Goal: Task Accomplishment & Management: Use online tool/utility

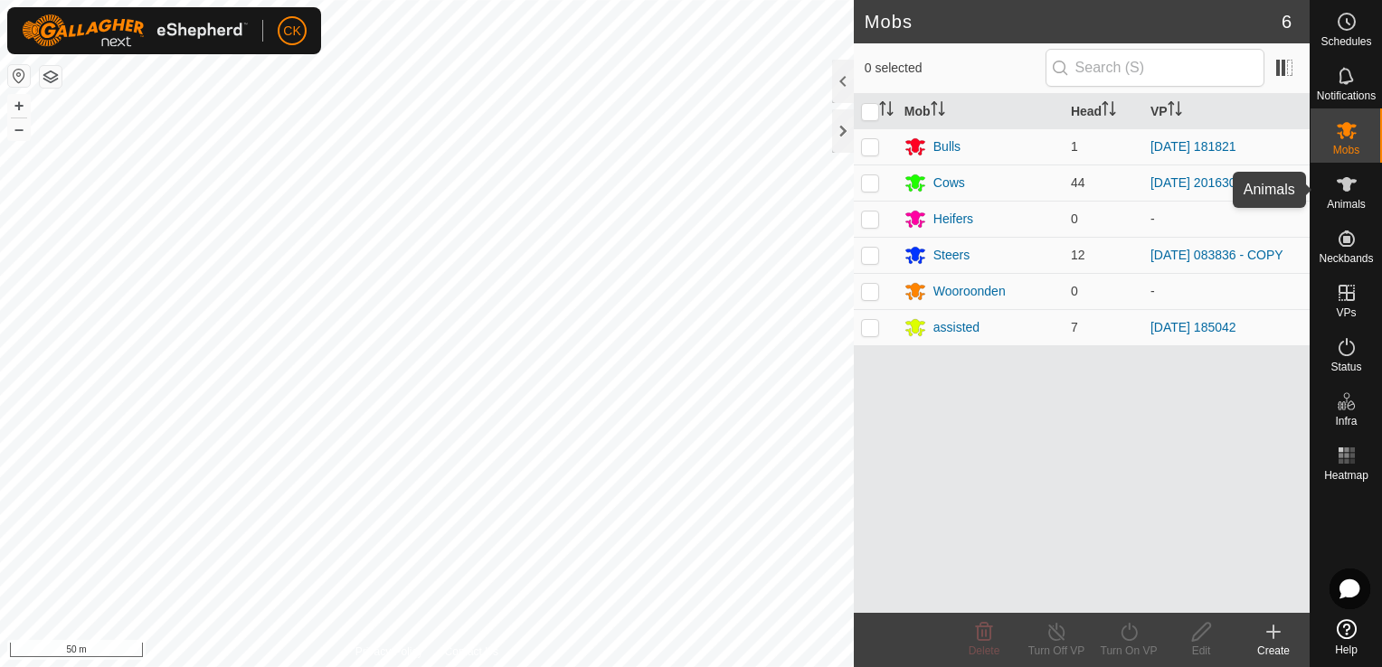
click at [1345, 183] on icon at bounding box center [1346, 184] width 20 height 14
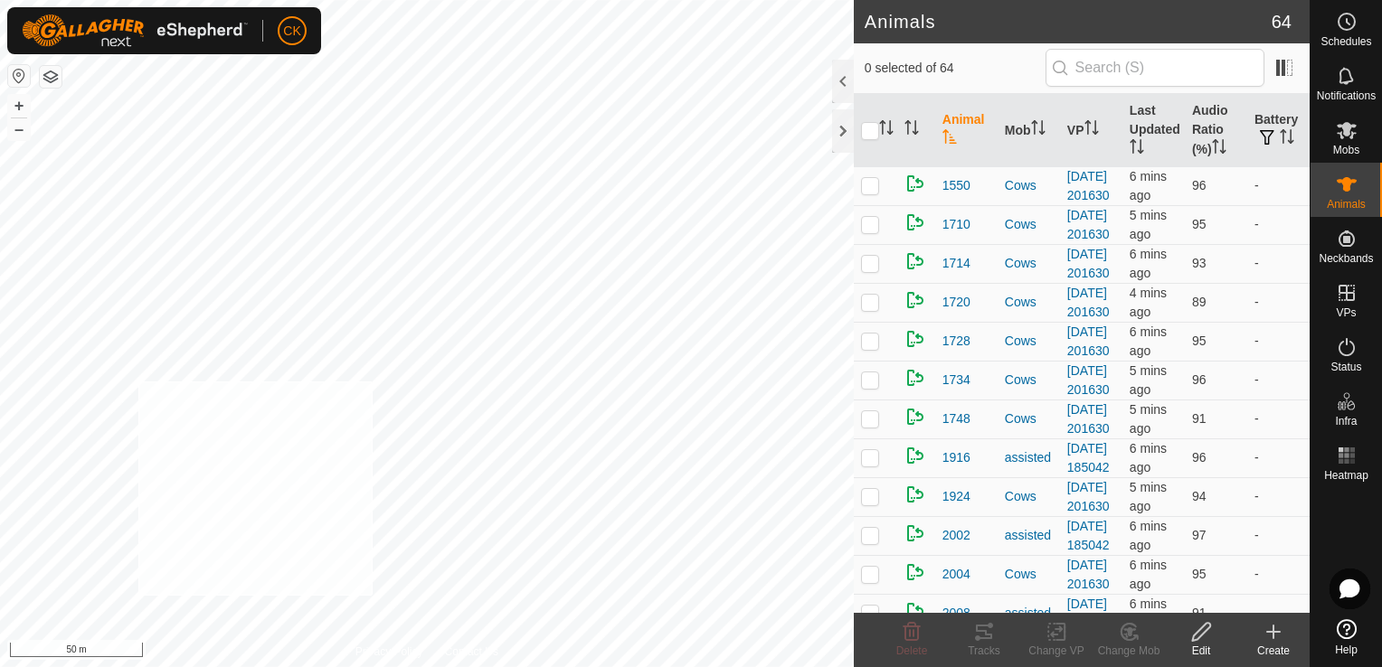
checkbox input "true"
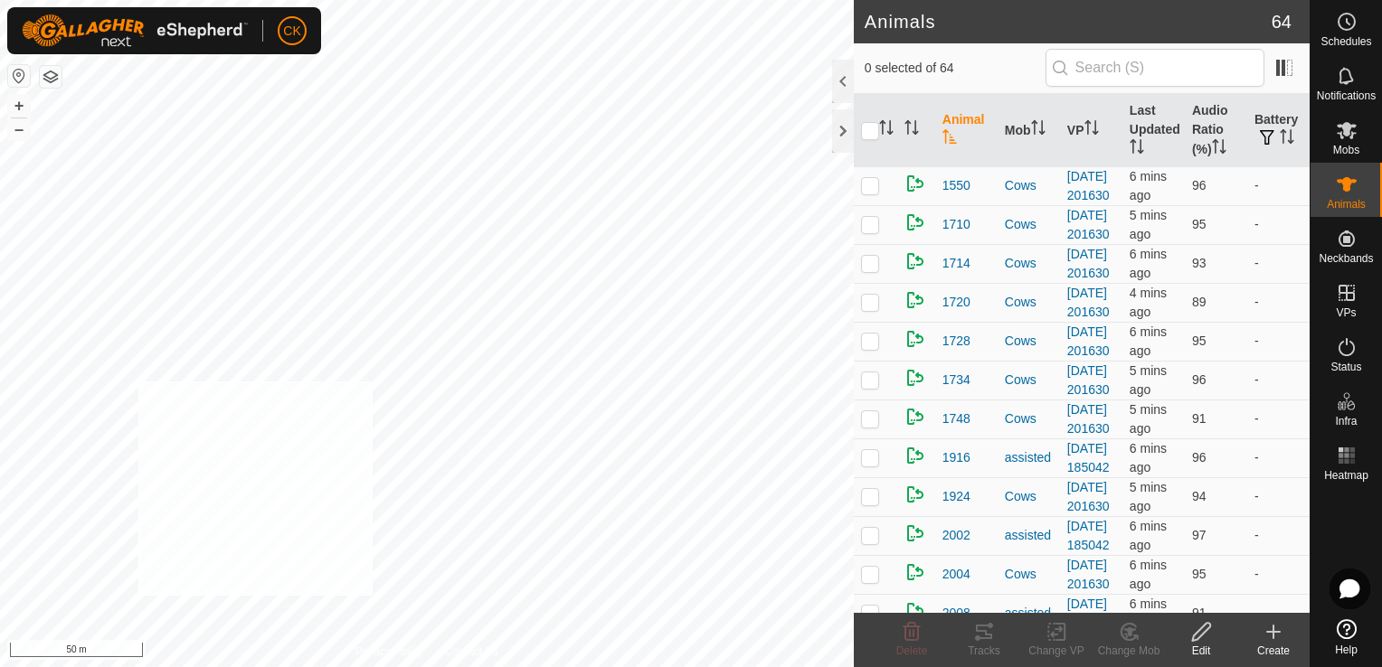
checkbox input "true"
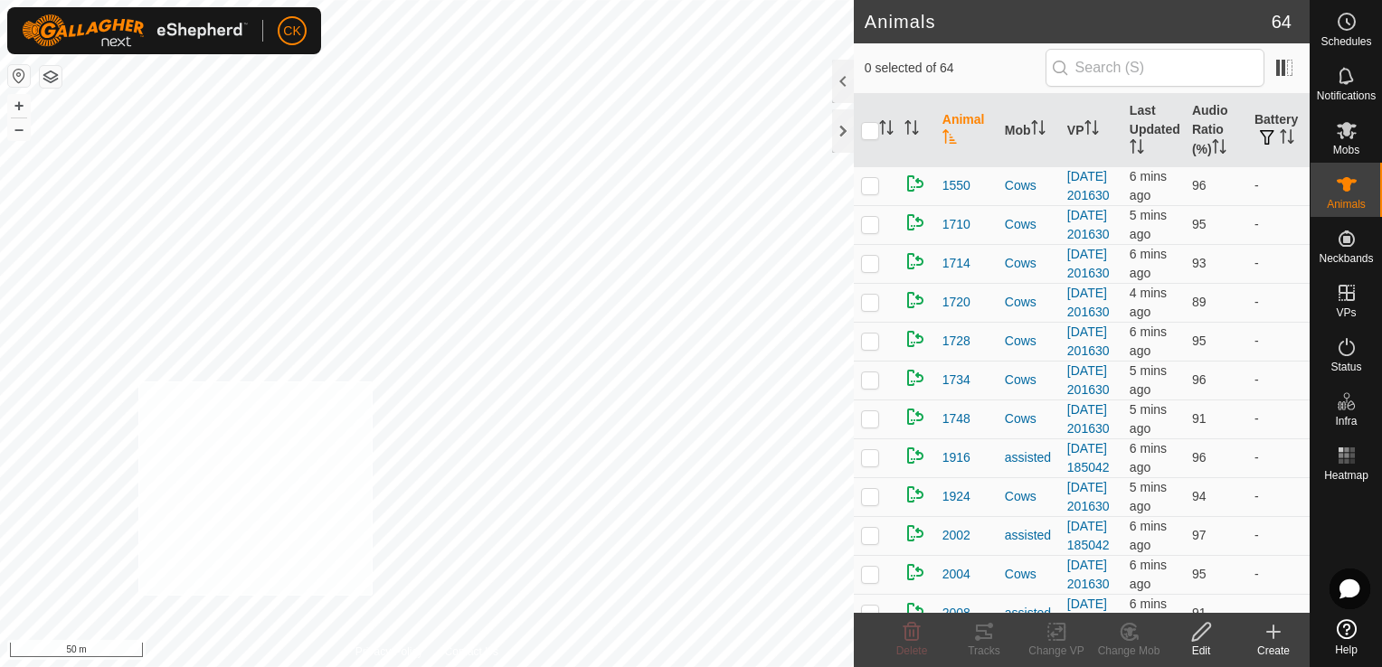
checkbox input "true"
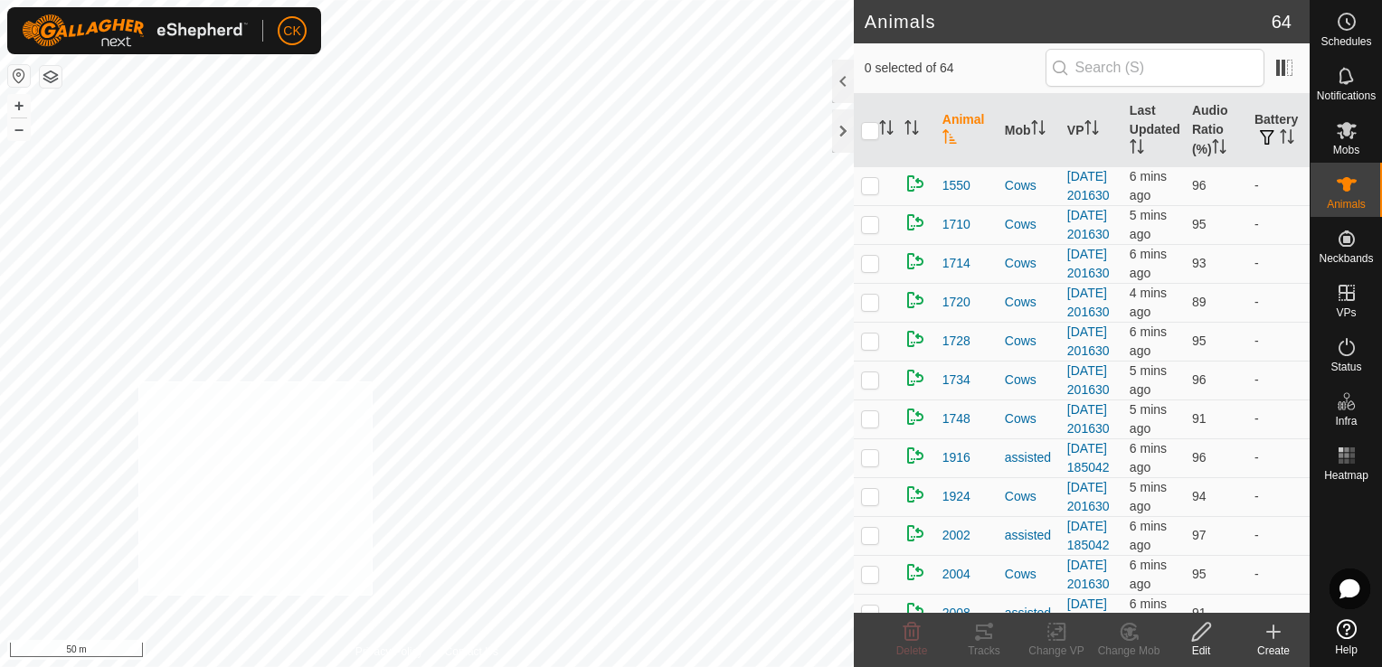
checkbox input "true"
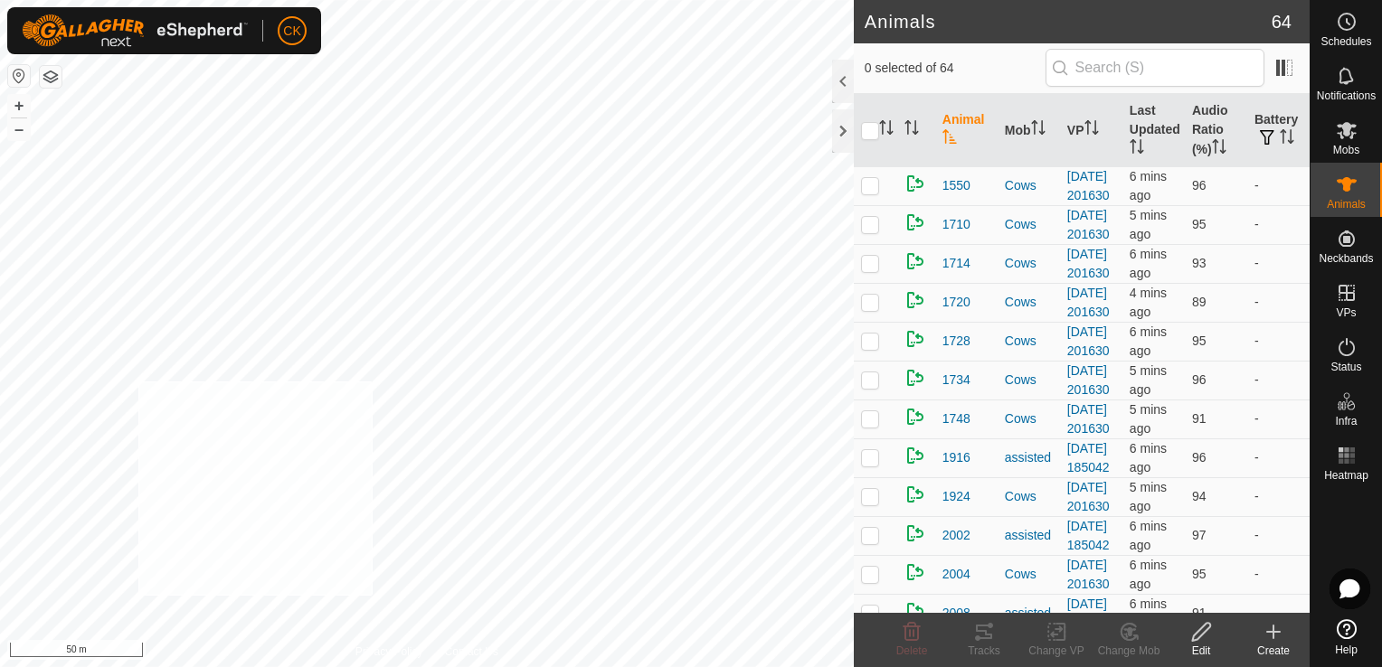
checkbox input "true"
click at [873, 131] on input "checkbox" at bounding box center [870, 131] width 18 height 18
checkbox input "true"
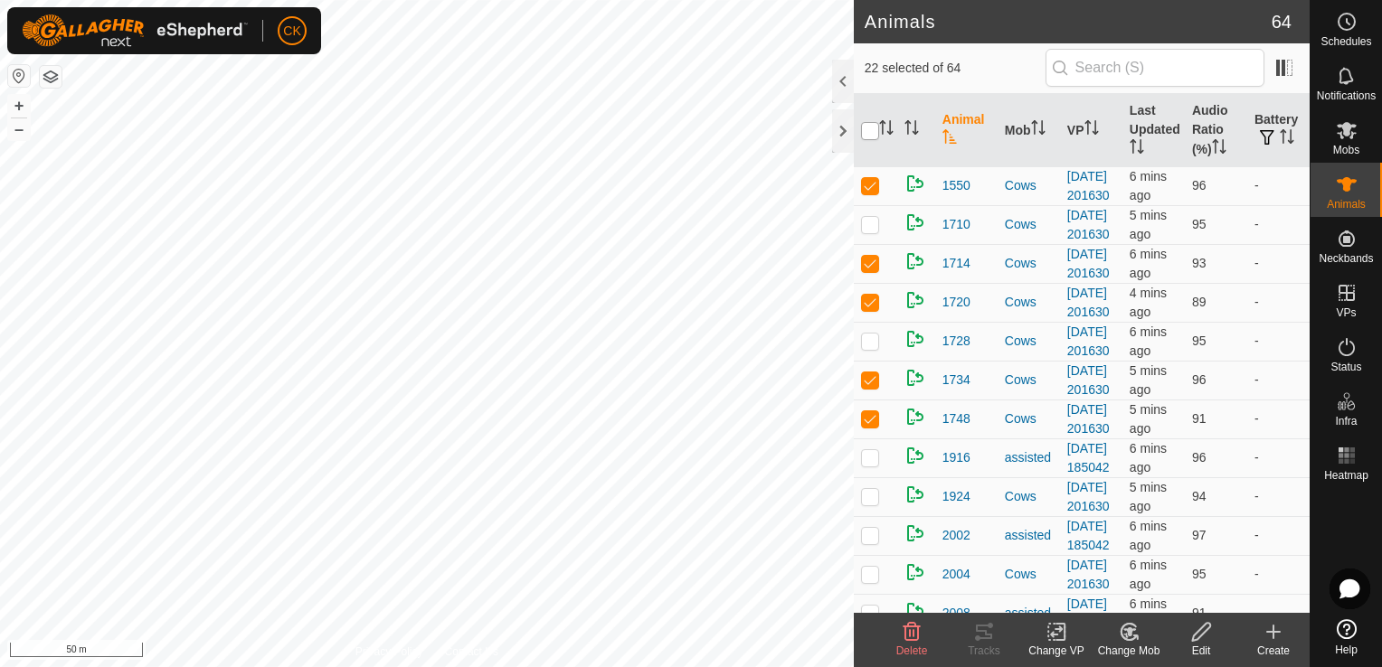
checkbox input "true"
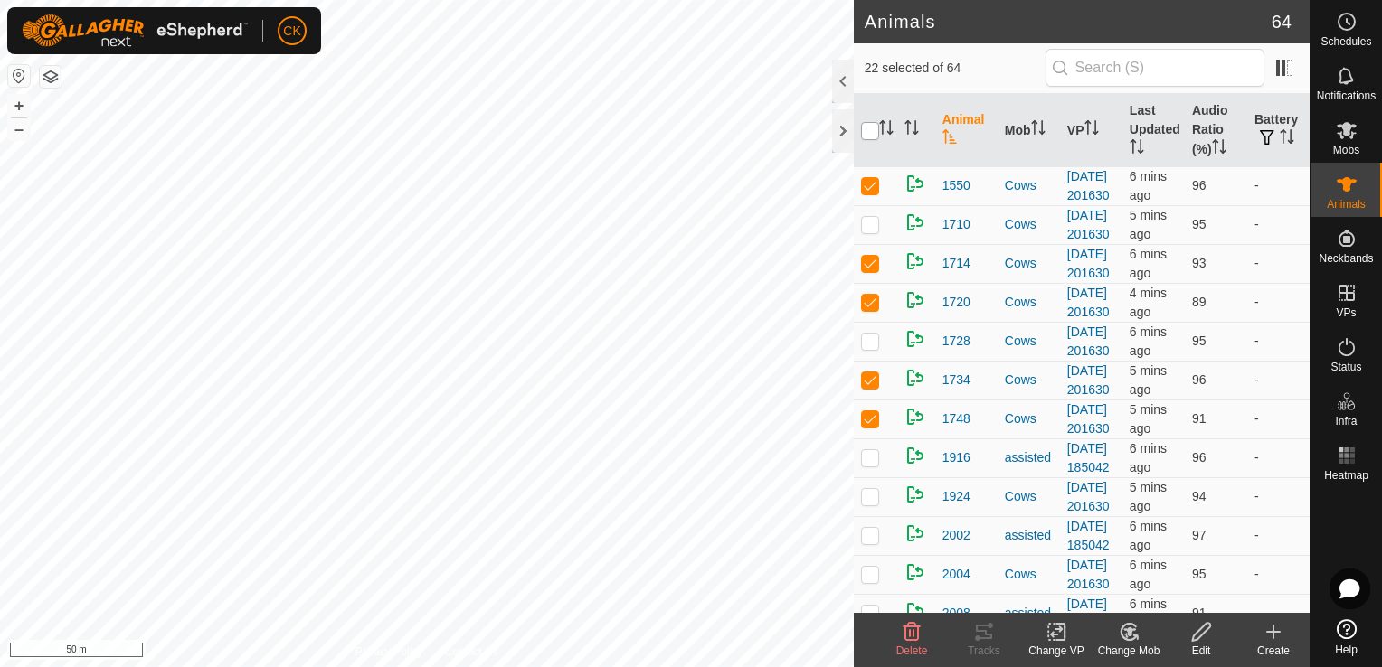
checkbox input "true"
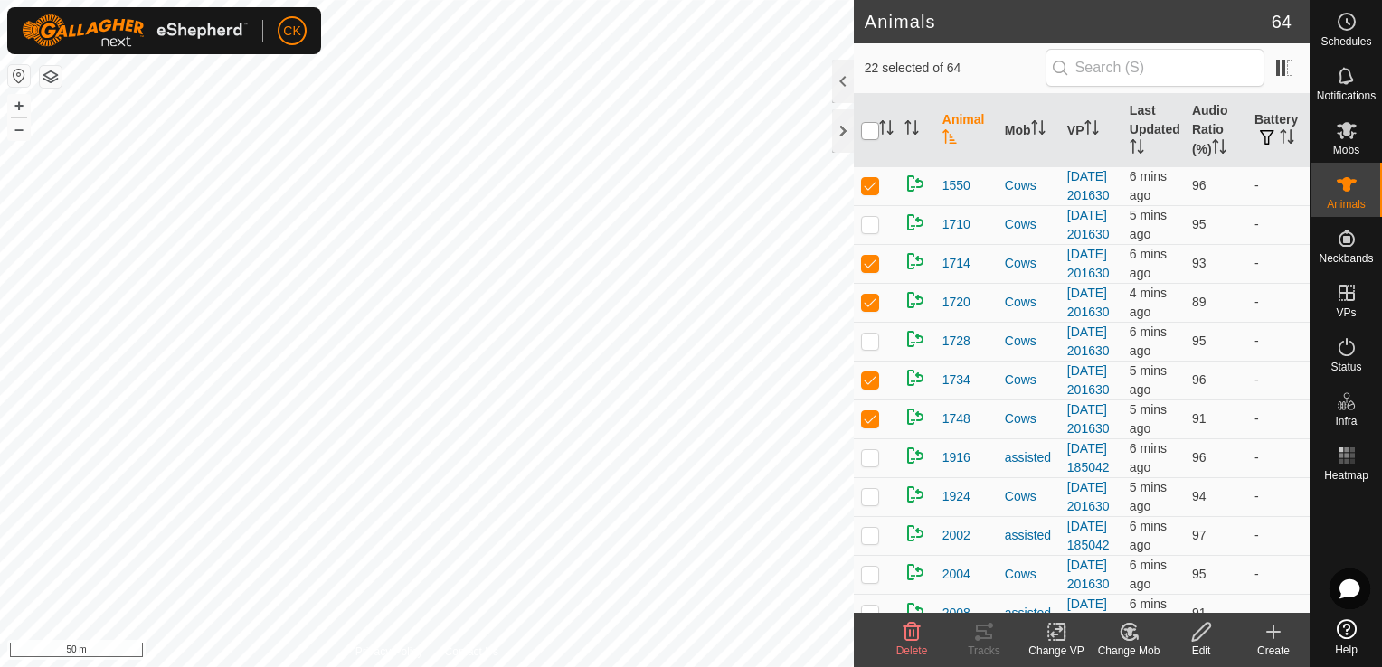
checkbox input "true"
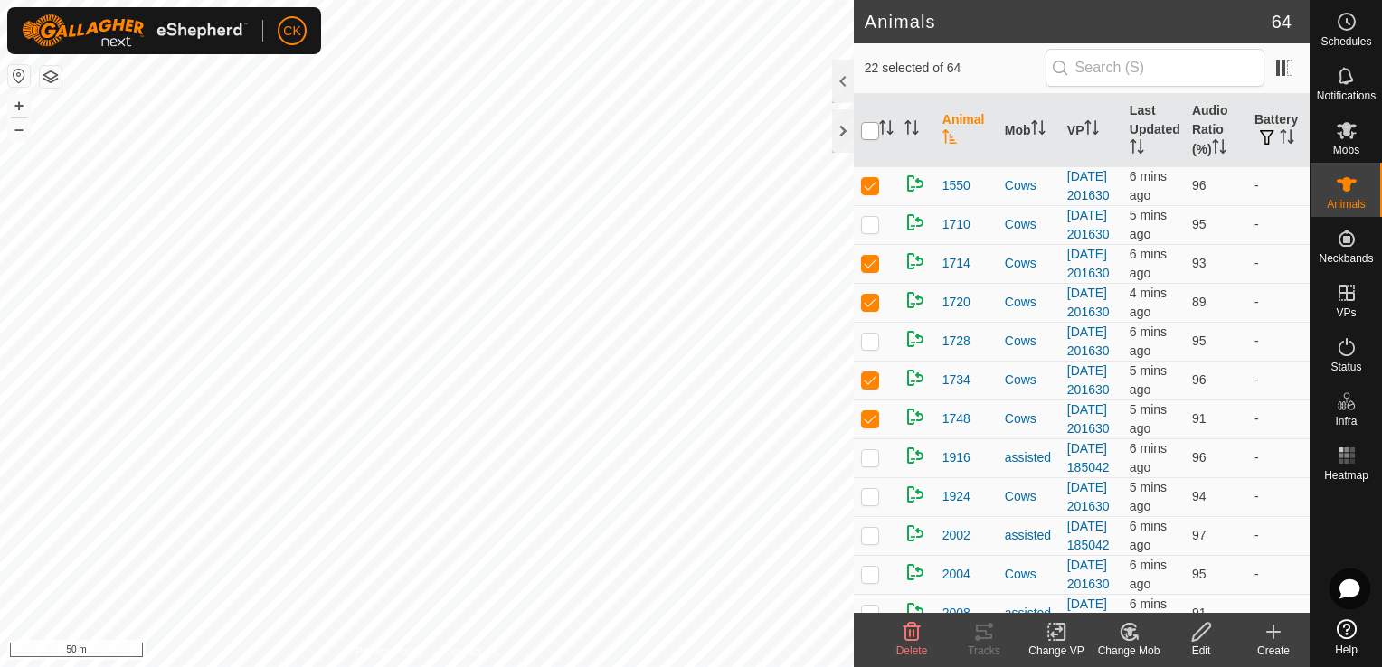
checkbox input "true"
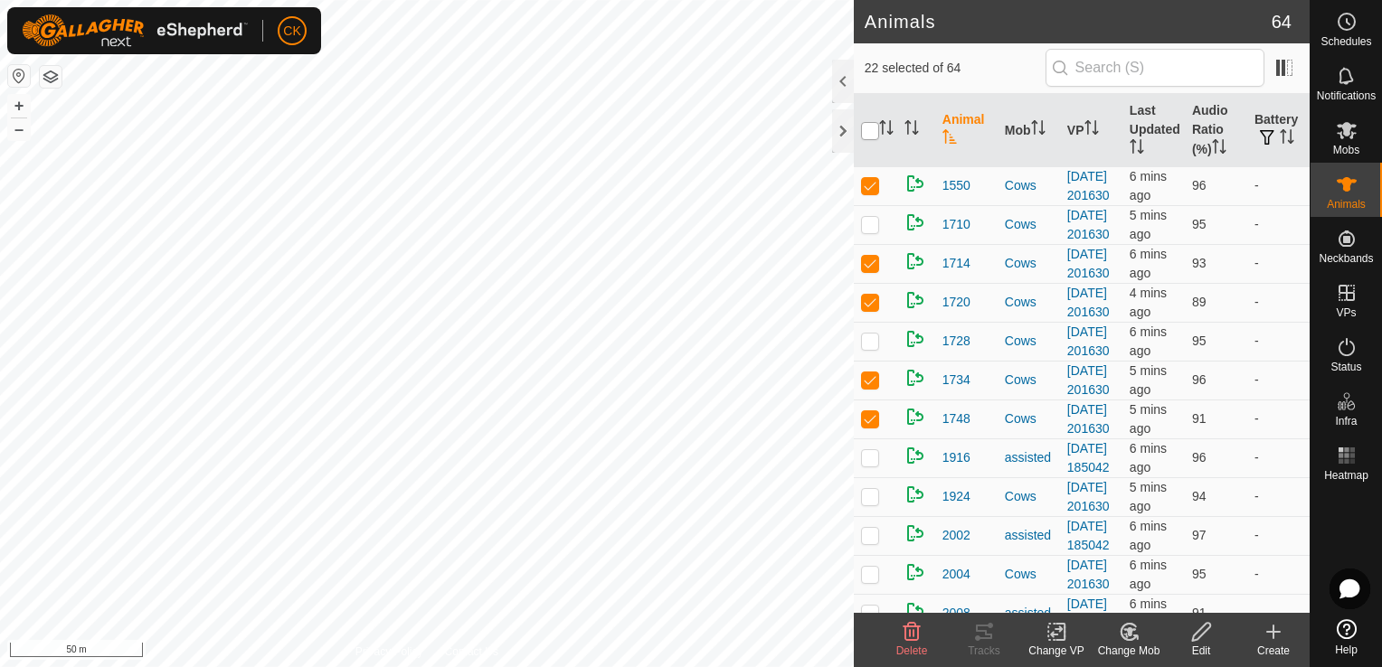
checkbox input "true"
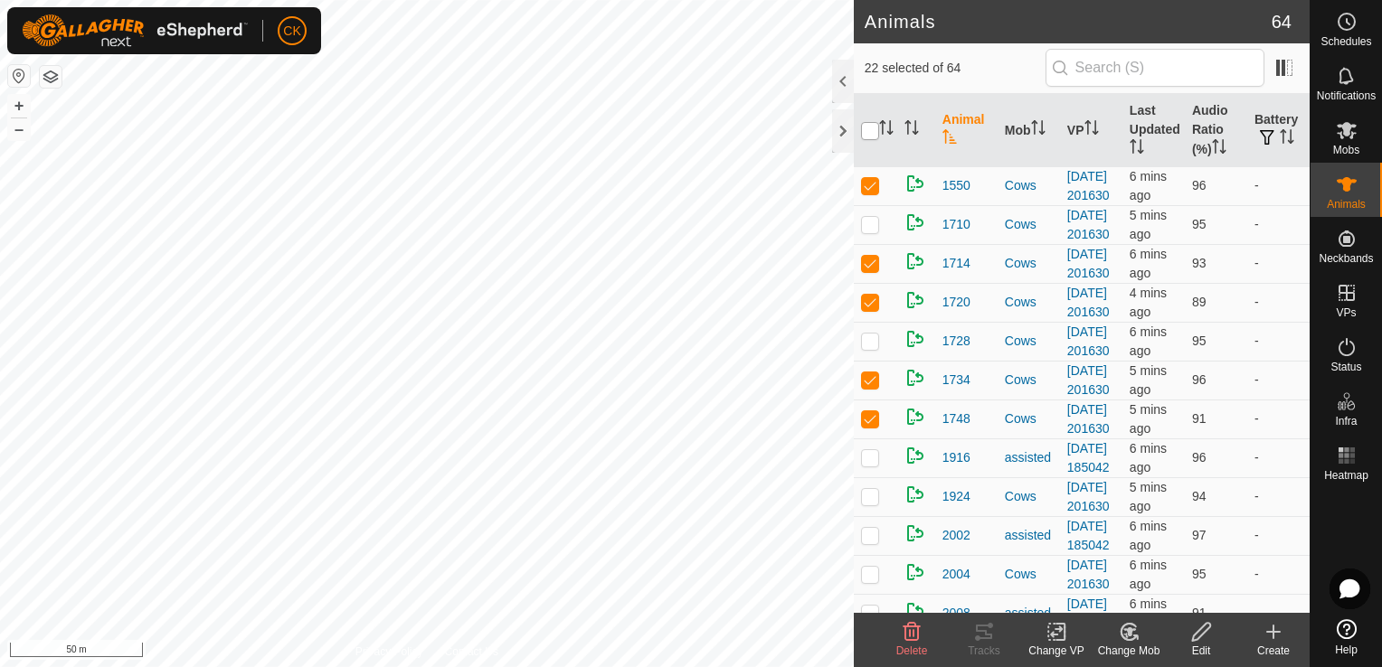
checkbox input "true"
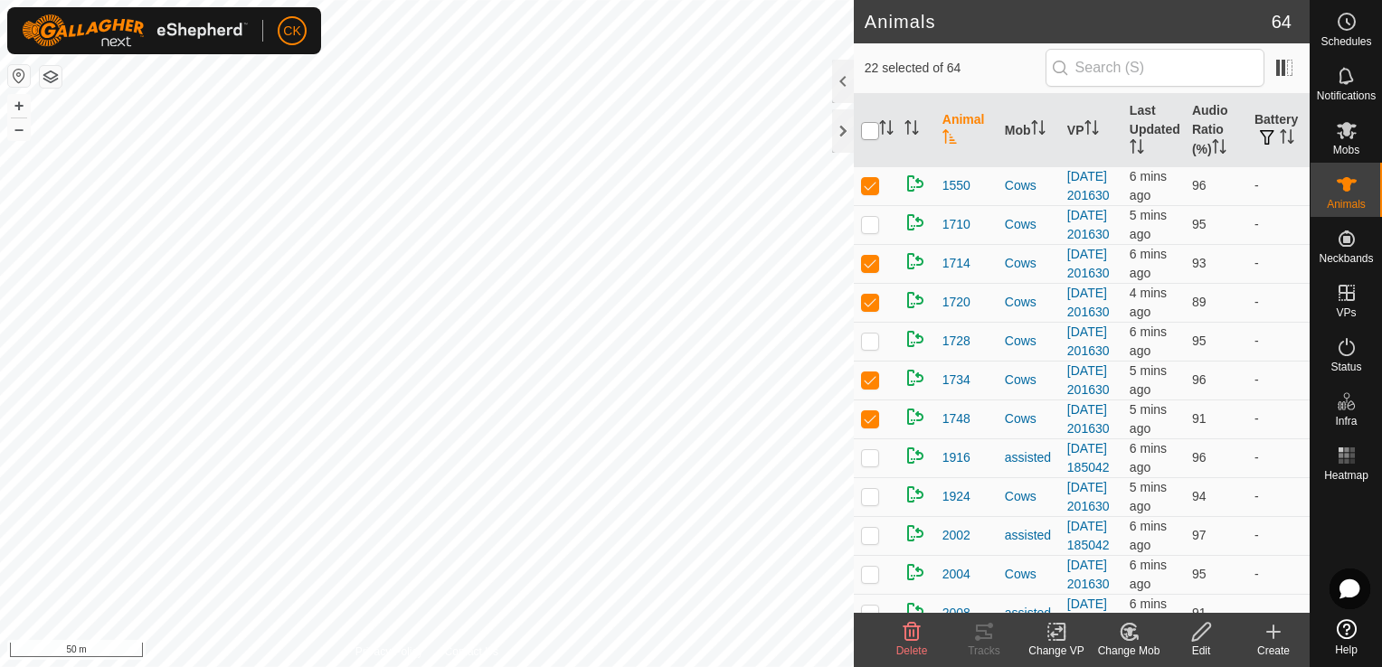
checkbox input "true"
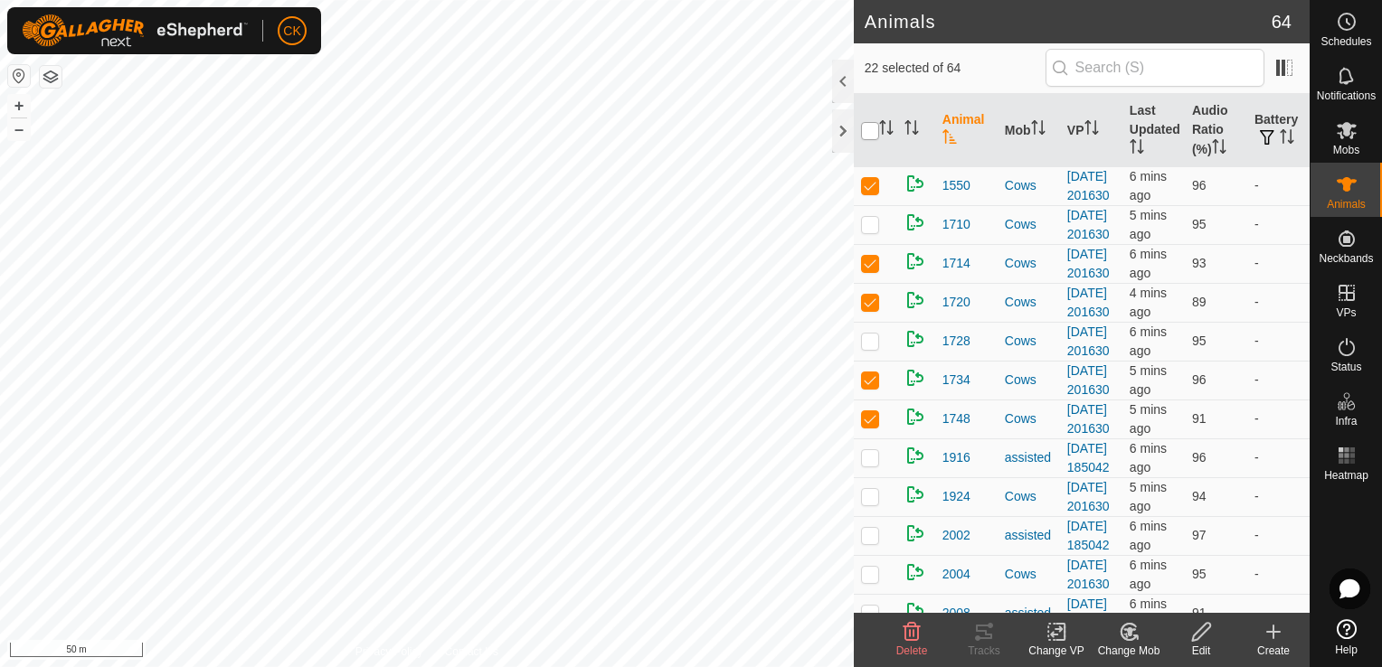
checkbox input "true"
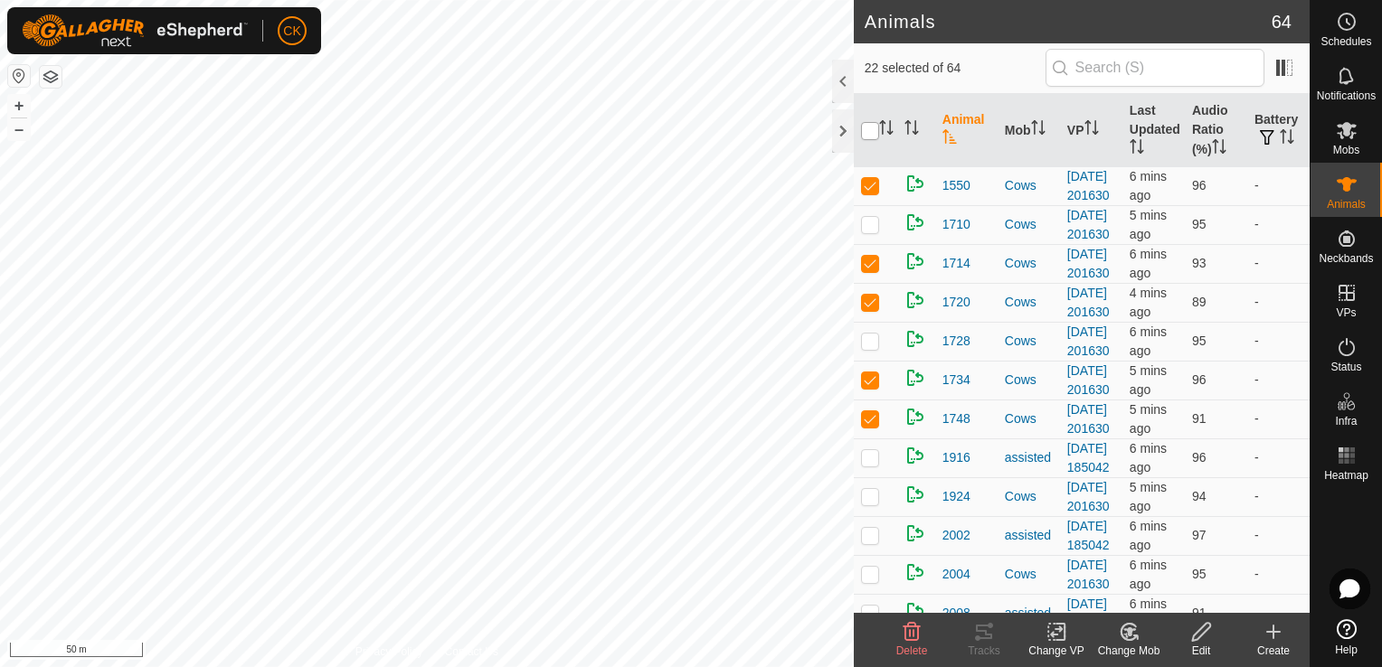
checkbox input "true"
click at [873, 131] on input "checkbox" at bounding box center [870, 131] width 18 height 18
checkbox input "false"
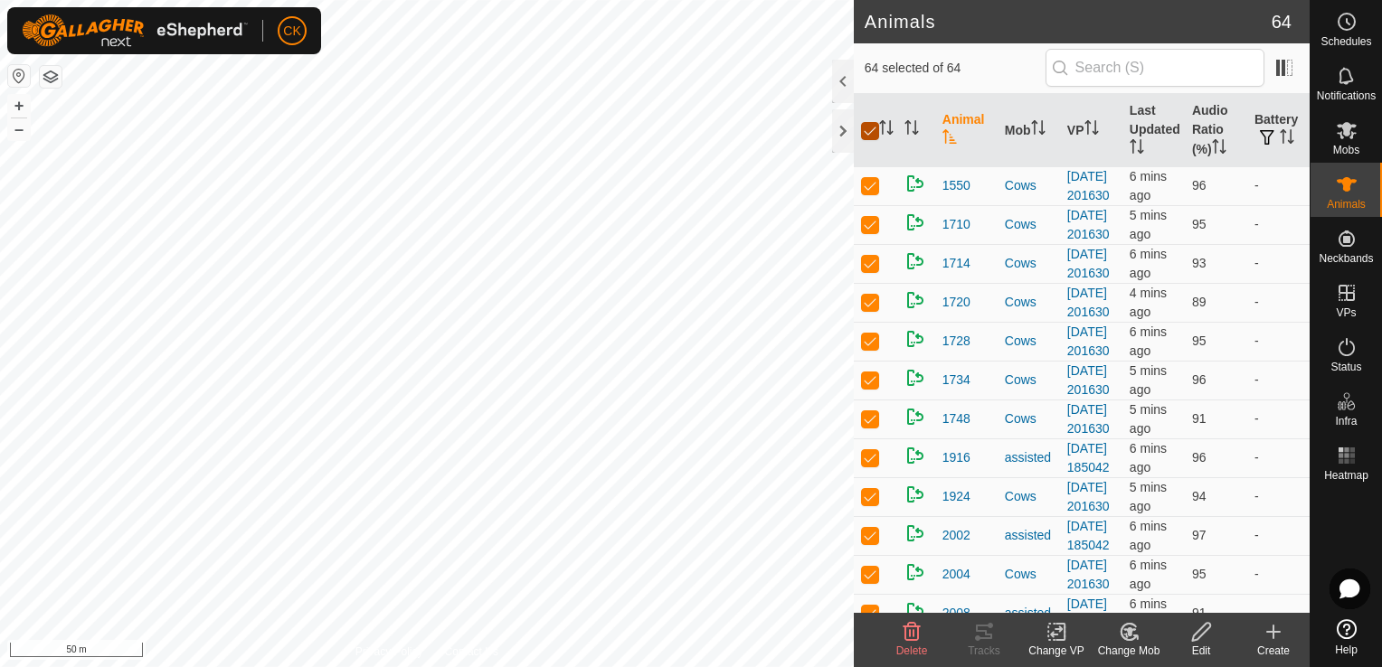
checkbox input "false"
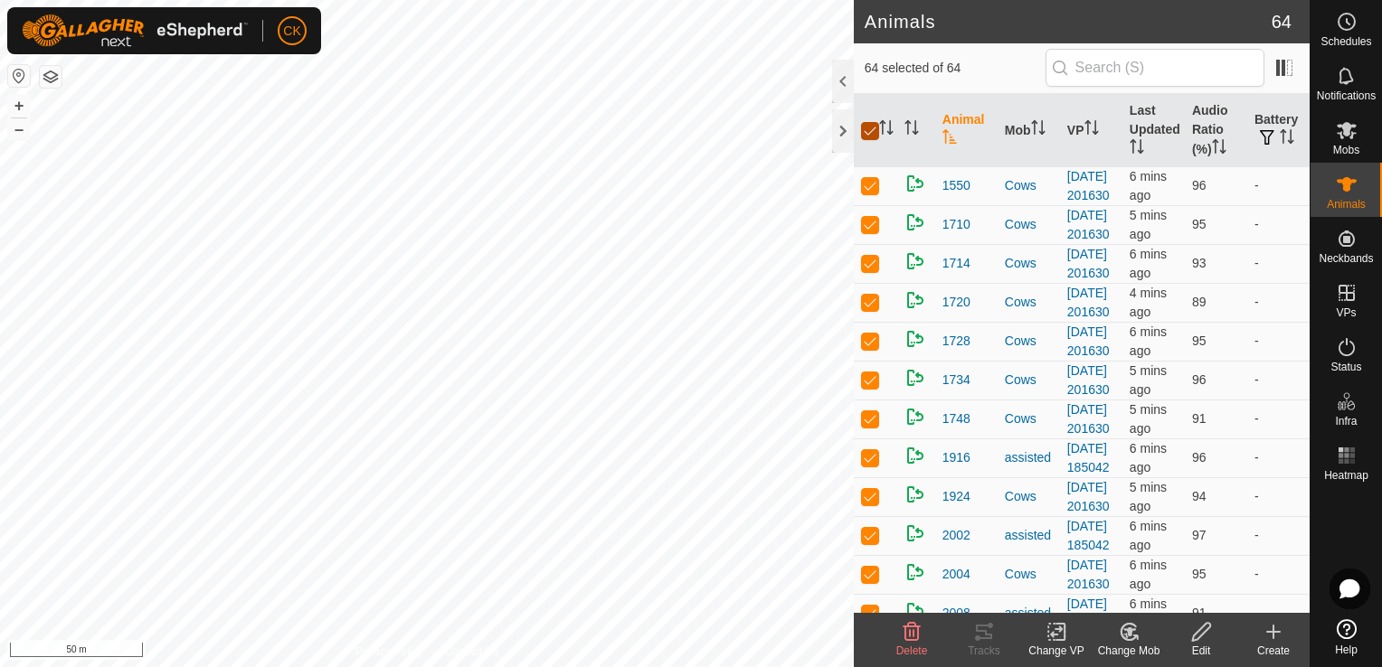
checkbox input "false"
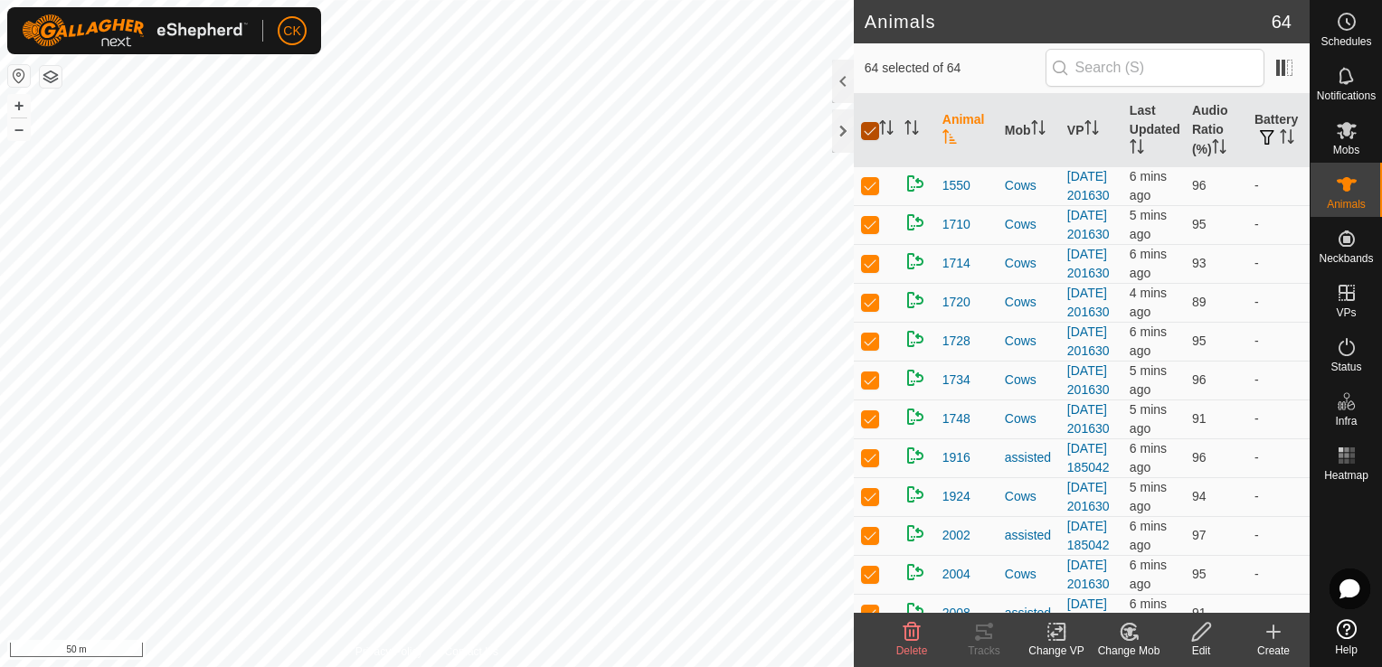
checkbox input "false"
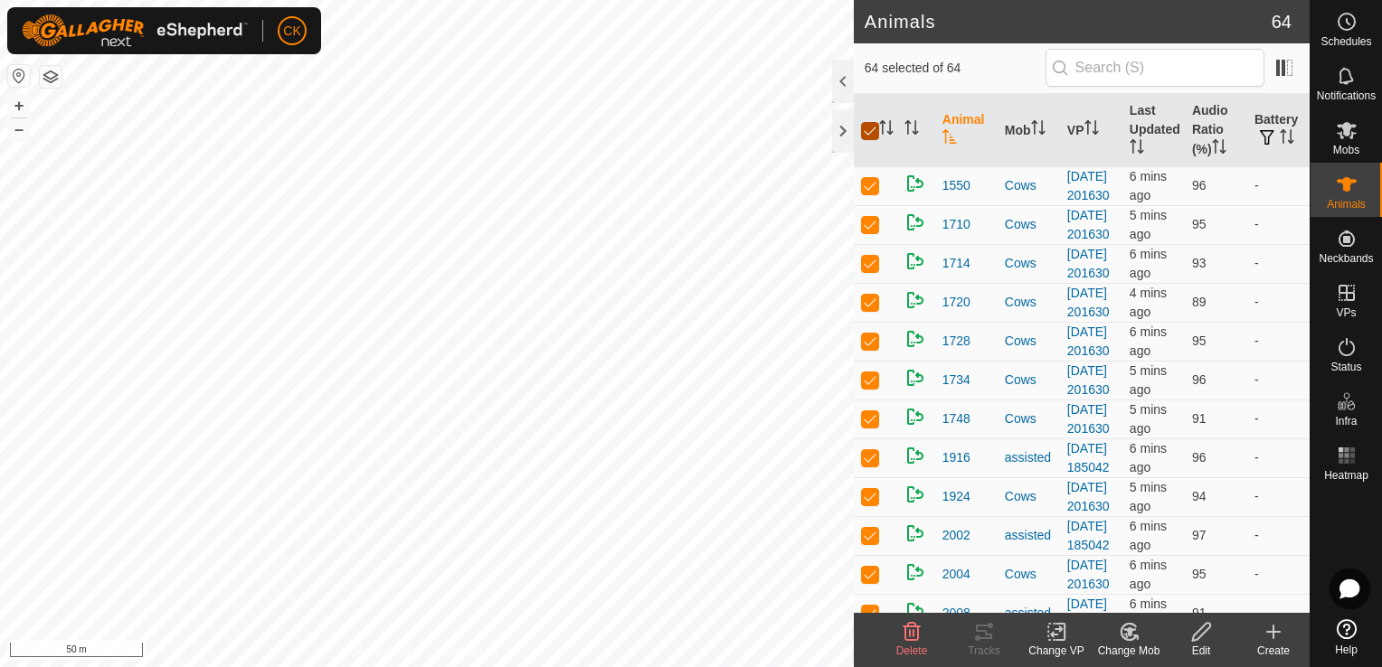
checkbox input "false"
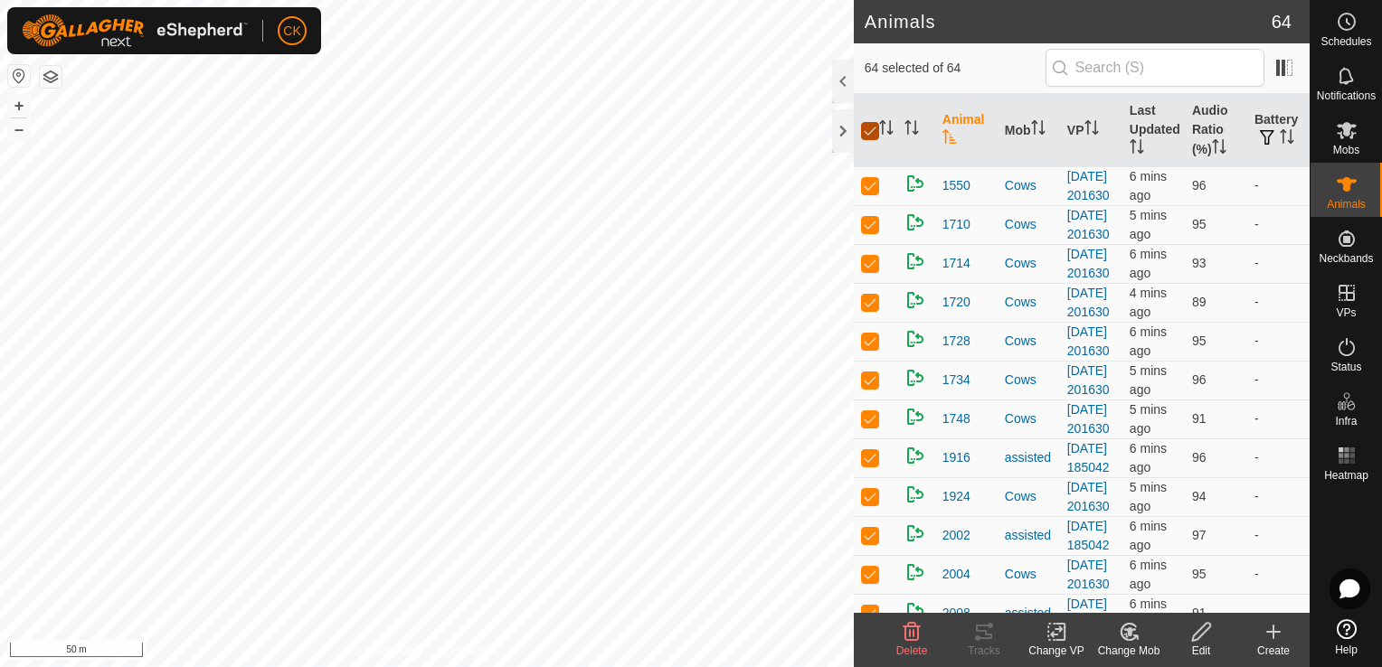
checkbox input "false"
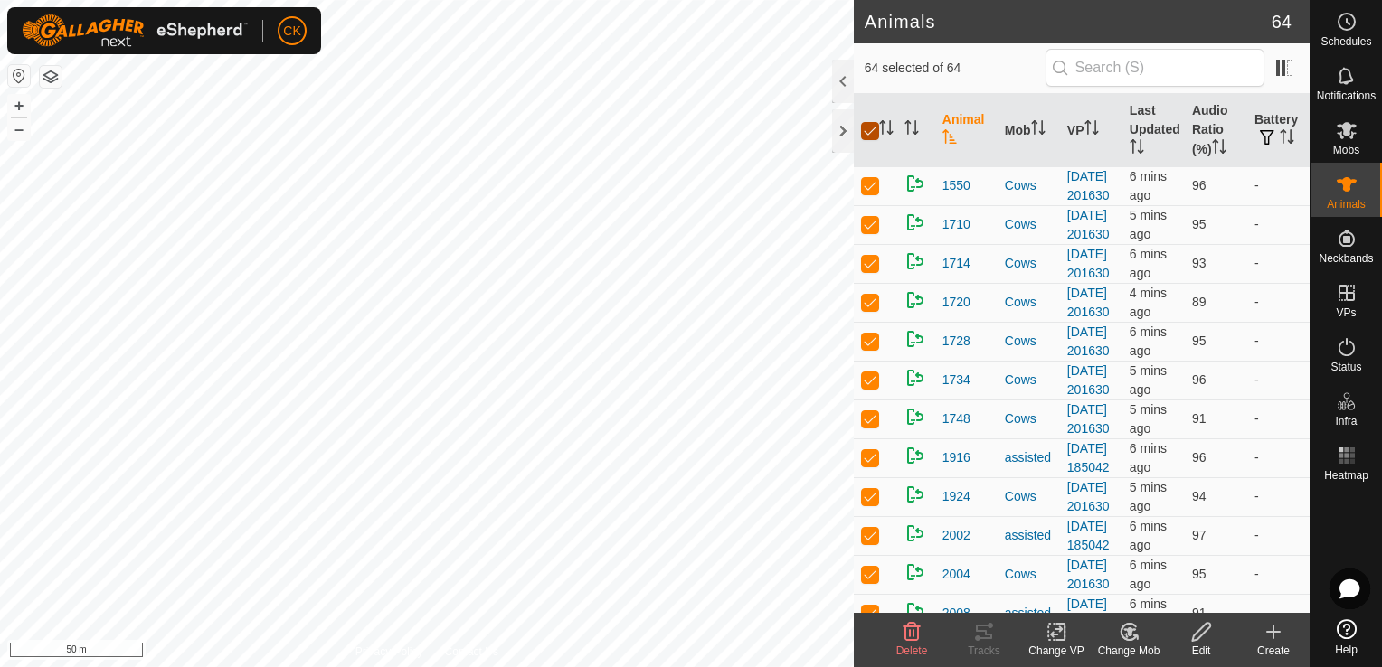
checkbox input "false"
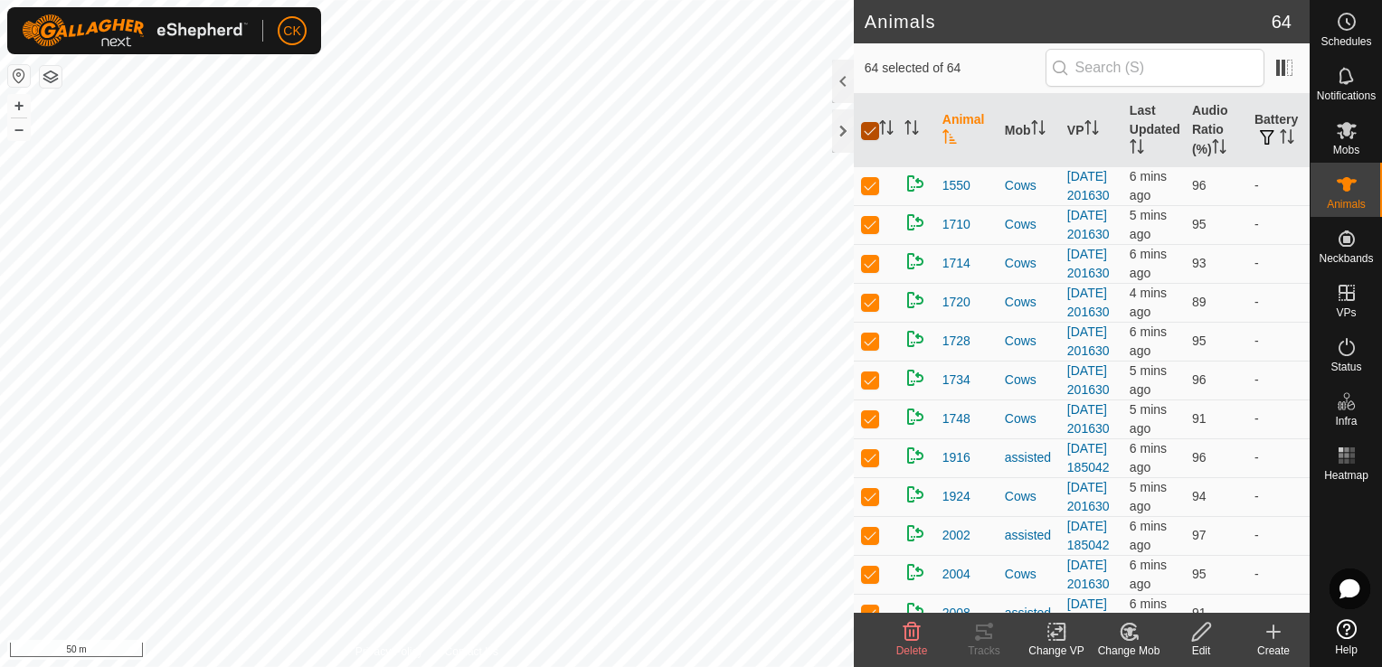
checkbox input "false"
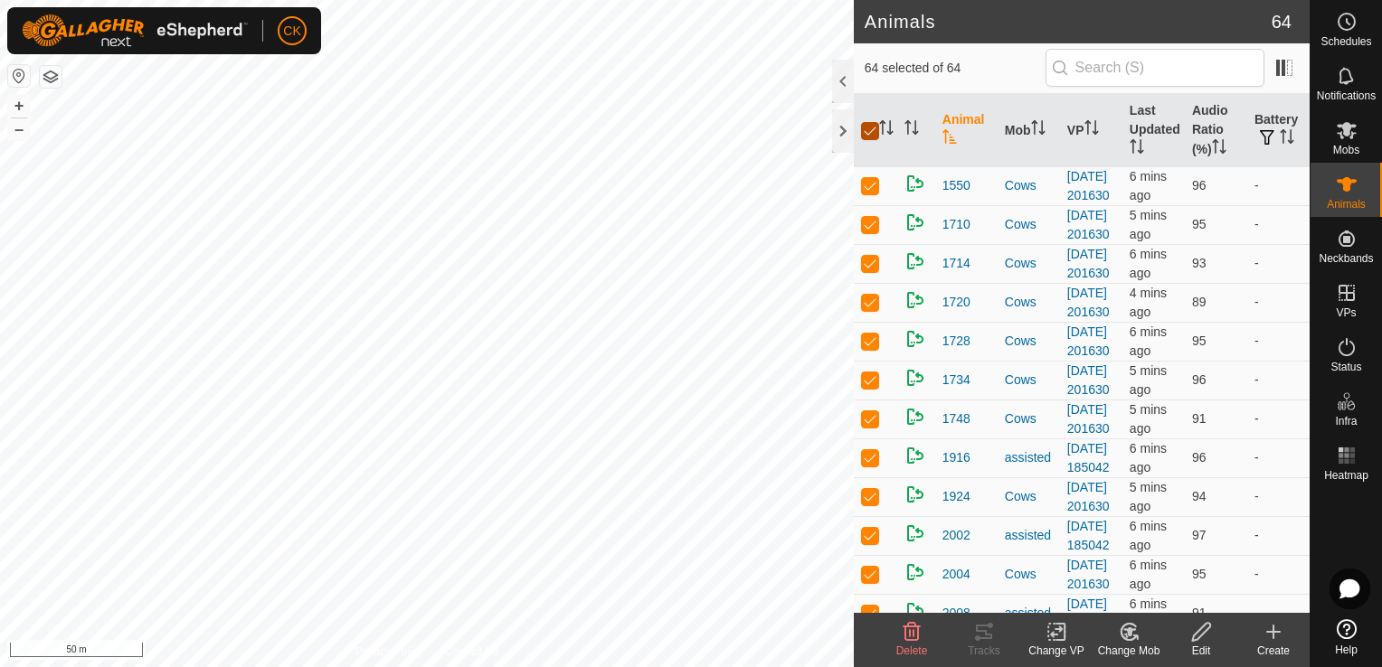
checkbox input "false"
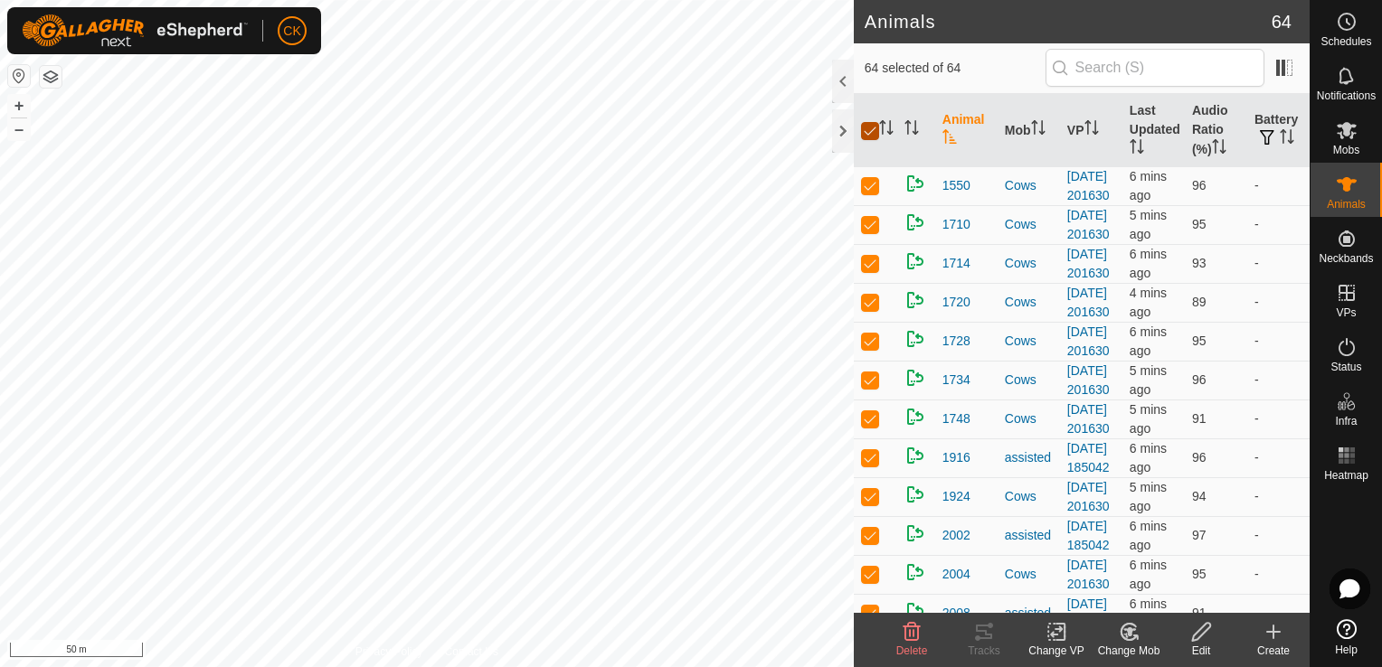
checkbox input "false"
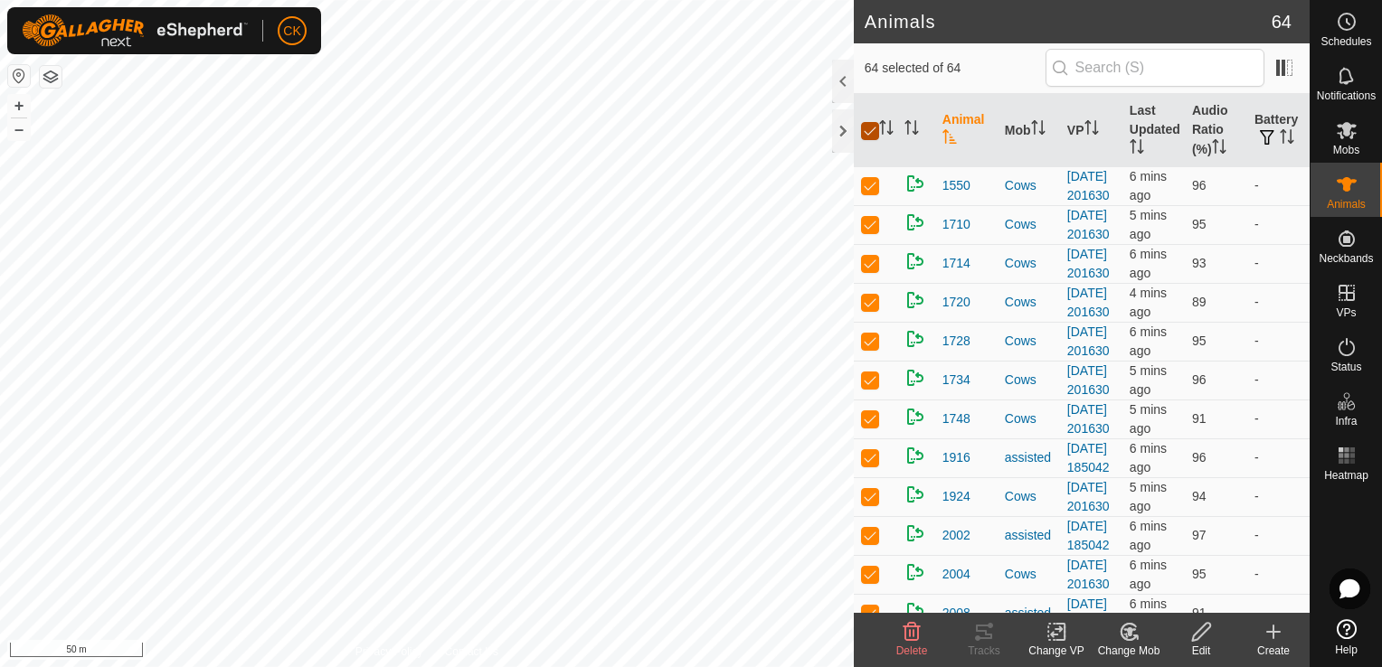
checkbox input "false"
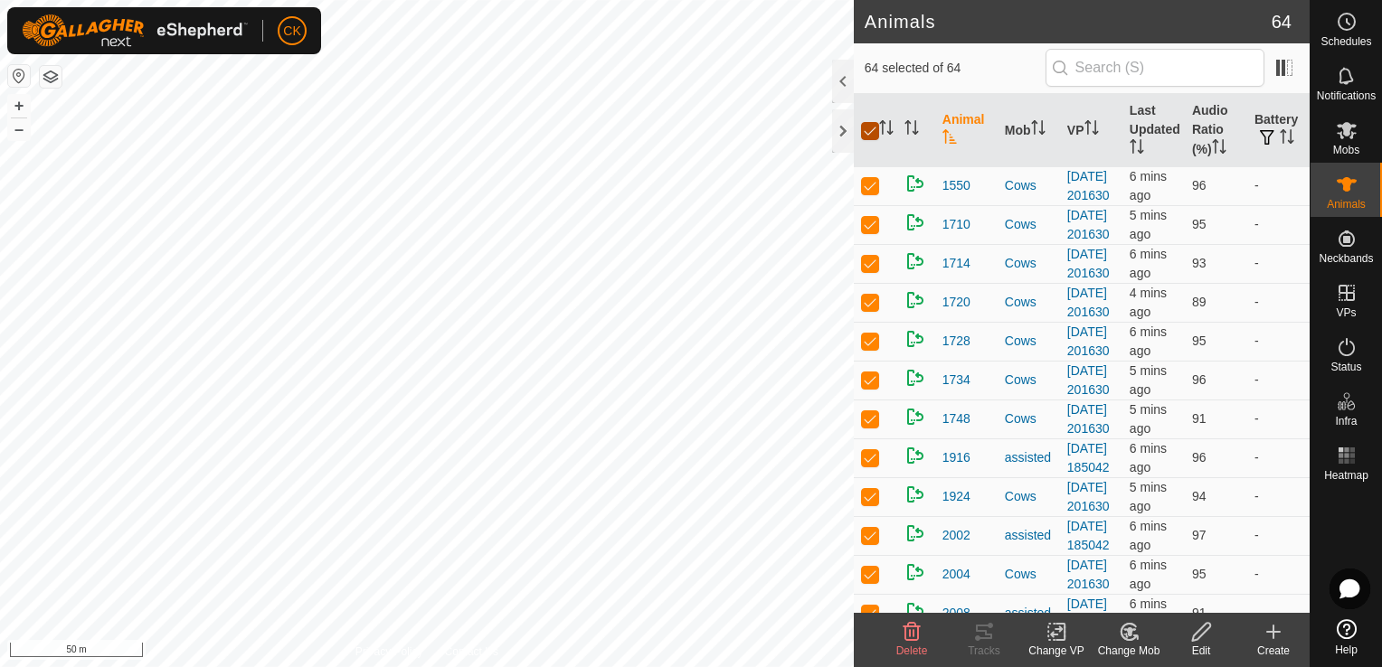
checkbox input "false"
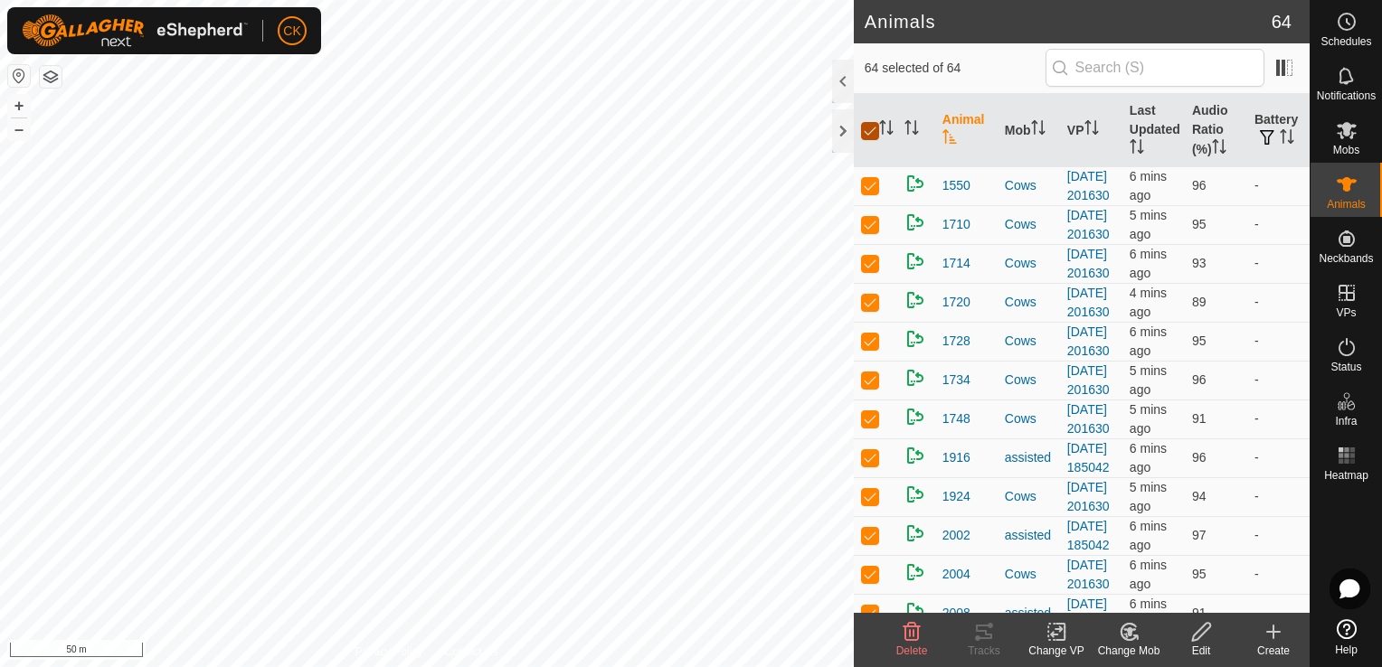
checkbox input "false"
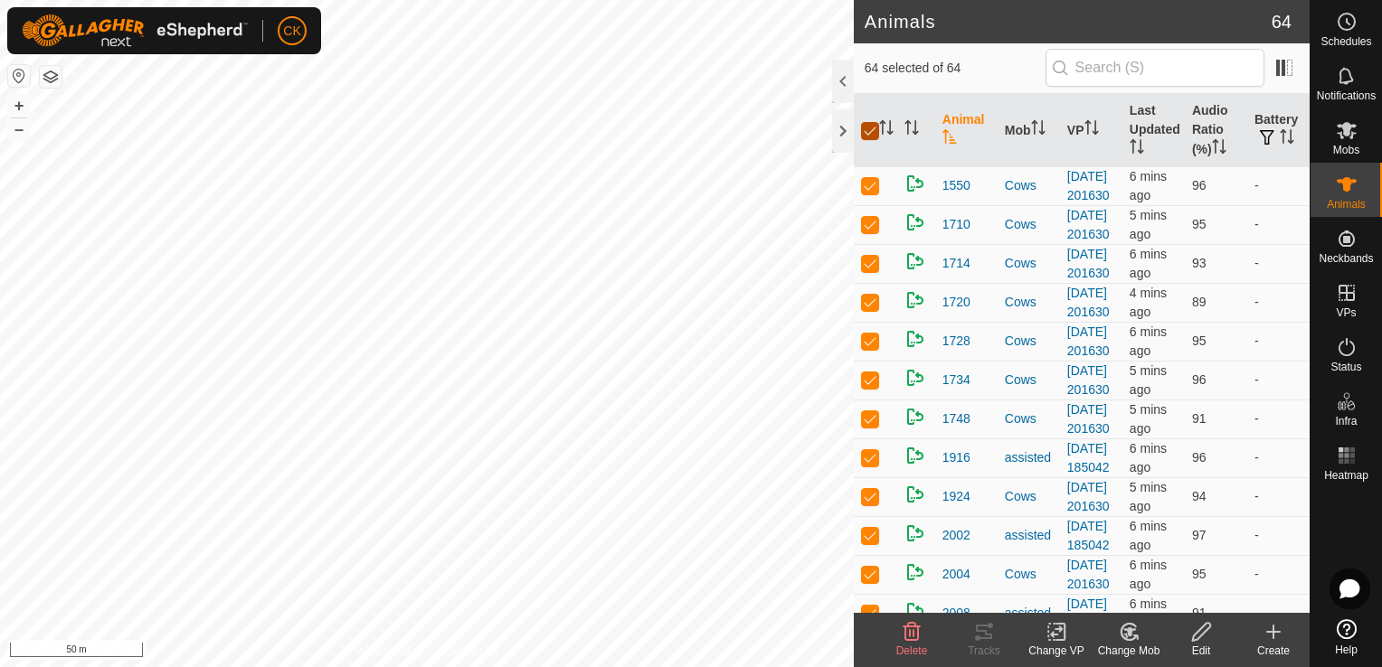
checkbox input "false"
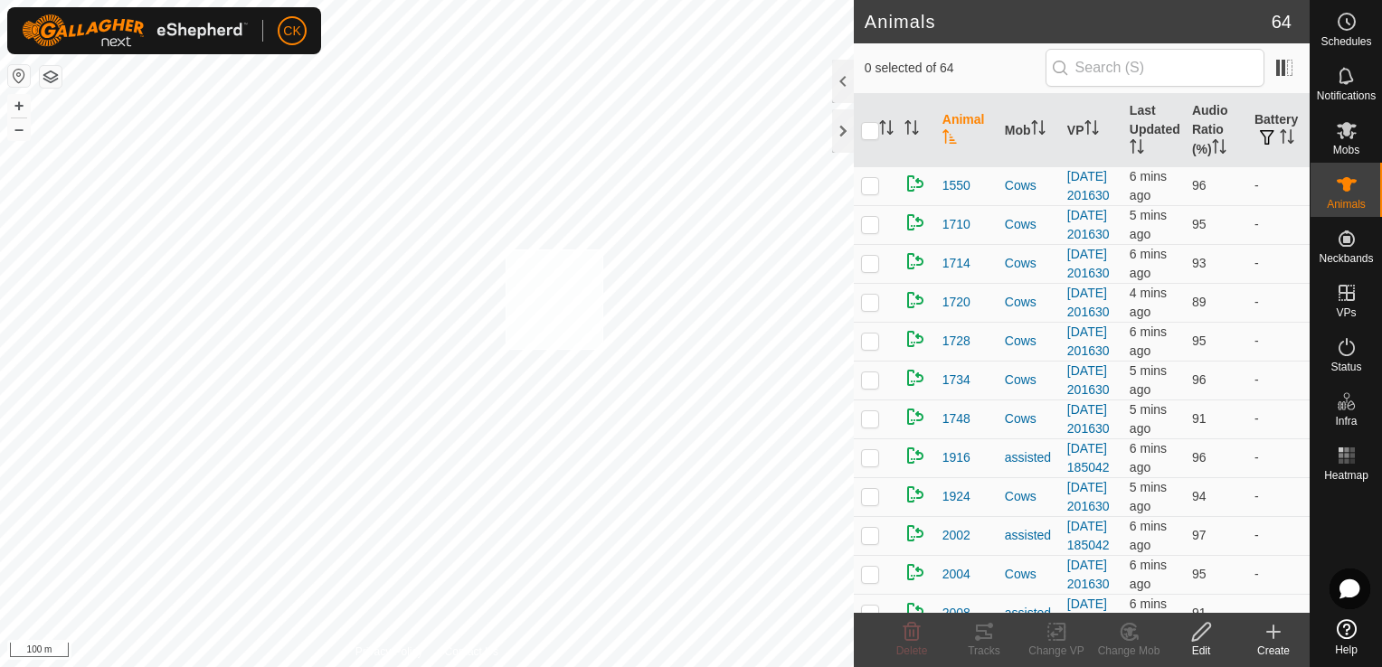
checkbox input "true"
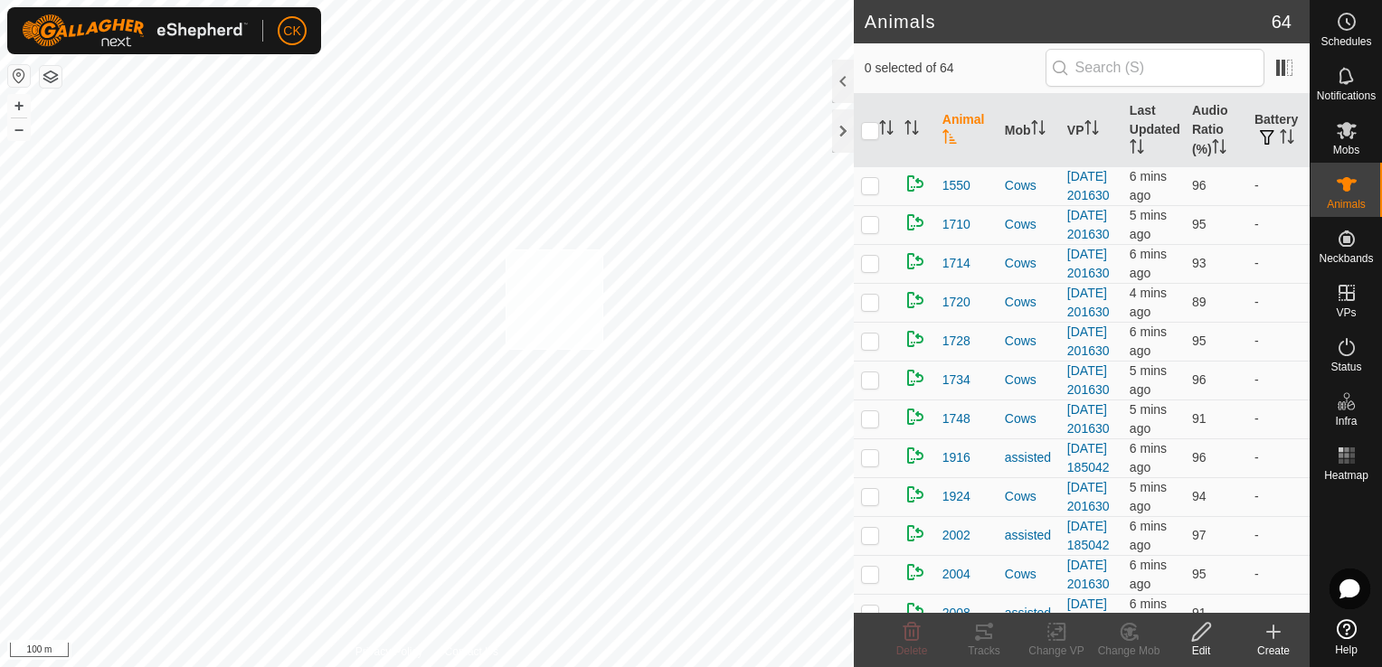
checkbox input "true"
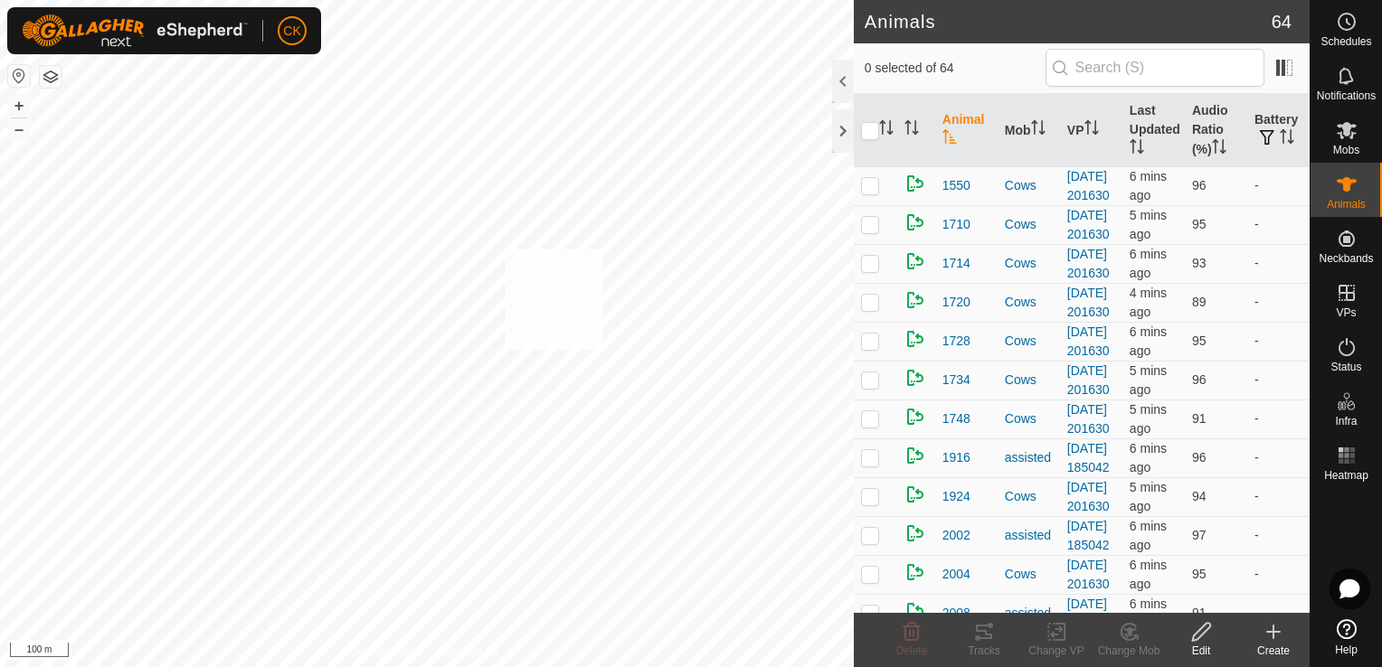
checkbox input "true"
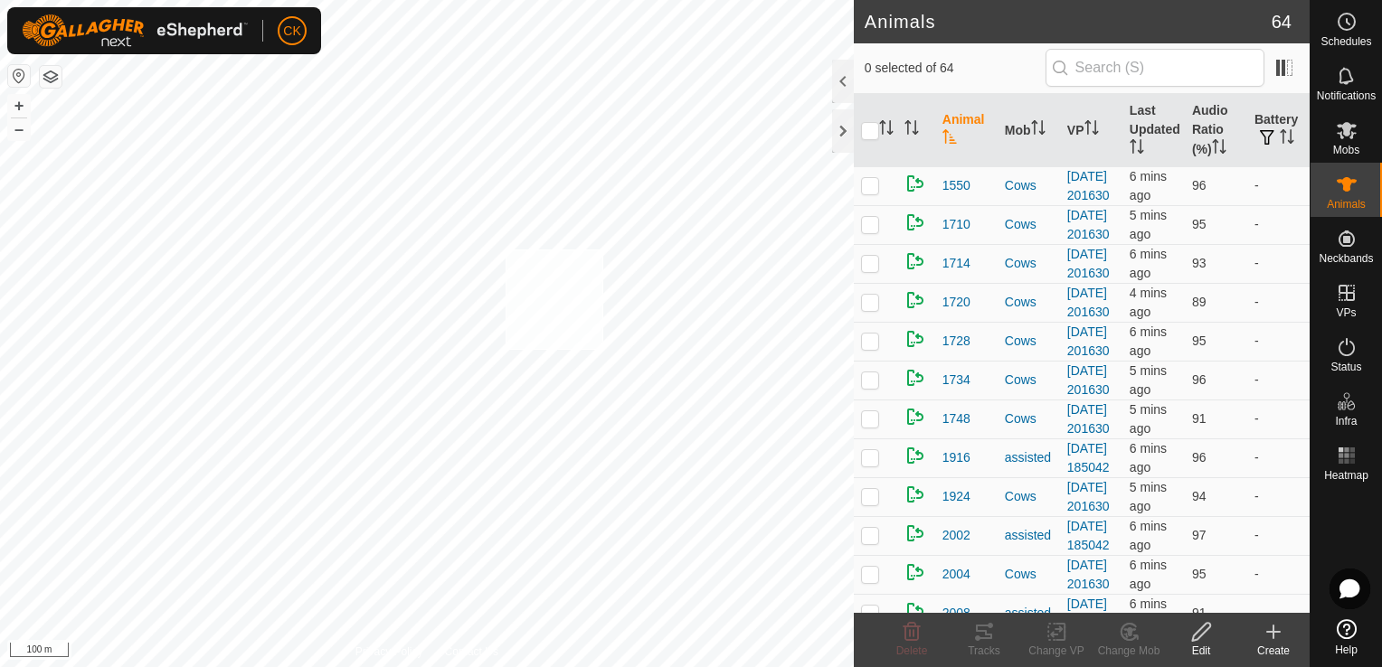
checkbox input "true"
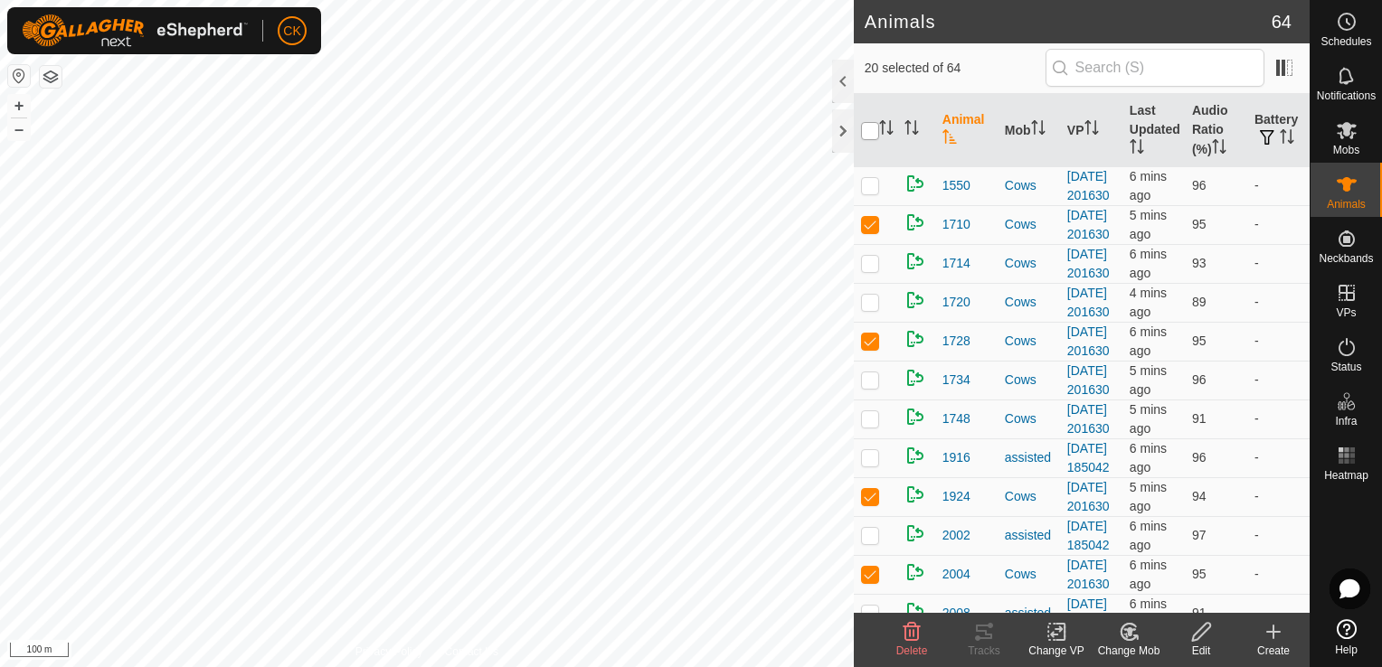
click at [868, 132] on input "checkbox" at bounding box center [870, 131] width 18 height 18
checkbox input "true"
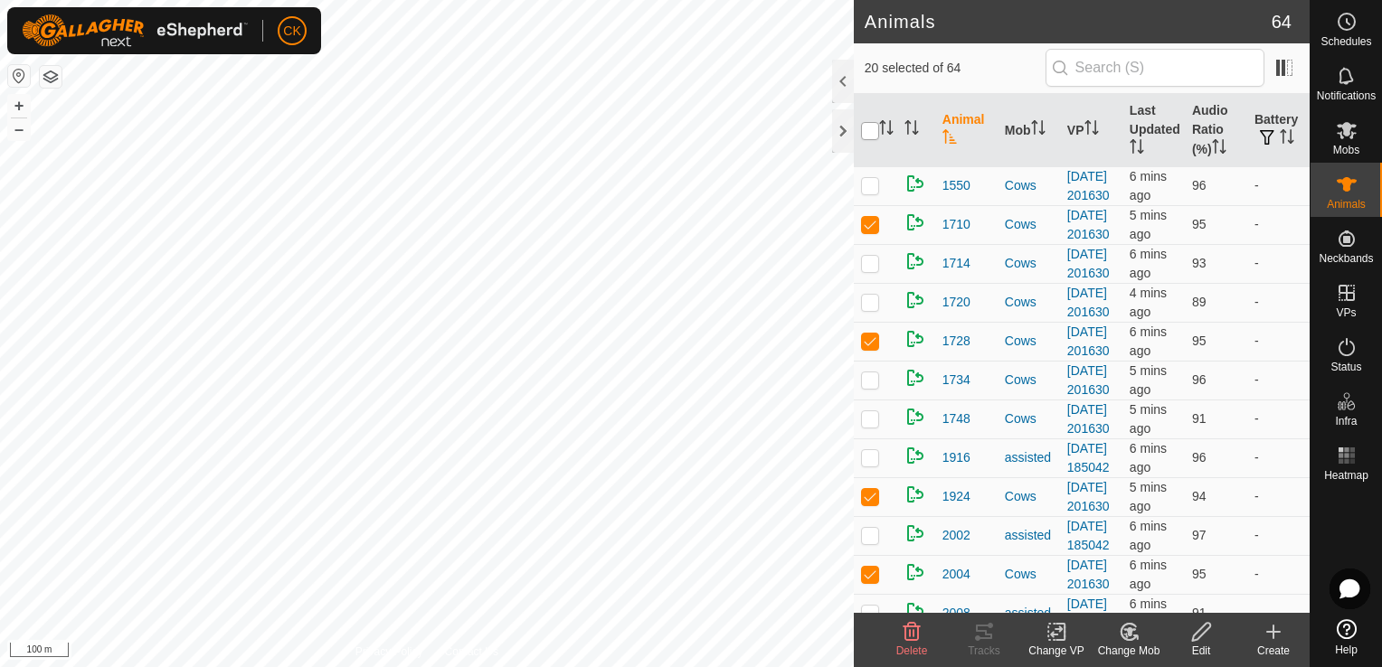
checkbox input "true"
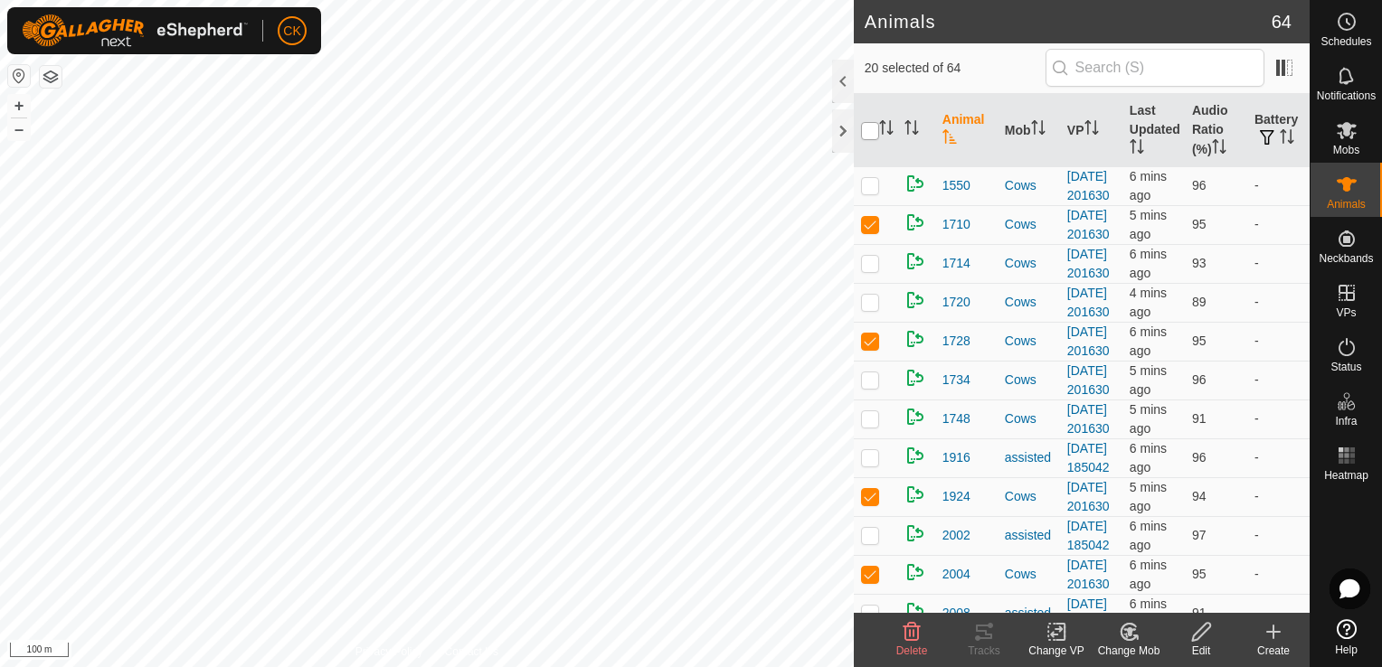
checkbox input "true"
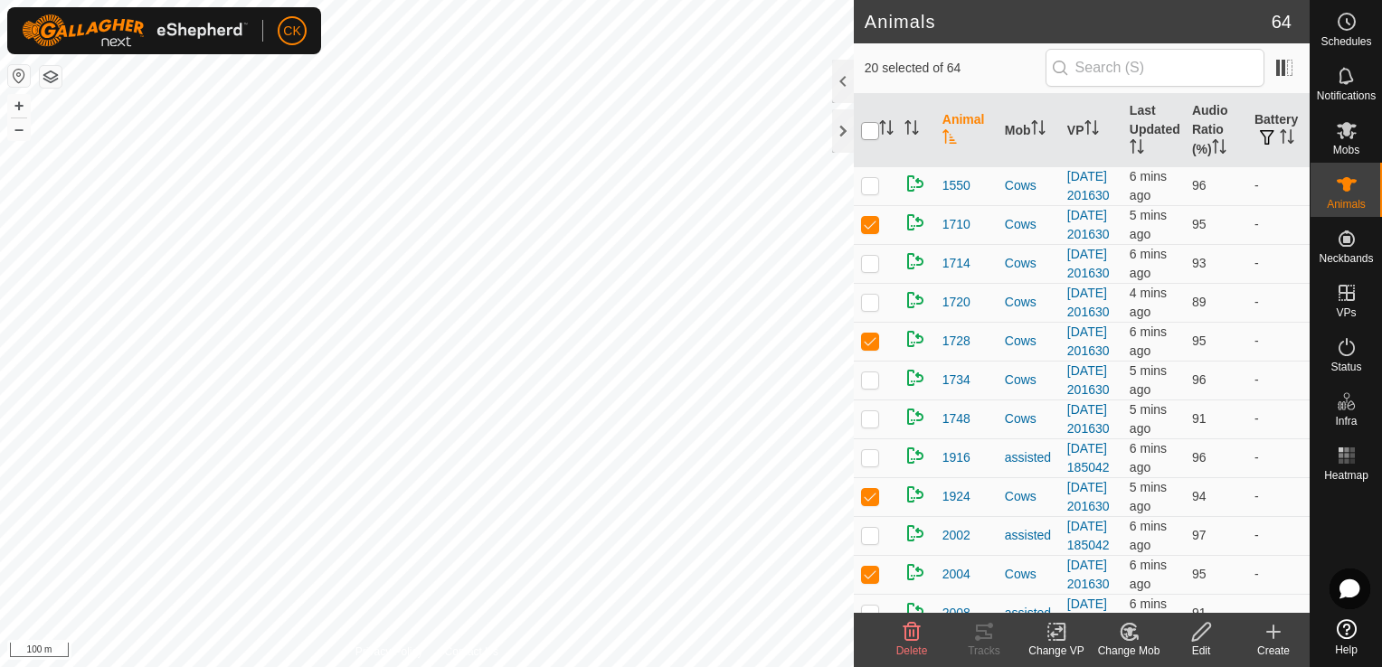
checkbox input "true"
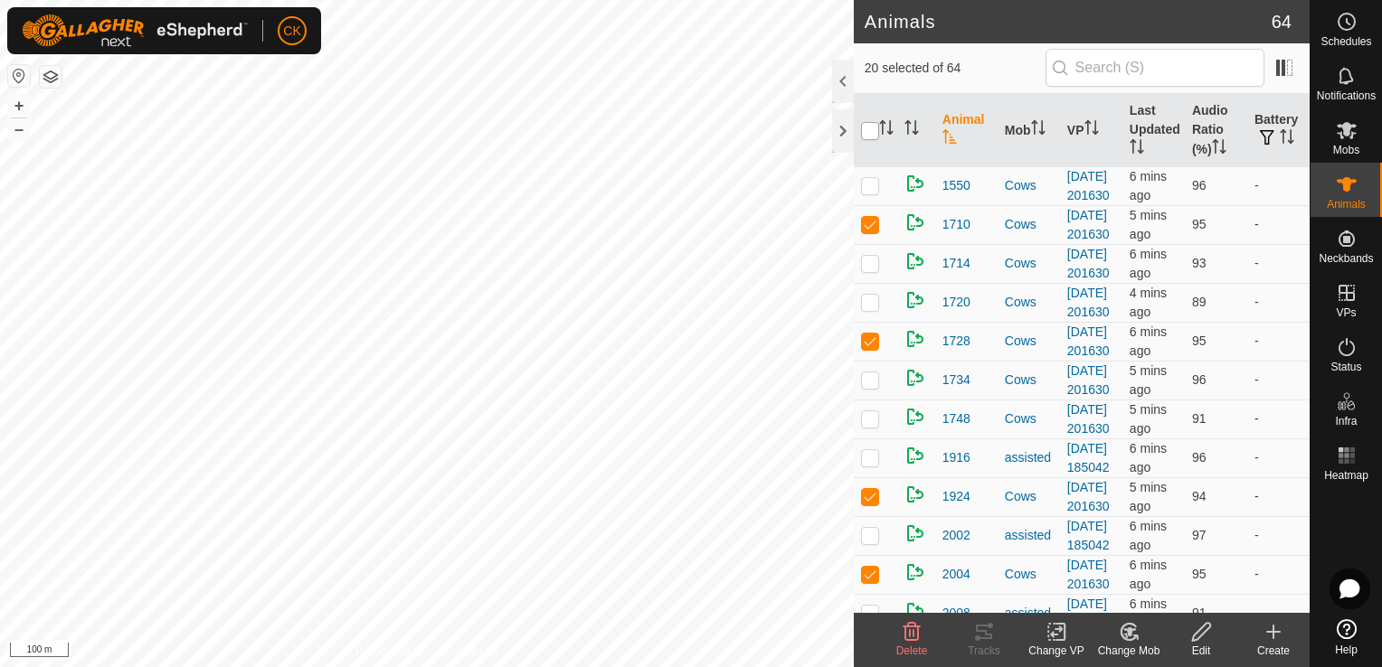
checkbox input "true"
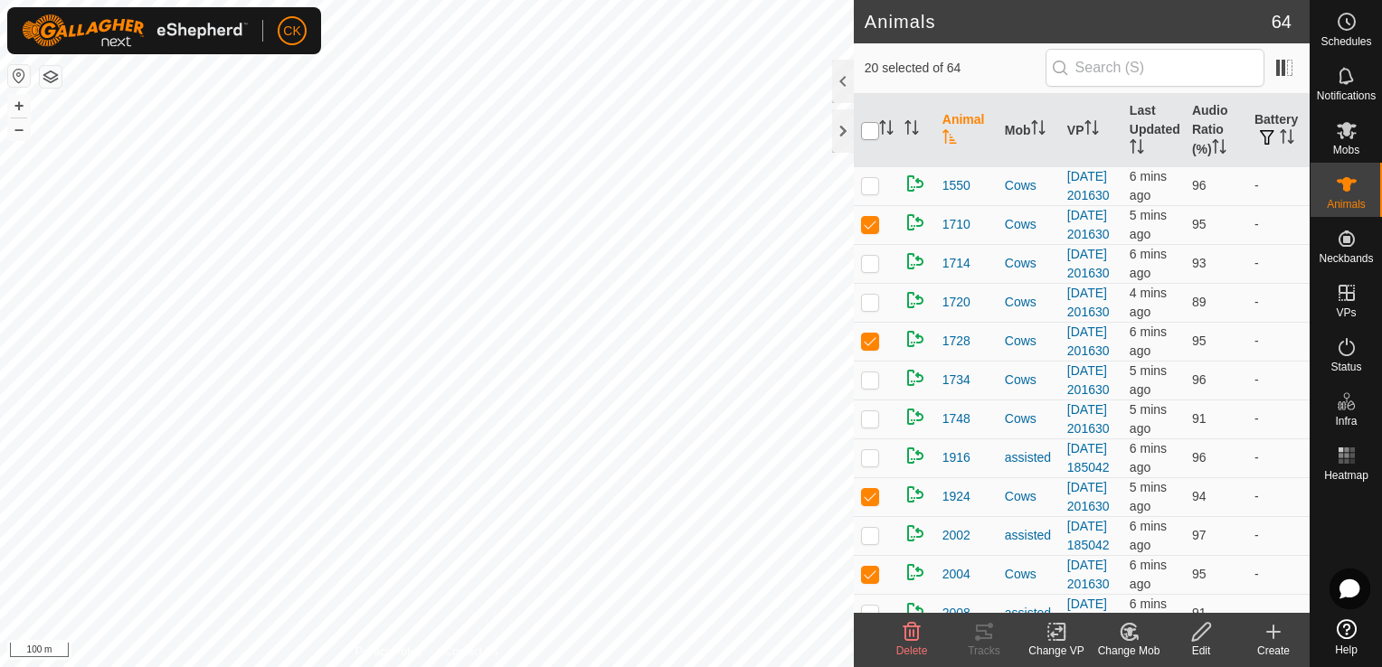
checkbox input "true"
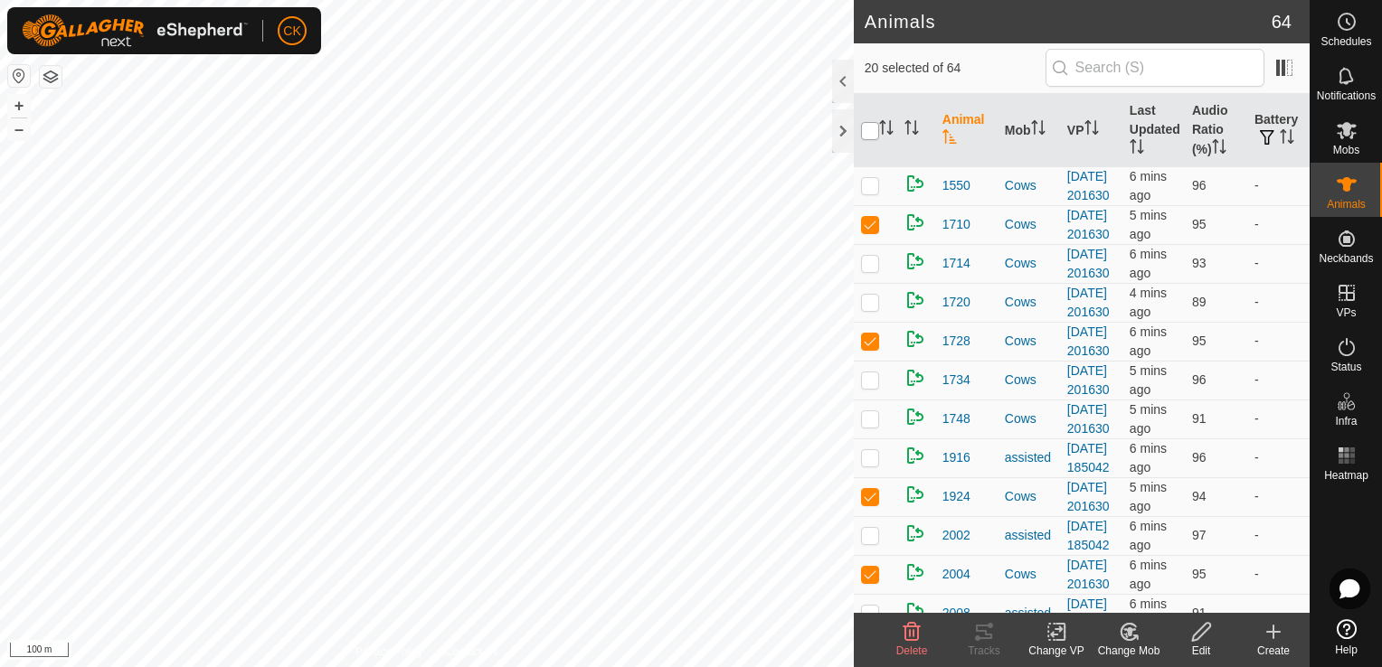
checkbox input "true"
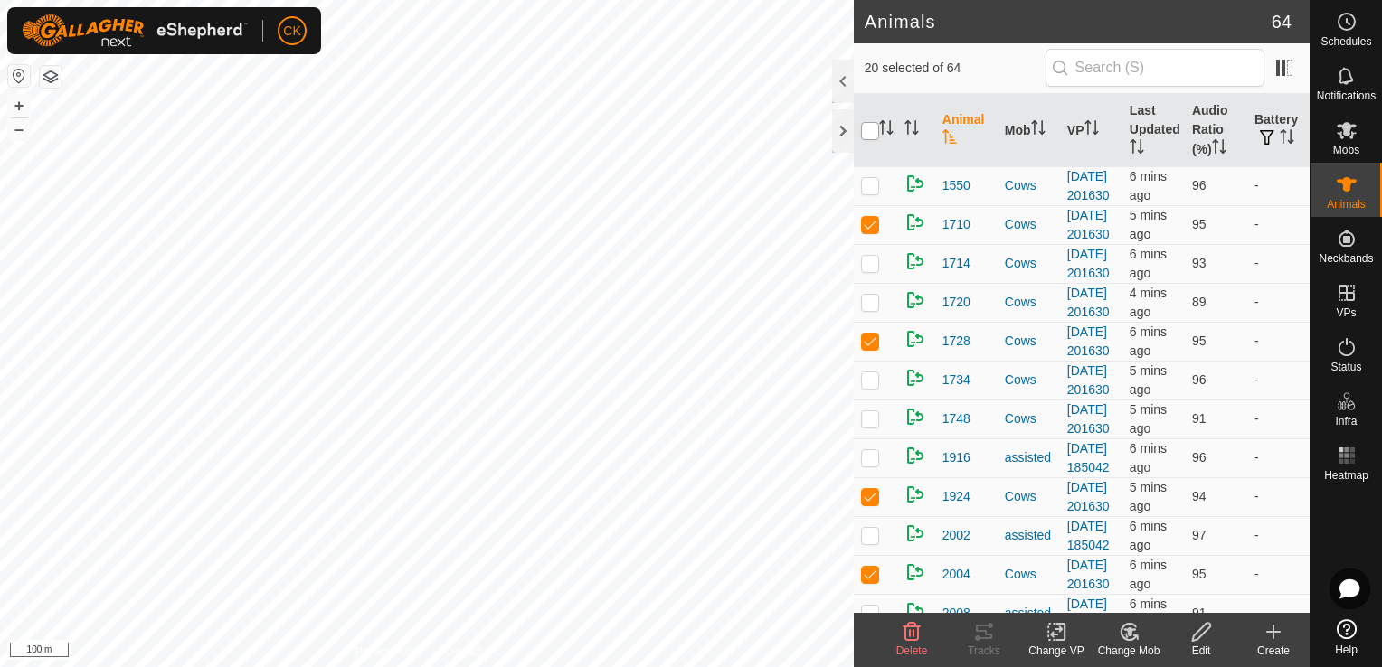
checkbox input "true"
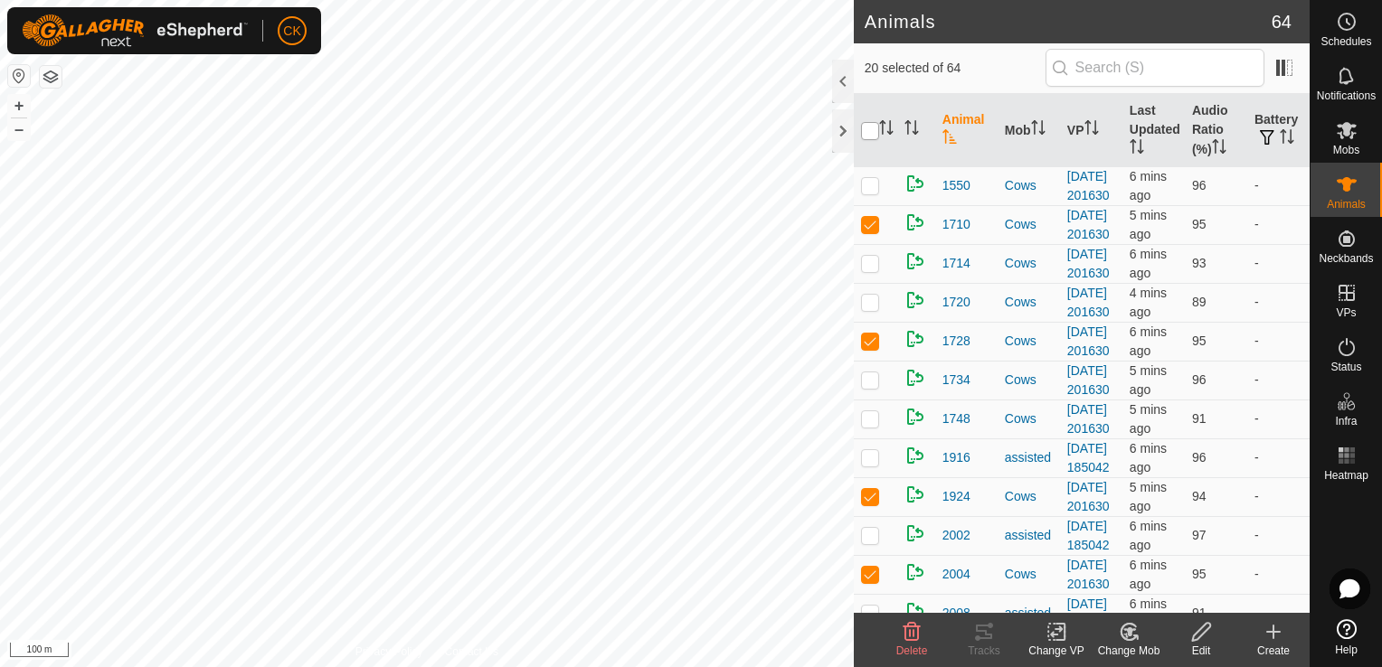
checkbox input "true"
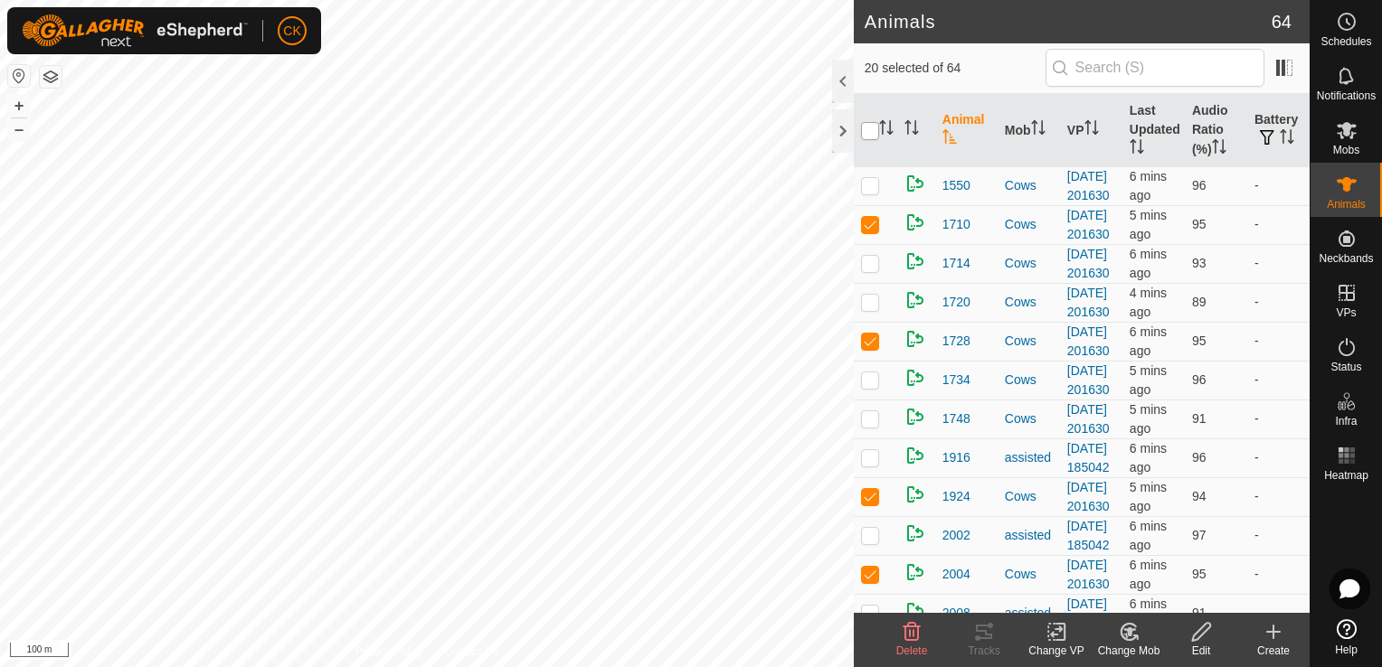
checkbox input "true"
click at [868, 132] on input "checkbox" at bounding box center [870, 131] width 18 height 18
checkbox input "false"
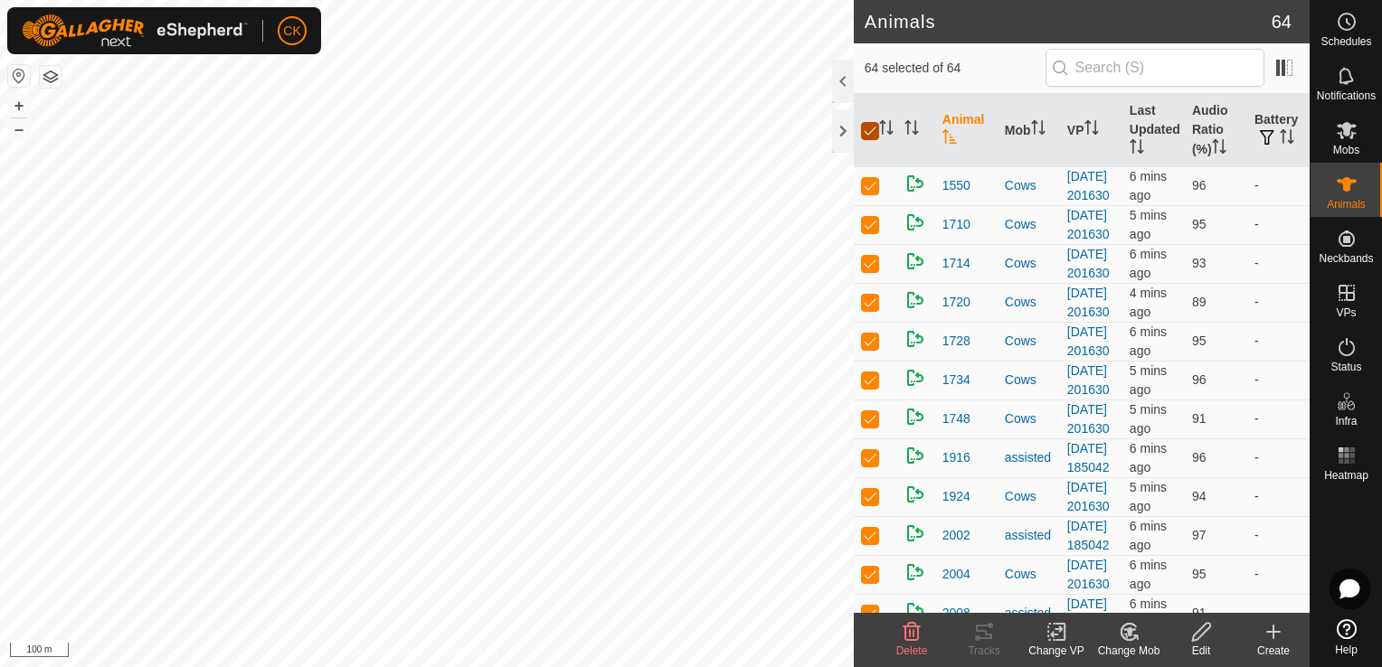
checkbox input "false"
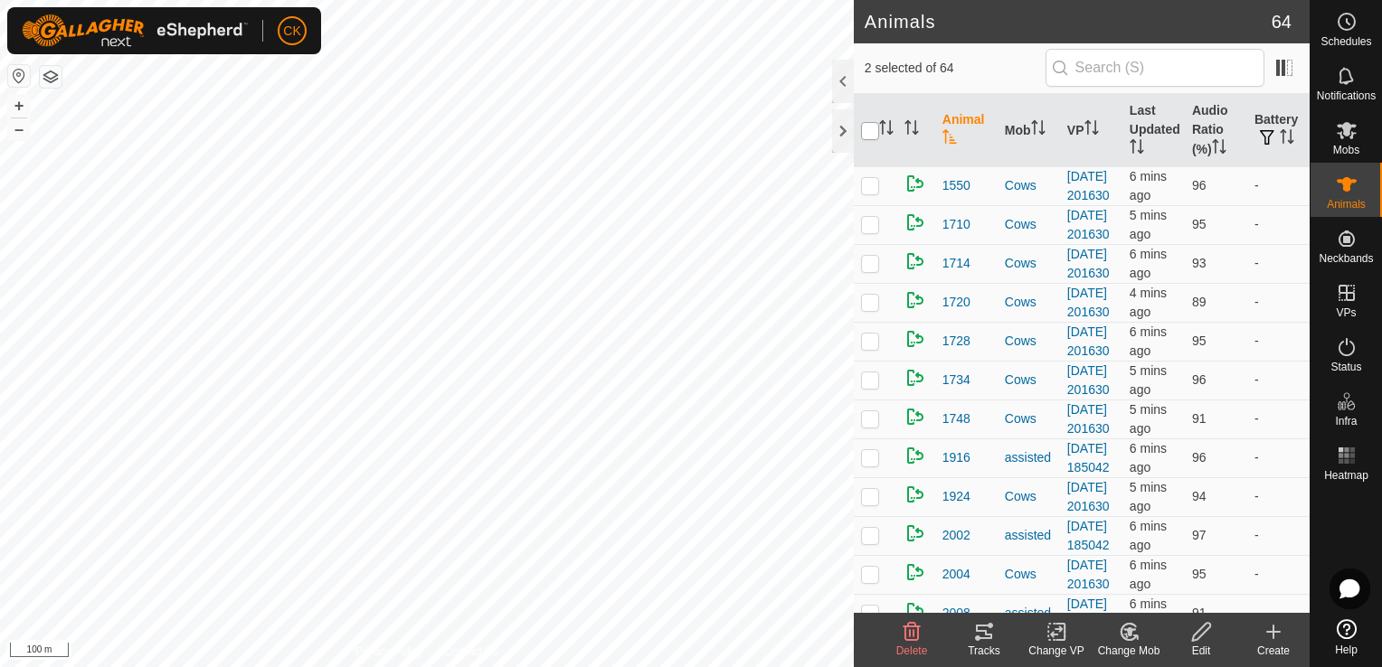
click at [875, 129] on input "checkbox" at bounding box center [870, 131] width 18 height 18
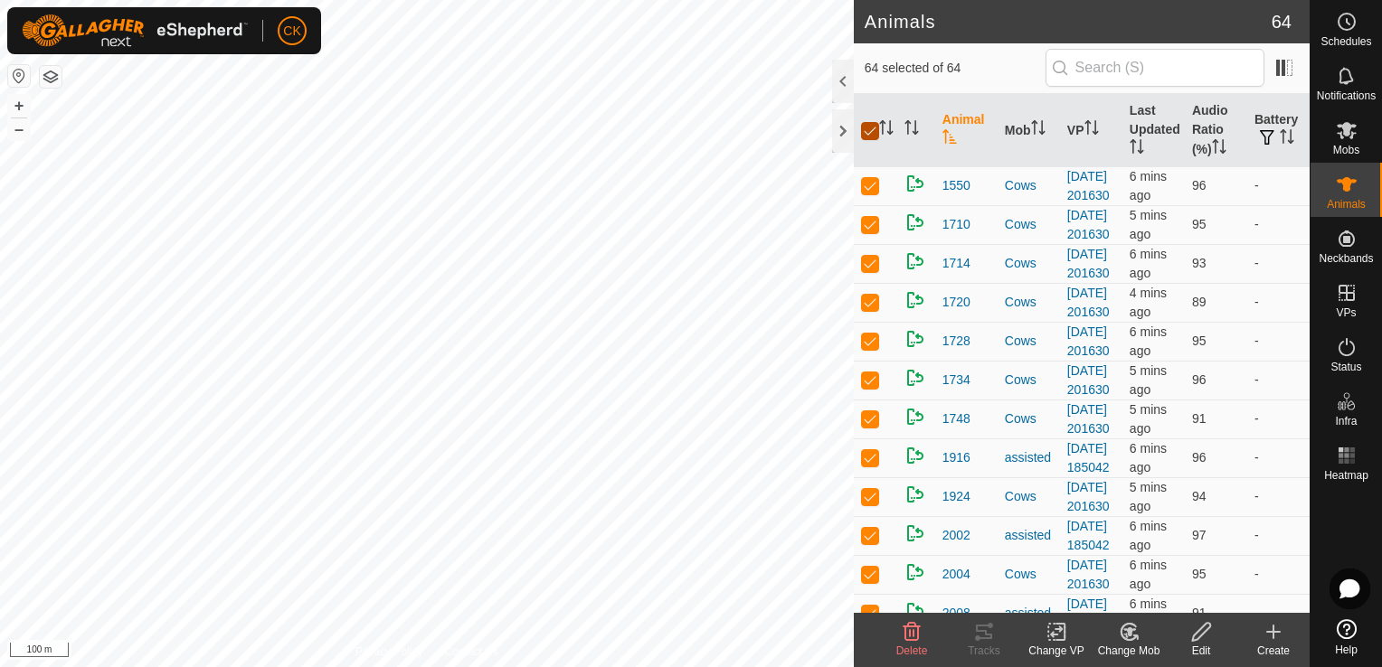
click at [873, 132] on input "checkbox" at bounding box center [870, 131] width 18 height 18
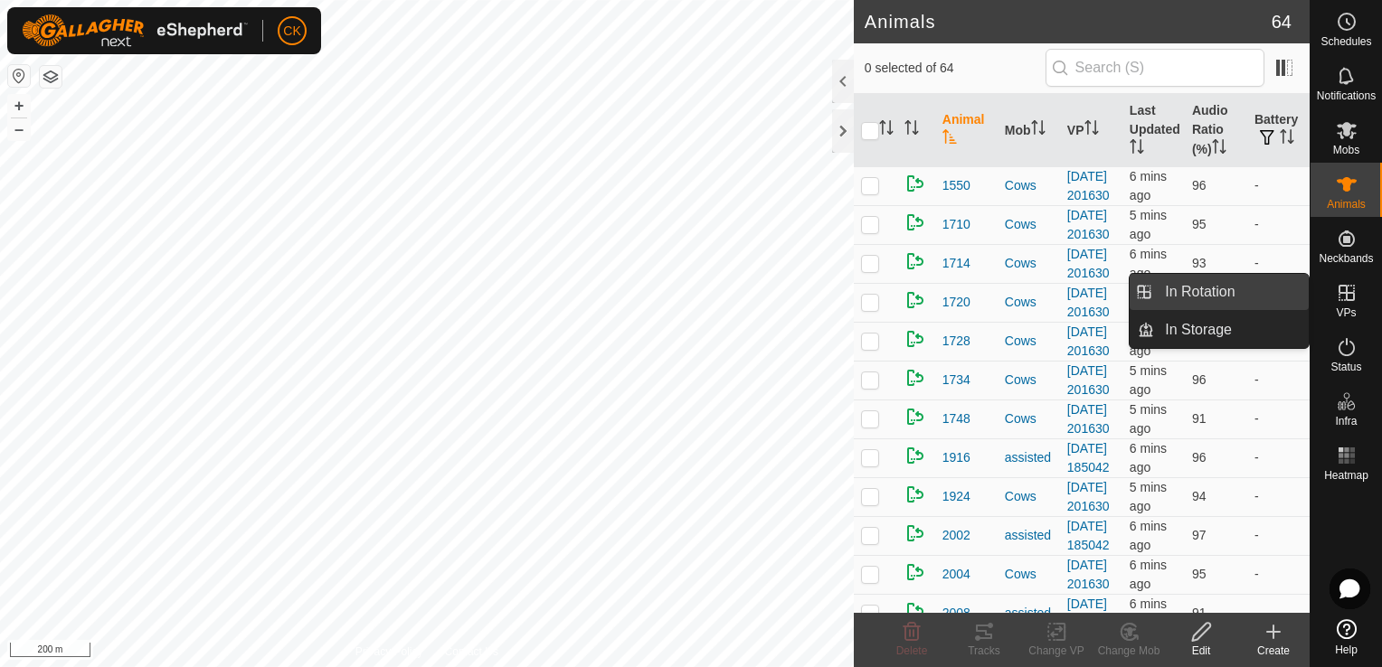
click at [1219, 293] on link "In Rotation" at bounding box center [1231, 292] width 155 height 36
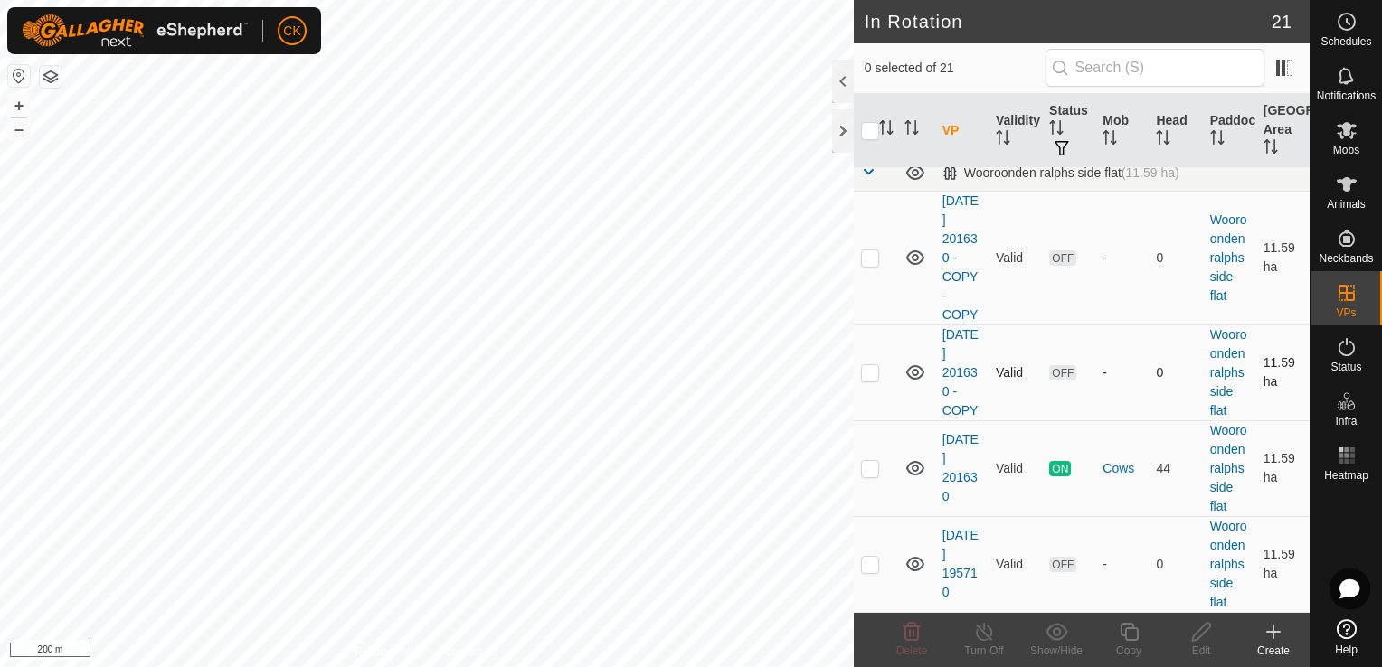
scroll to position [1628, 0]
click at [871, 476] on p-checkbox at bounding box center [870, 468] width 18 height 14
click at [1128, 628] on icon at bounding box center [1128, 632] width 18 height 18
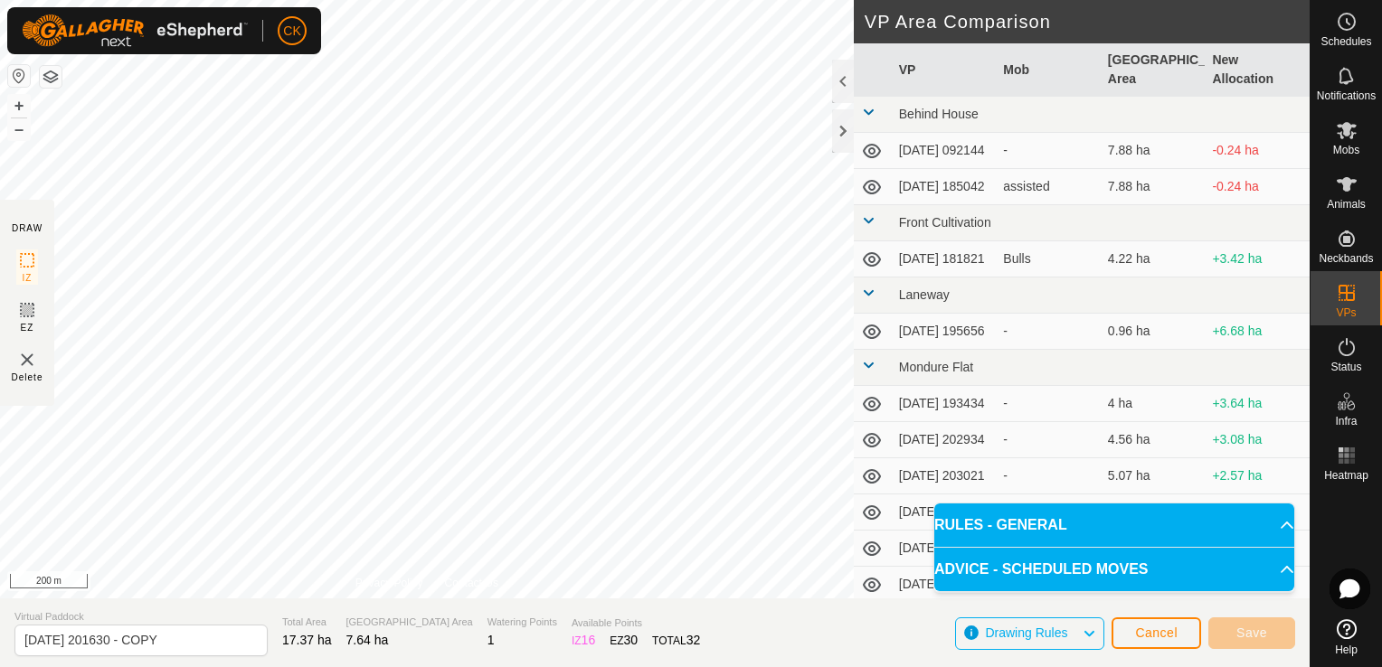
click at [1085, 634] on icon at bounding box center [1088, 634] width 14 height 24
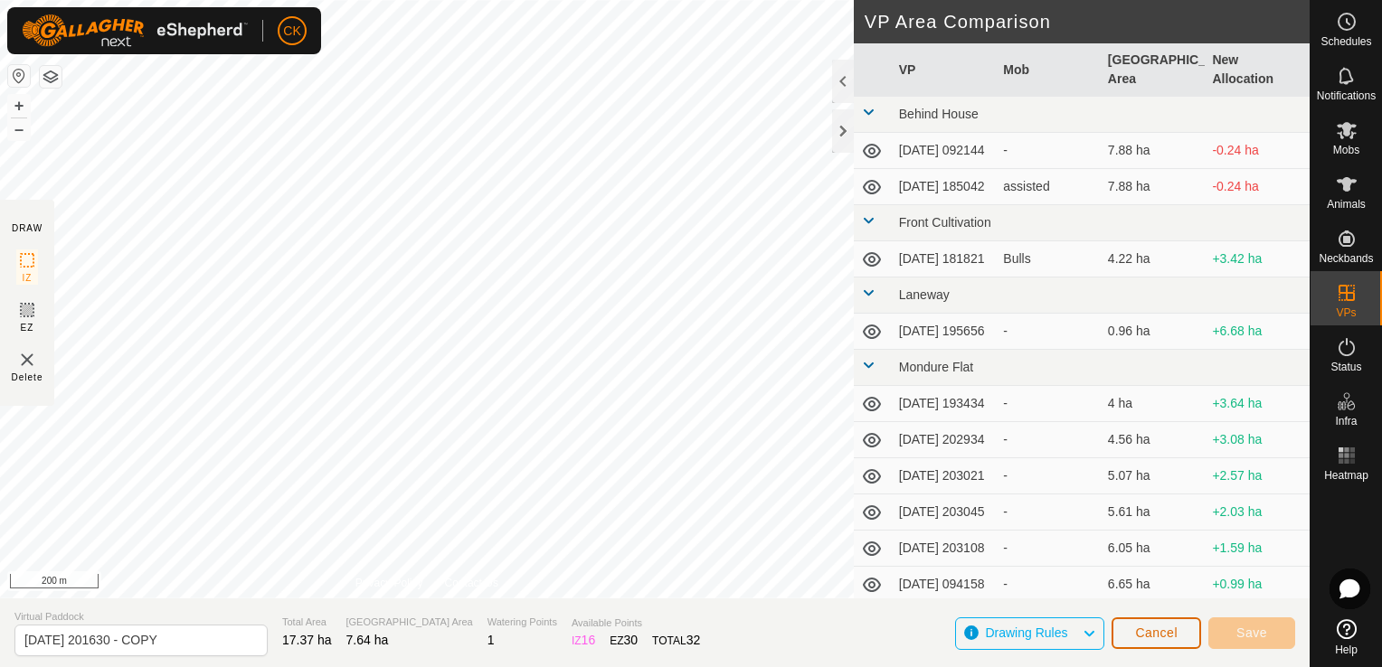
click at [1187, 630] on button "Cancel" at bounding box center [1156, 634] width 90 height 32
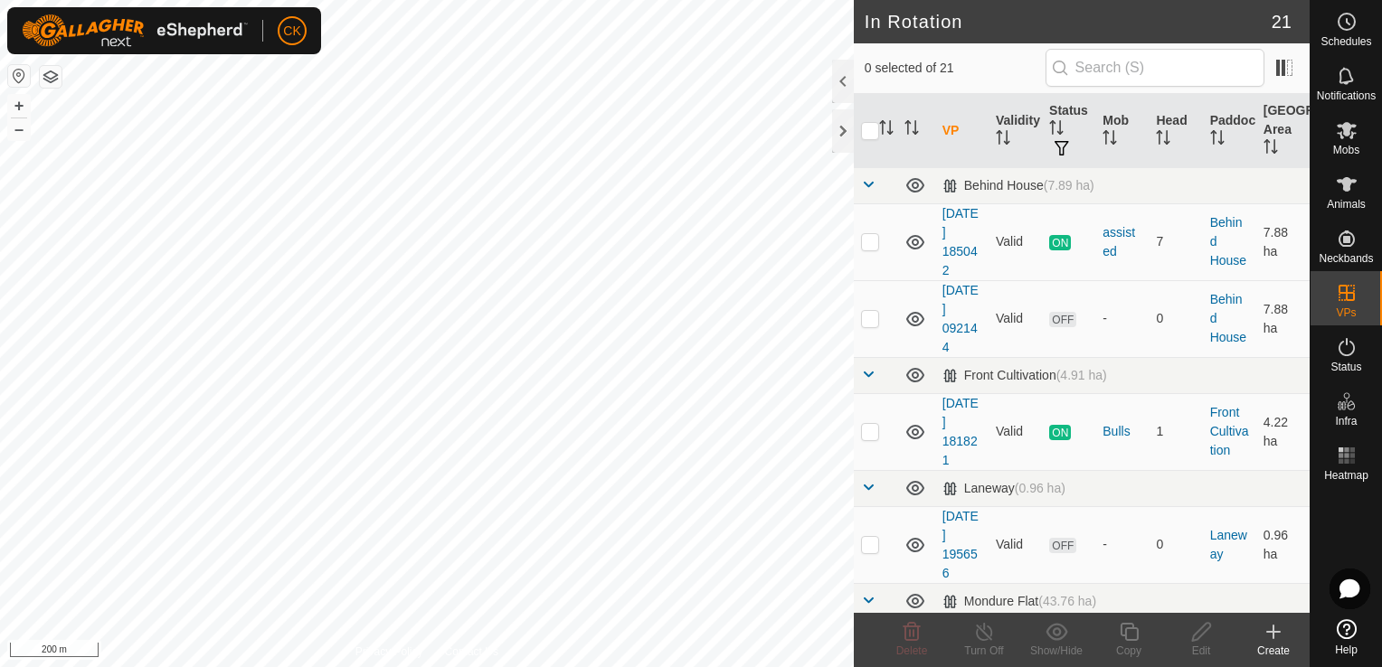
click at [1274, 631] on icon at bounding box center [1273, 632] width 22 height 22
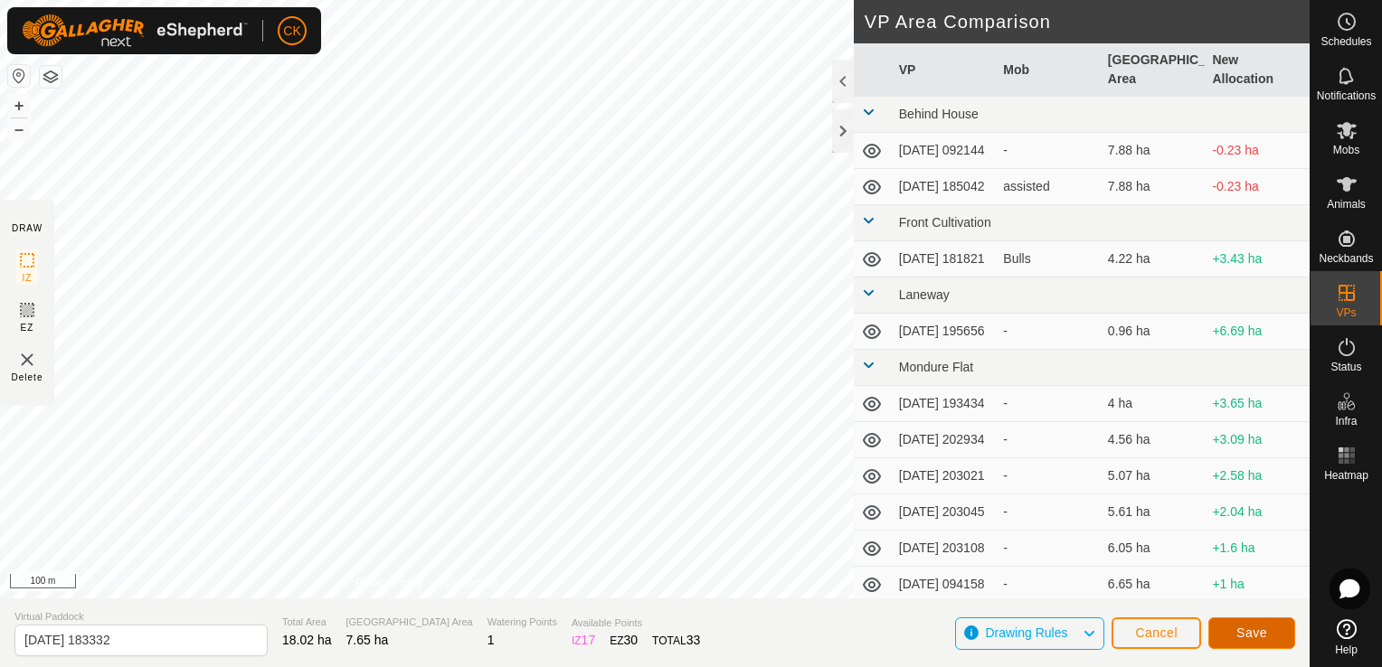
click at [1250, 634] on span "Save" at bounding box center [1251, 633] width 31 height 14
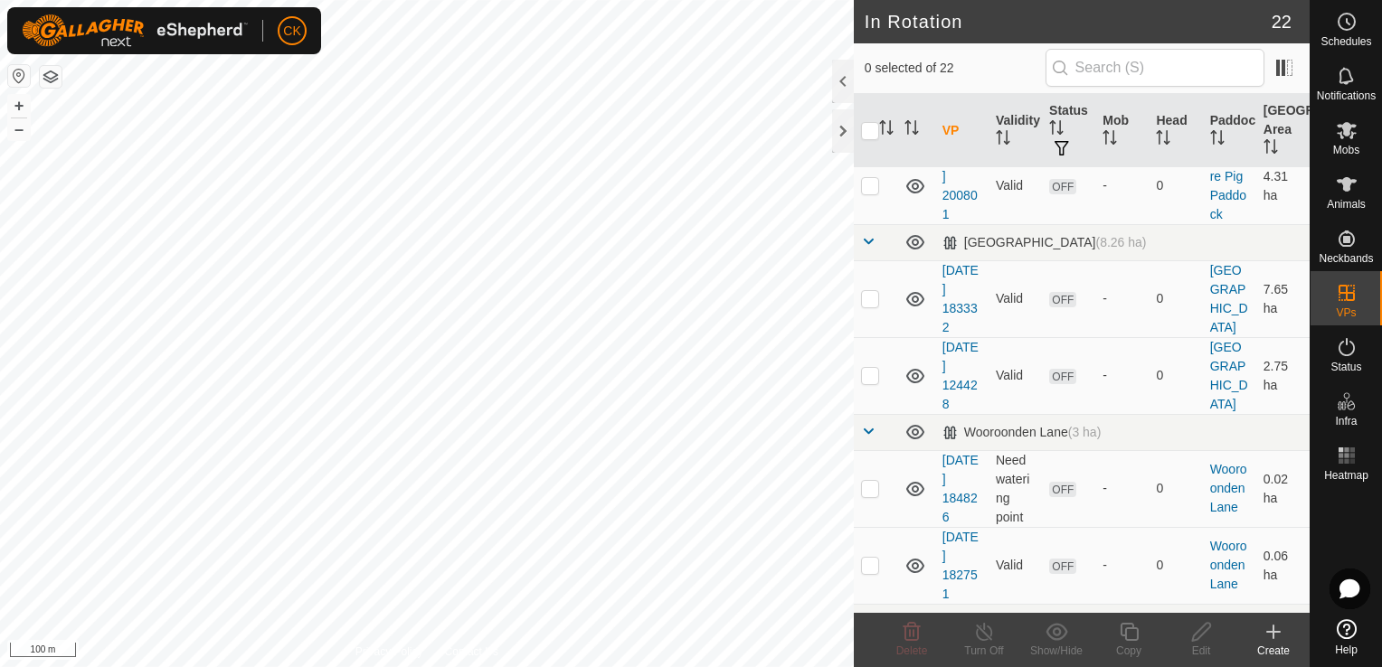
scroll to position [1177, 0]
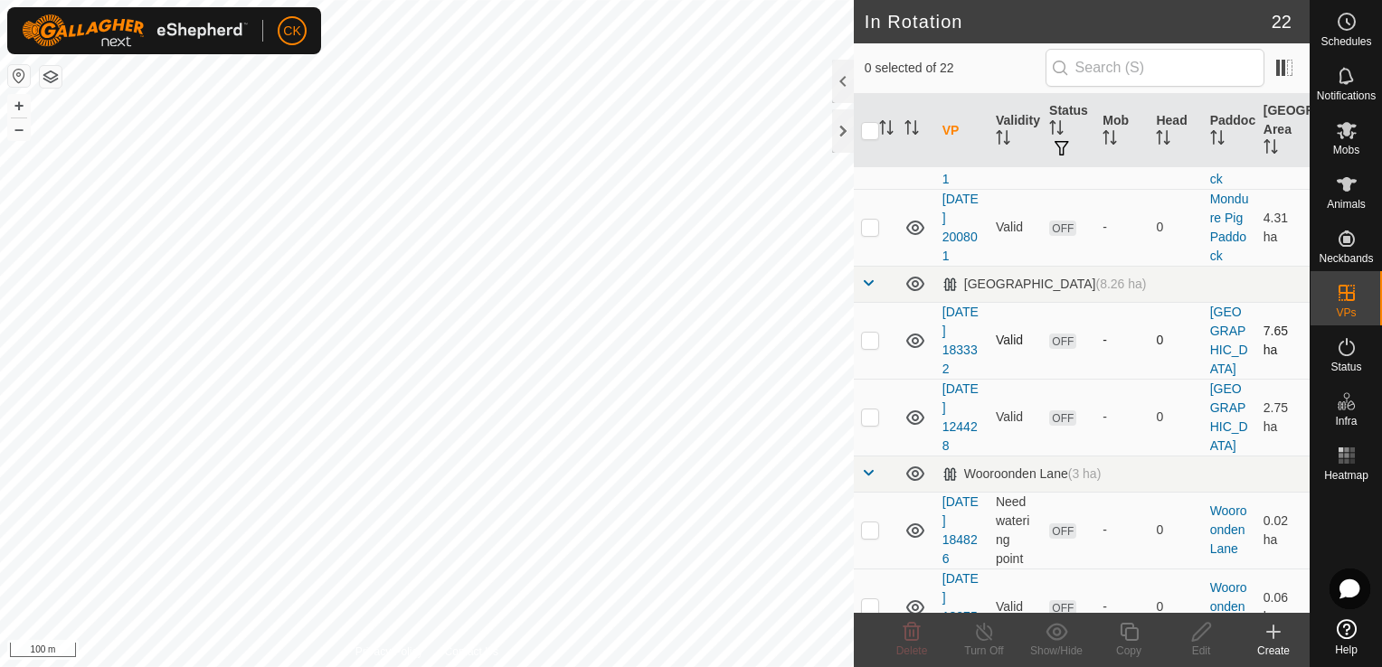
click at [871, 347] on p-checkbox at bounding box center [870, 340] width 18 height 14
click at [875, 347] on p-checkbox at bounding box center [870, 340] width 18 height 14
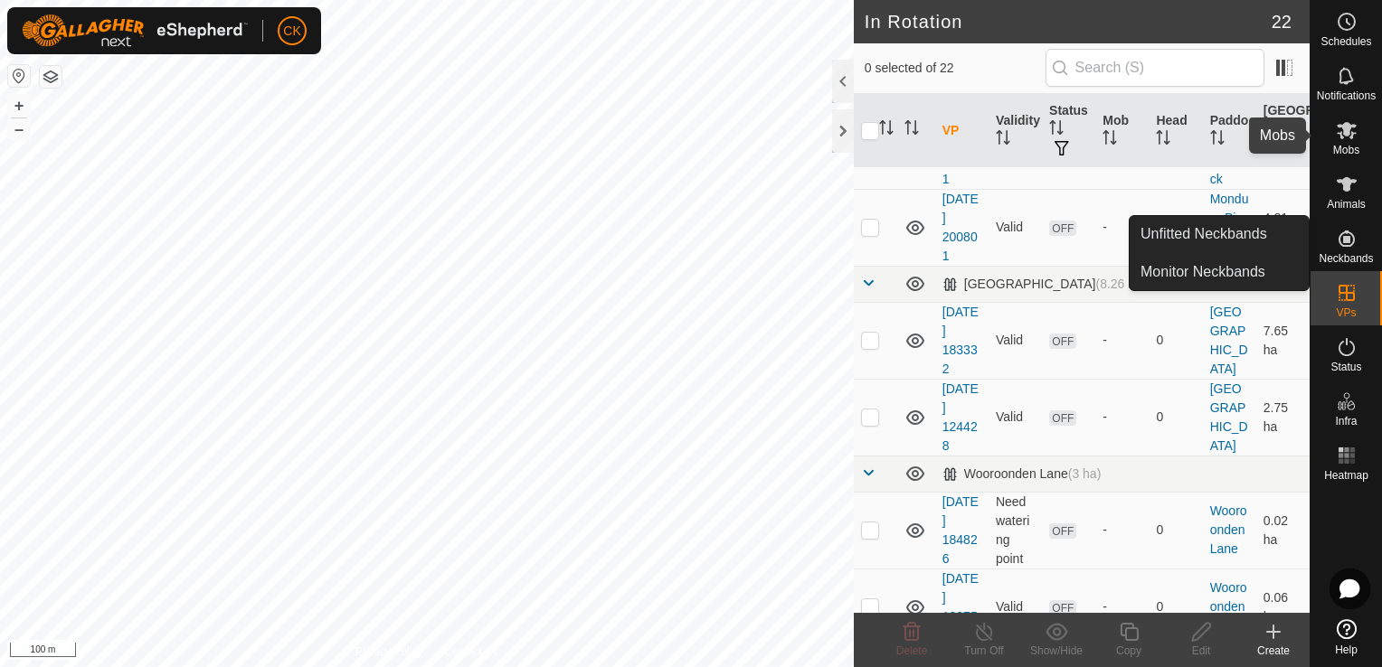
click at [1344, 128] on icon at bounding box center [1346, 130] width 20 height 17
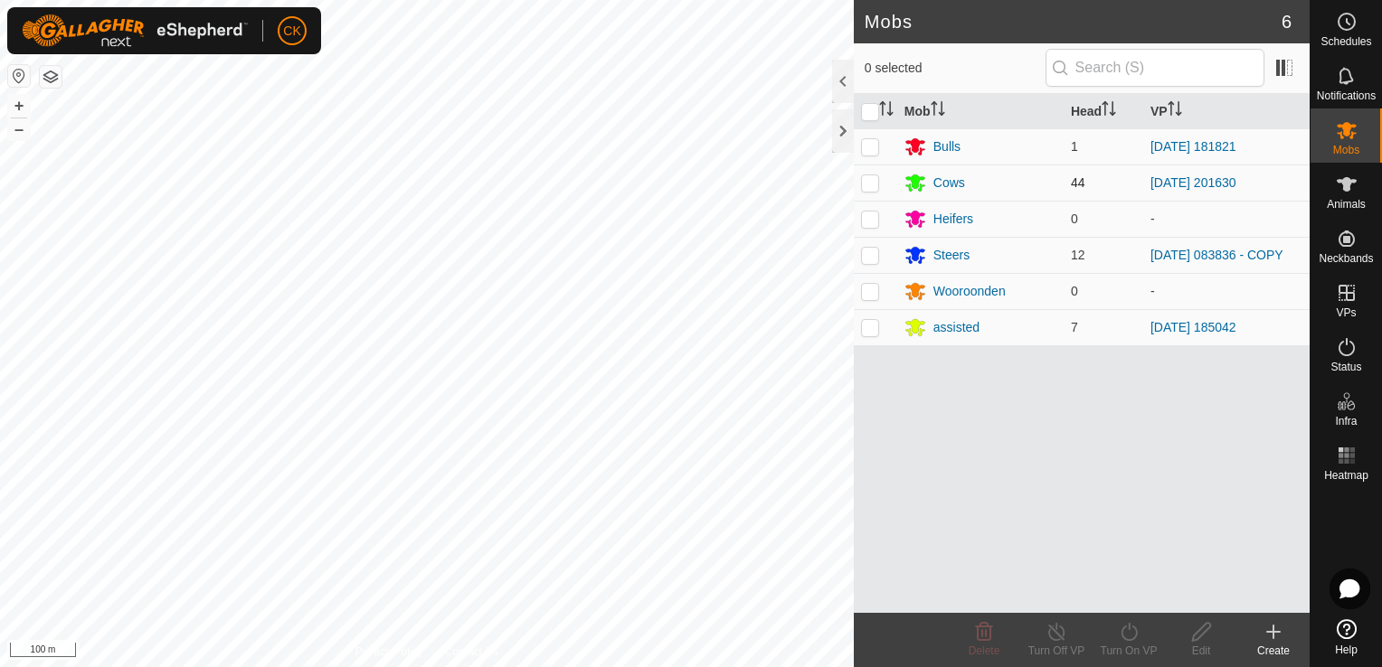
click at [865, 183] on p-checkbox at bounding box center [870, 182] width 18 height 14
click at [1126, 630] on icon at bounding box center [1129, 632] width 23 height 22
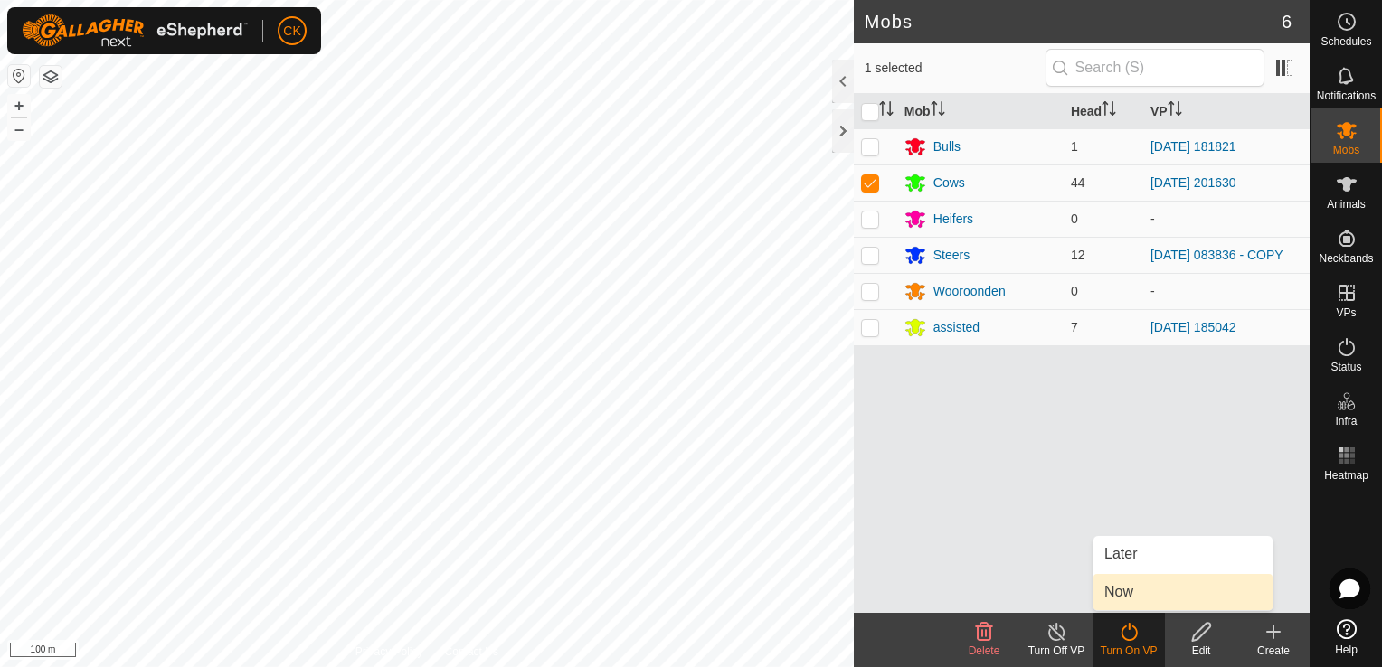
click at [1124, 591] on link "Now" at bounding box center [1182, 592] width 179 height 36
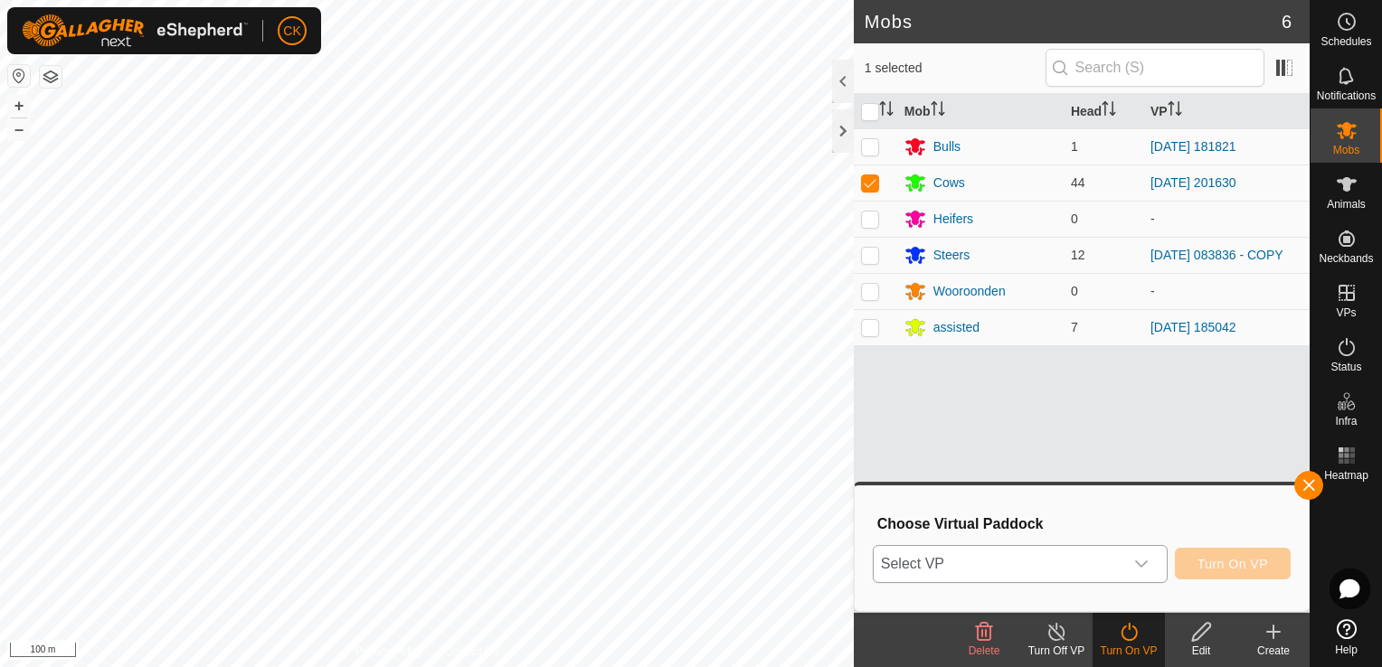
click at [1148, 567] on icon "dropdown trigger" at bounding box center [1141, 564] width 14 height 14
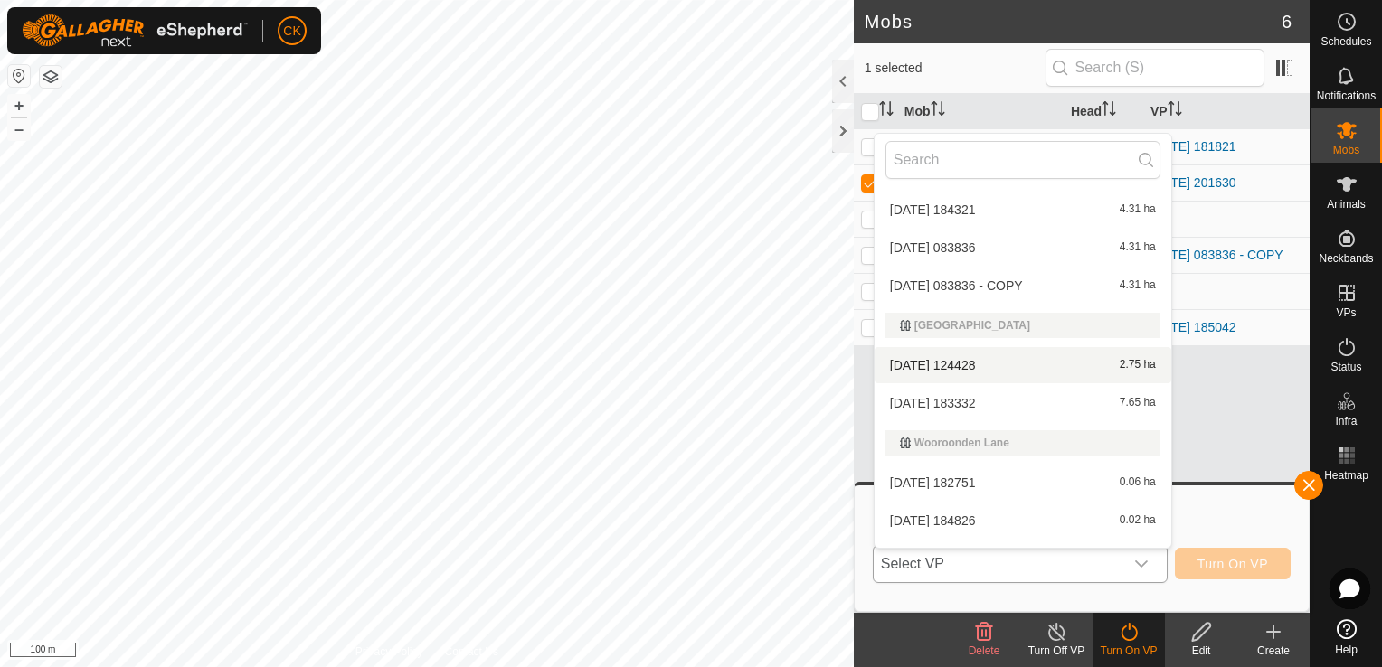
scroll to position [664, 0]
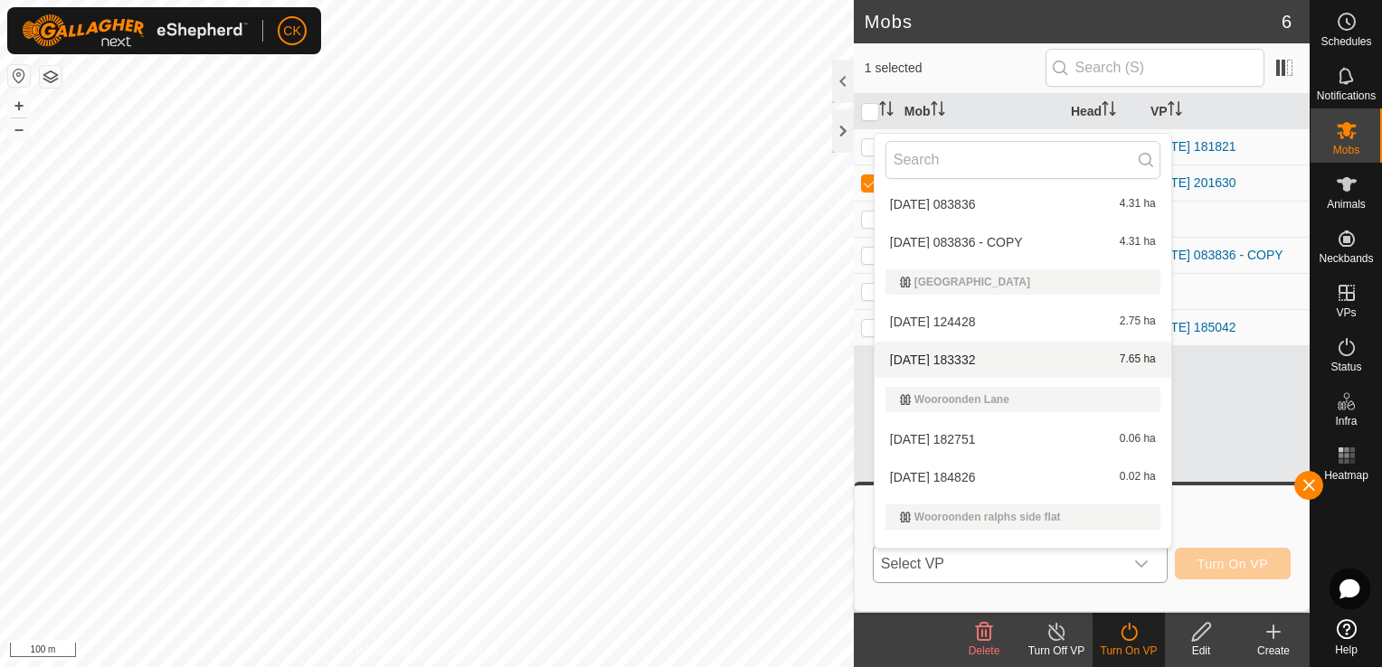
click at [968, 354] on li "[DATE] 183332 7.65 ha" at bounding box center [1022, 360] width 297 height 36
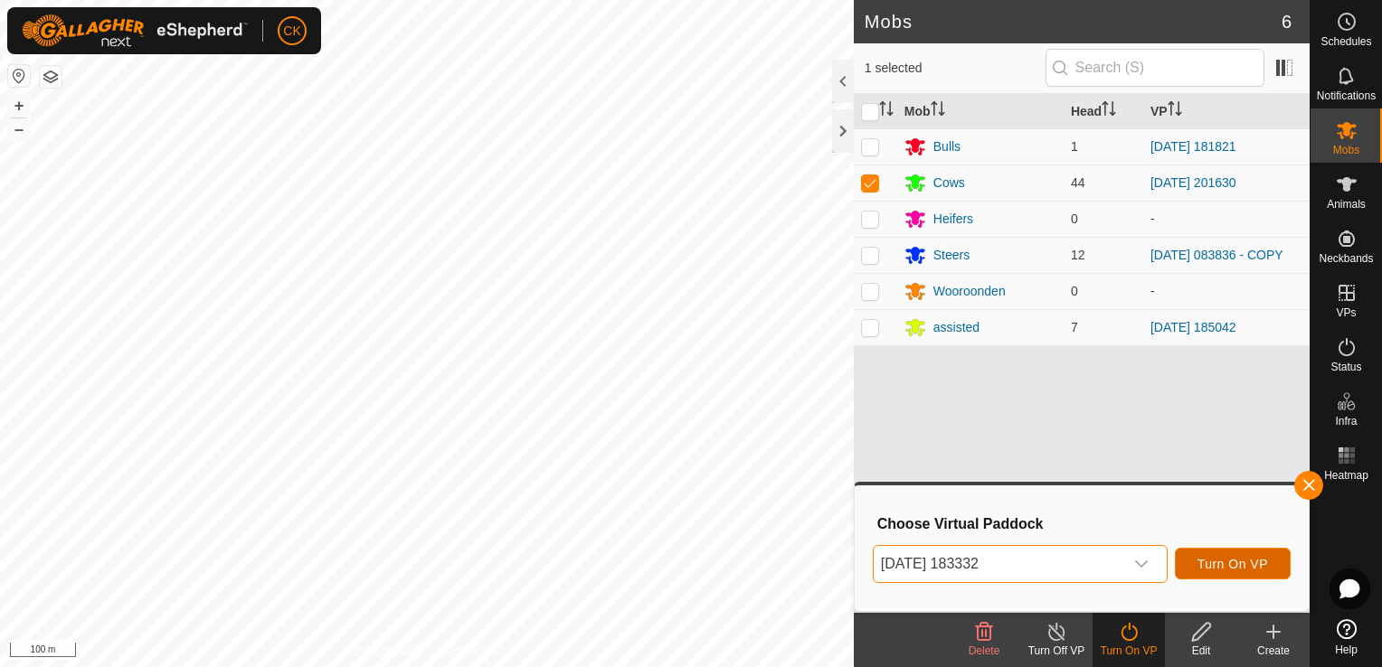
click at [1238, 563] on span "Turn On VP" at bounding box center [1232, 564] width 71 height 14
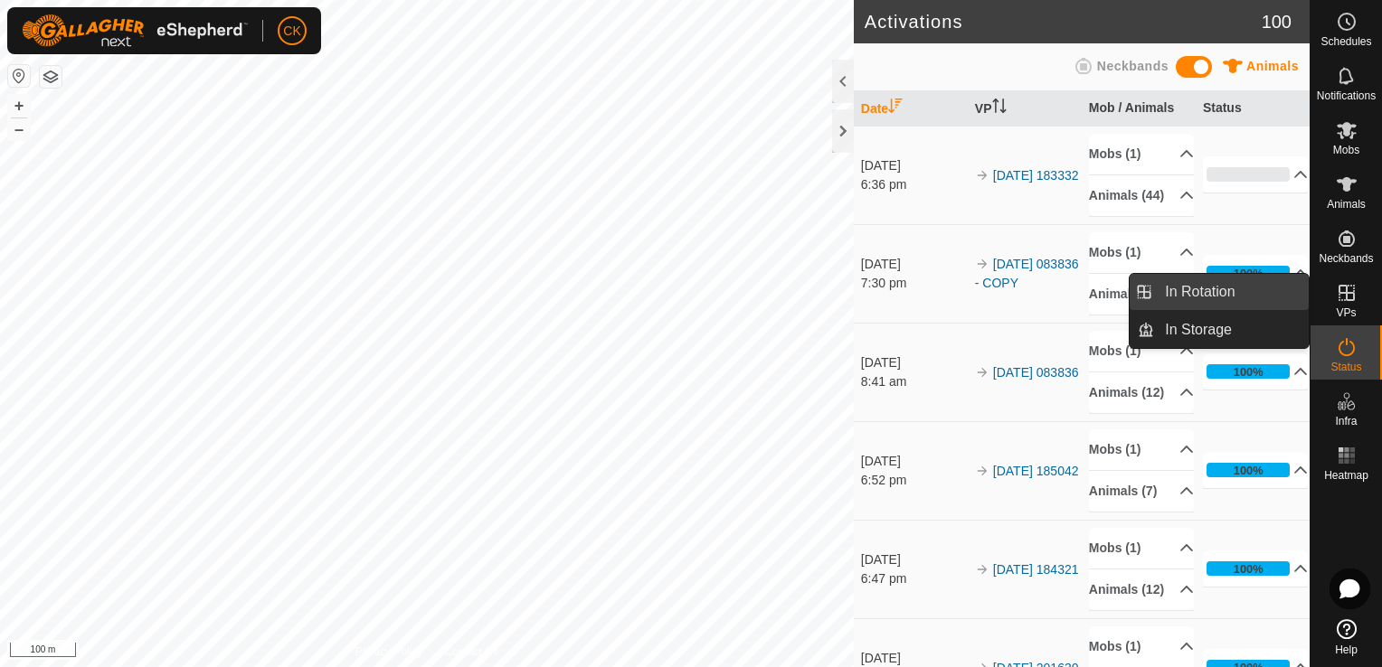
click at [1285, 291] on link "In Rotation" at bounding box center [1231, 292] width 155 height 36
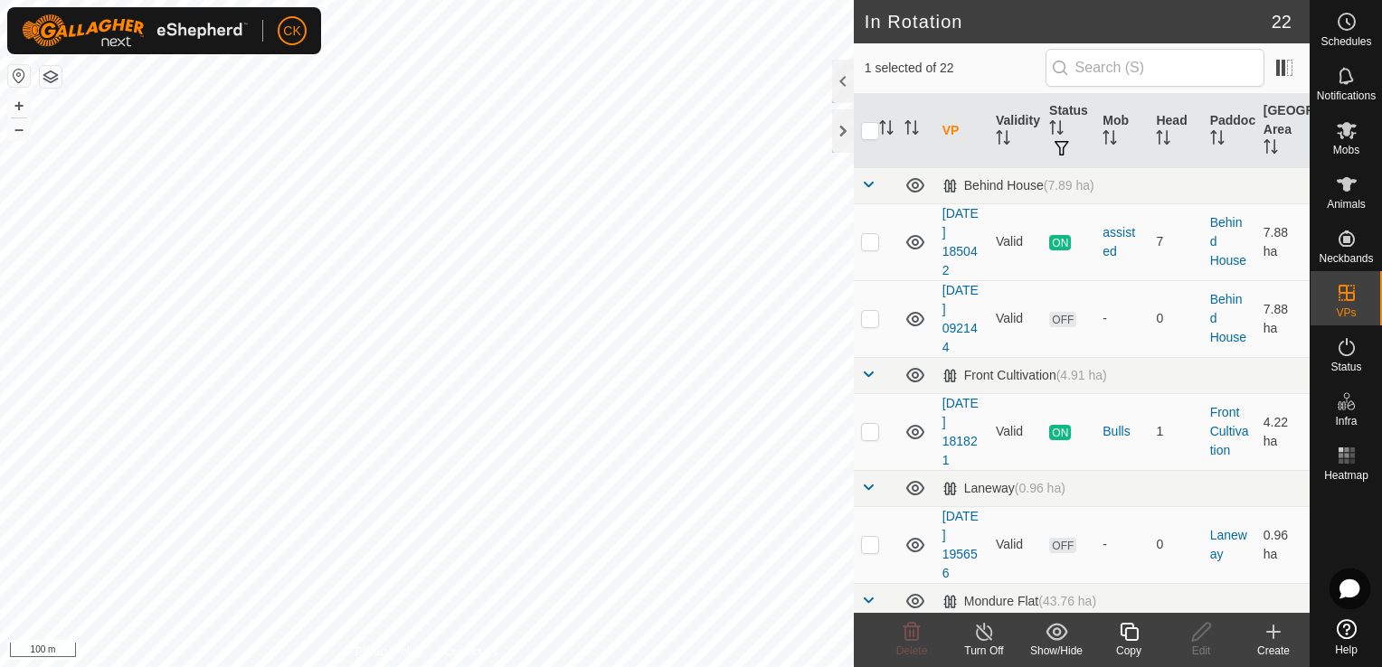
click at [866, 129] on input "checkbox" at bounding box center [870, 131] width 18 height 18
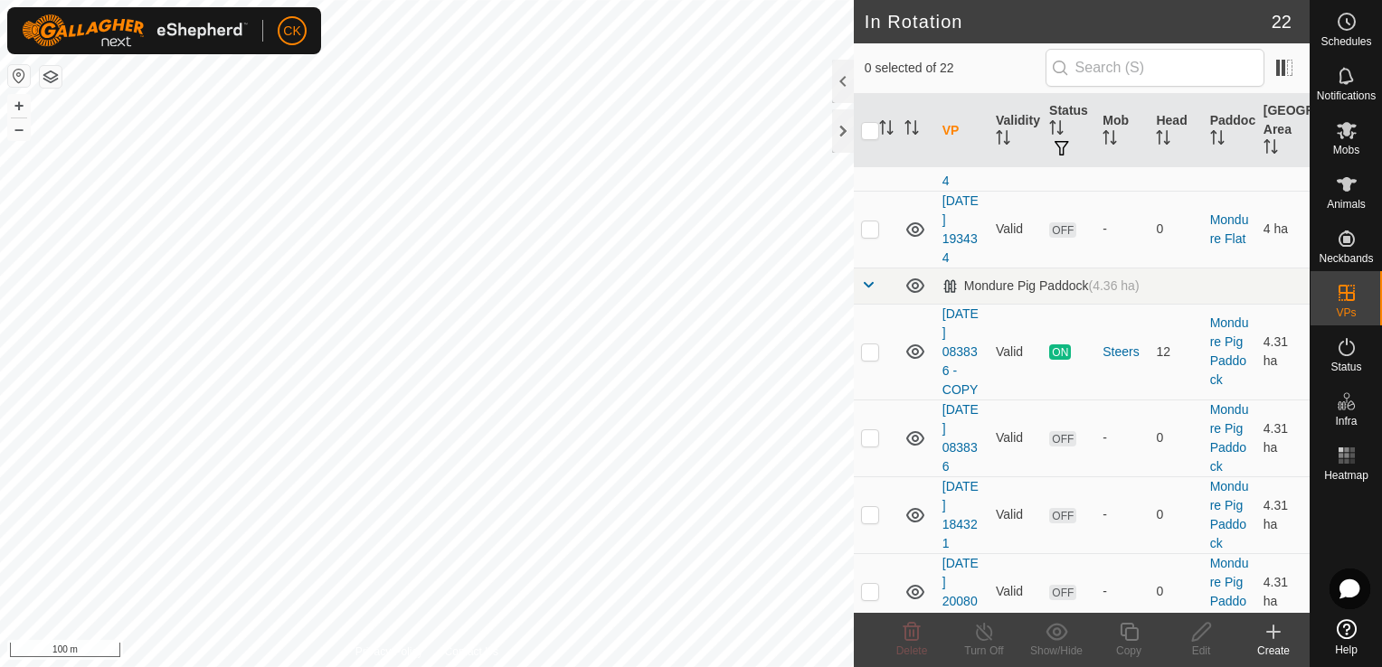
scroll to position [814, 0]
click at [873, 350] on p-checkbox at bounding box center [870, 351] width 18 height 14
click at [1125, 634] on icon at bounding box center [1128, 632] width 18 height 18
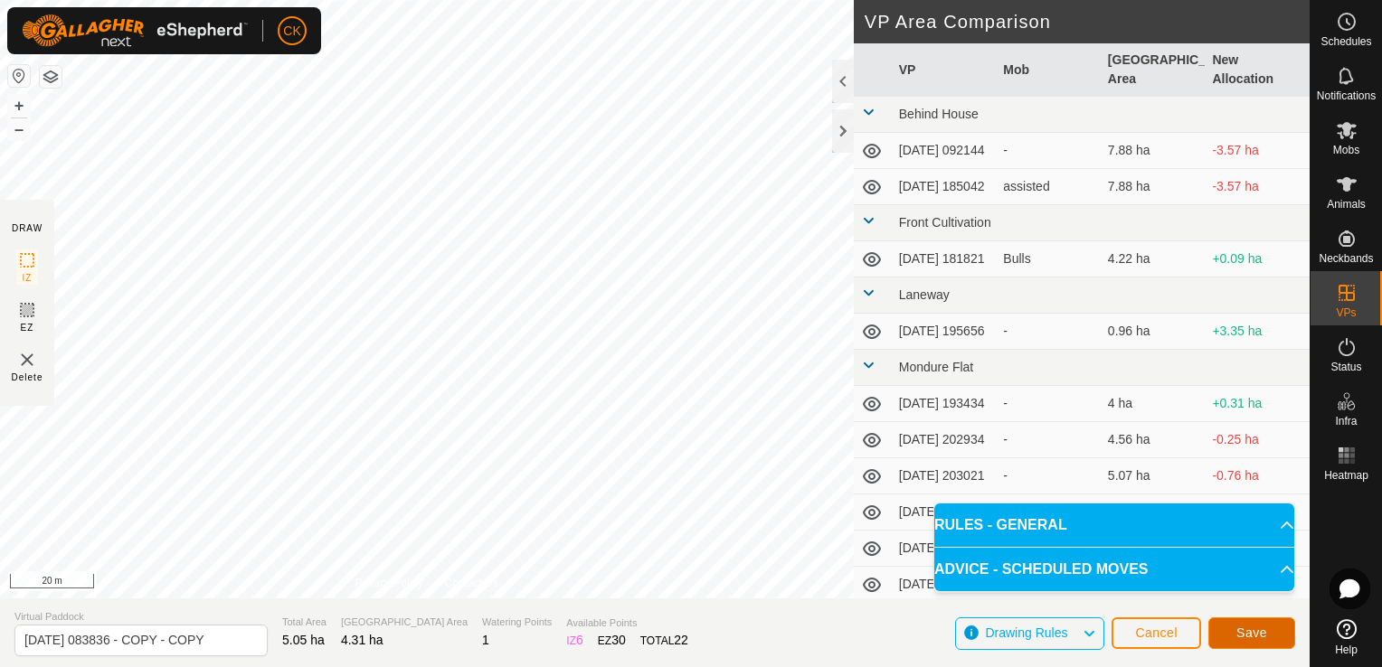
click at [1235, 633] on button "Save" at bounding box center [1251, 634] width 87 height 32
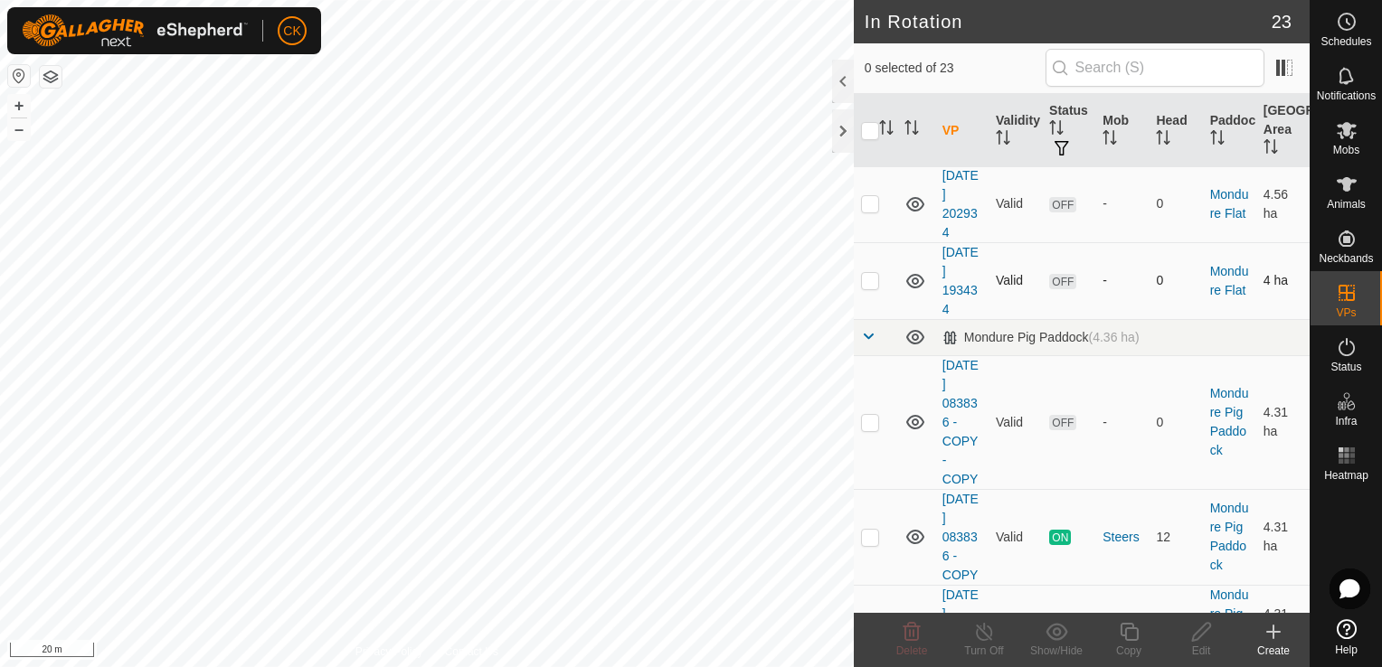
scroll to position [814, 0]
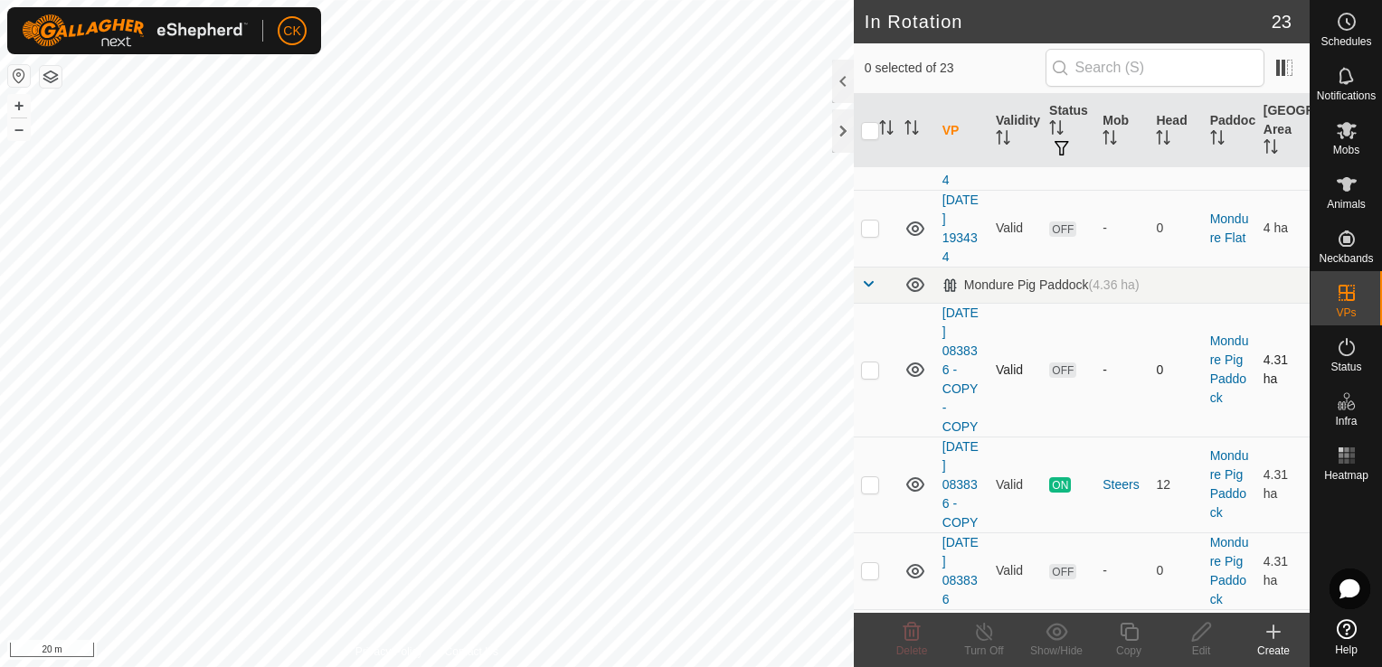
click at [865, 367] on p-checkbox at bounding box center [870, 370] width 18 height 14
click at [958, 345] on link "[DATE] 083836 - COPY - COPY" at bounding box center [960, 370] width 36 height 128
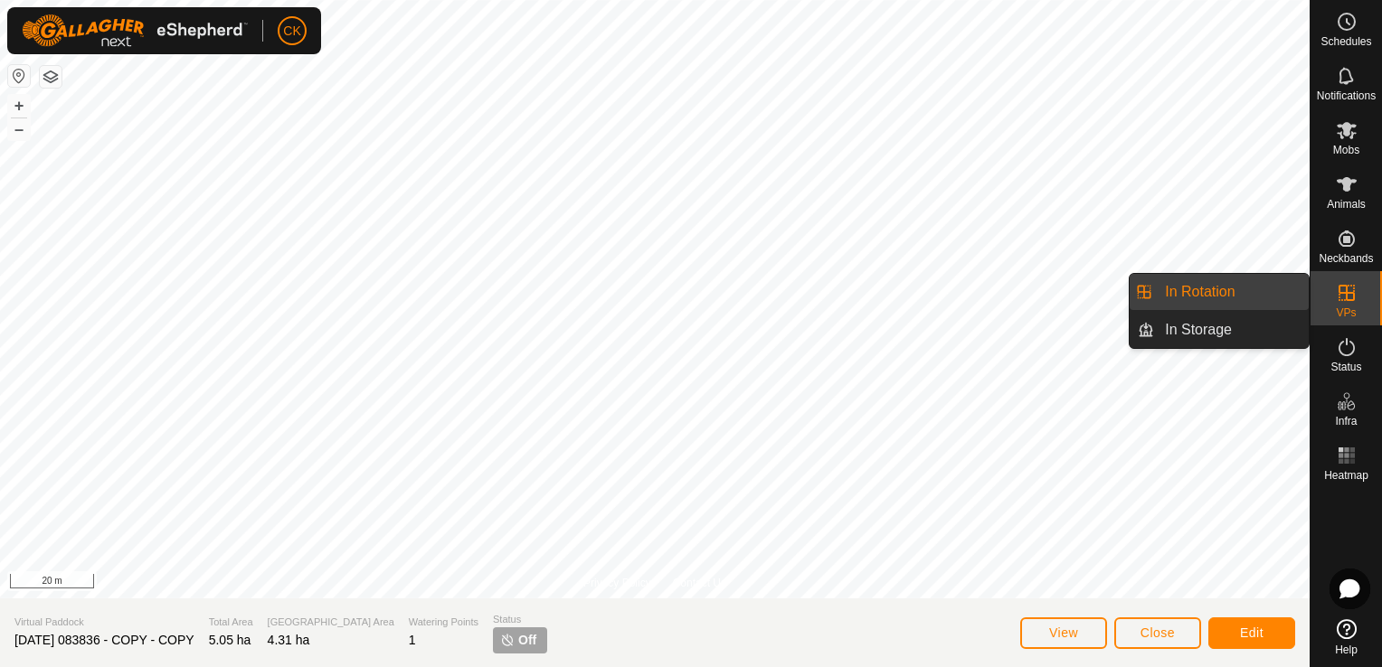
click at [1263, 295] on link "In Rotation" at bounding box center [1231, 292] width 155 height 36
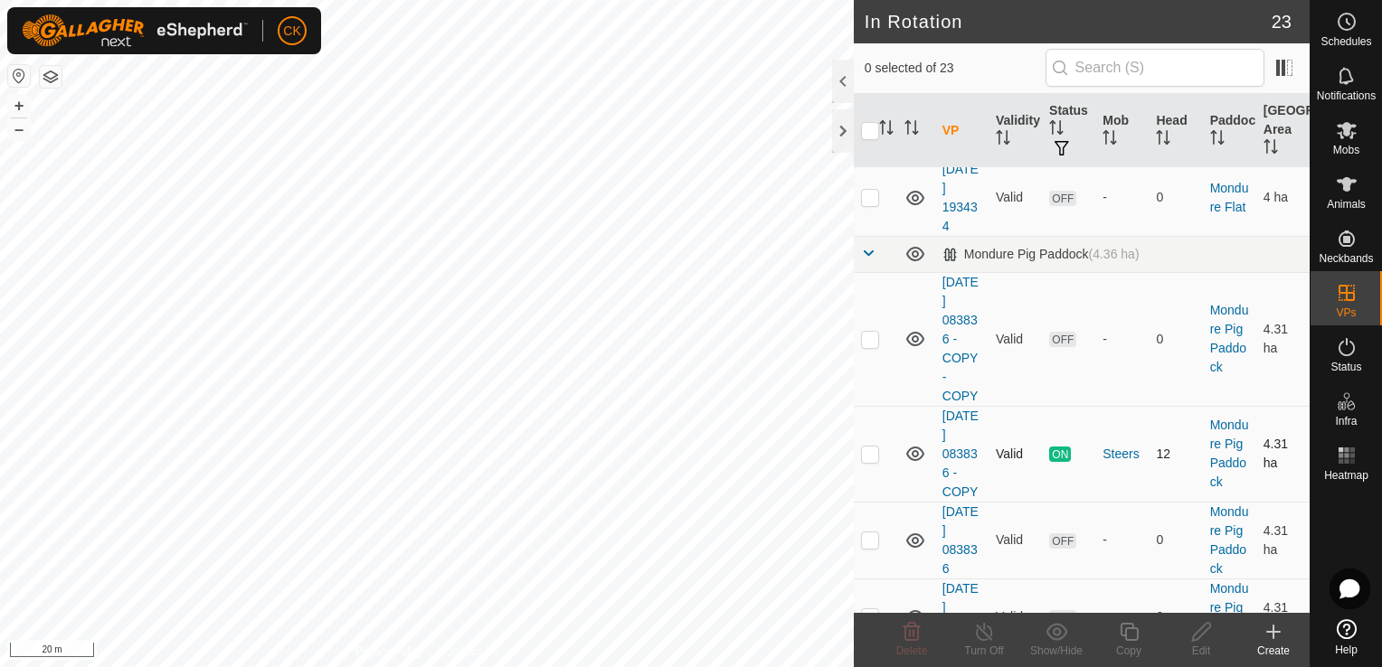
scroll to position [814, 0]
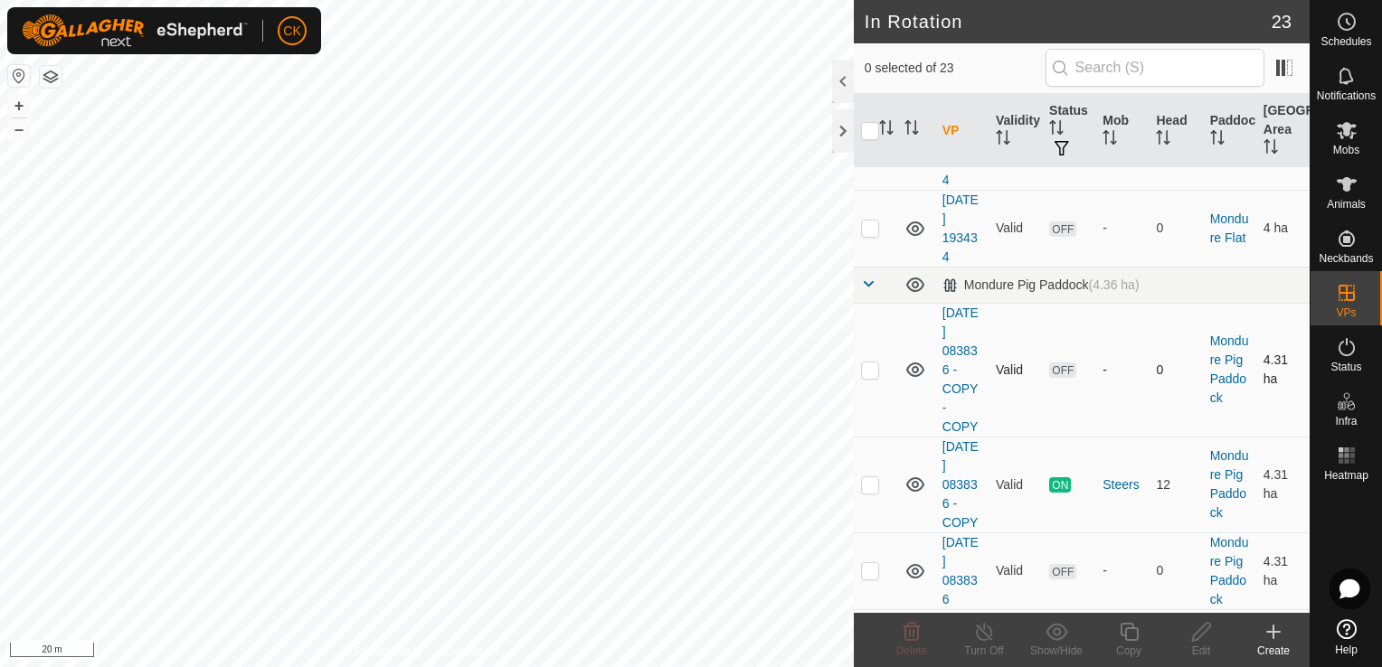
click at [913, 366] on icon at bounding box center [915, 370] width 22 height 22
click at [869, 369] on p-checkbox at bounding box center [870, 370] width 18 height 14
click at [1344, 125] on icon at bounding box center [1346, 130] width 20 height 17
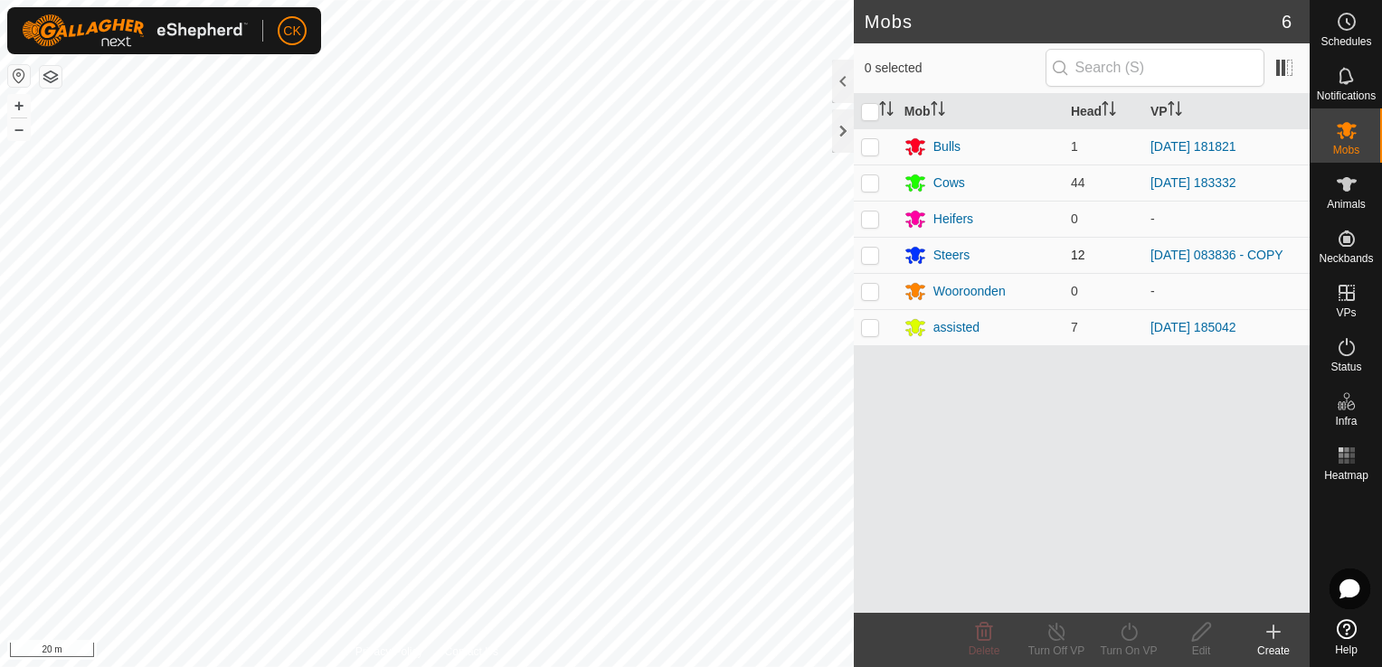
click at [871, 254] on p-checkbox at bounding box center [870, 255] width 18 height 14
click at [1128, 631] on icon at bounding box center [1129, 632] width 23 height 22
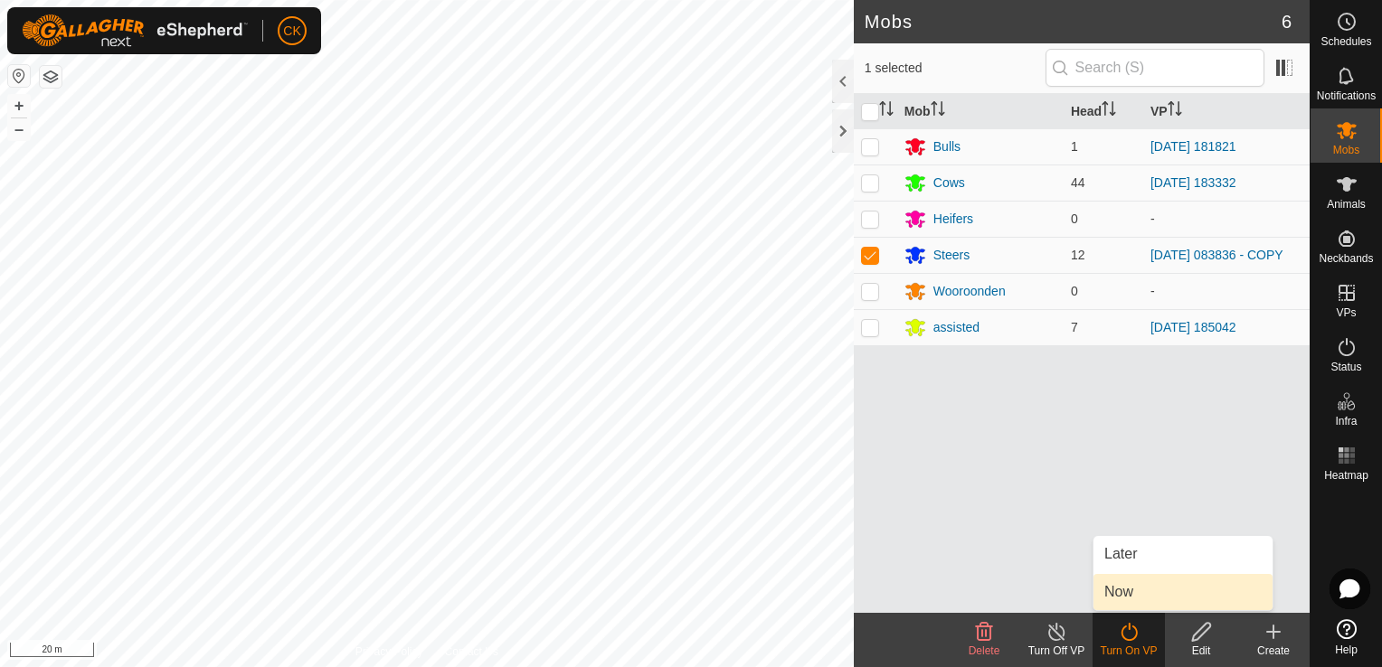
click at [1122, 588] on link "Now" at bounding box center [1182, 592] width 179 height 36
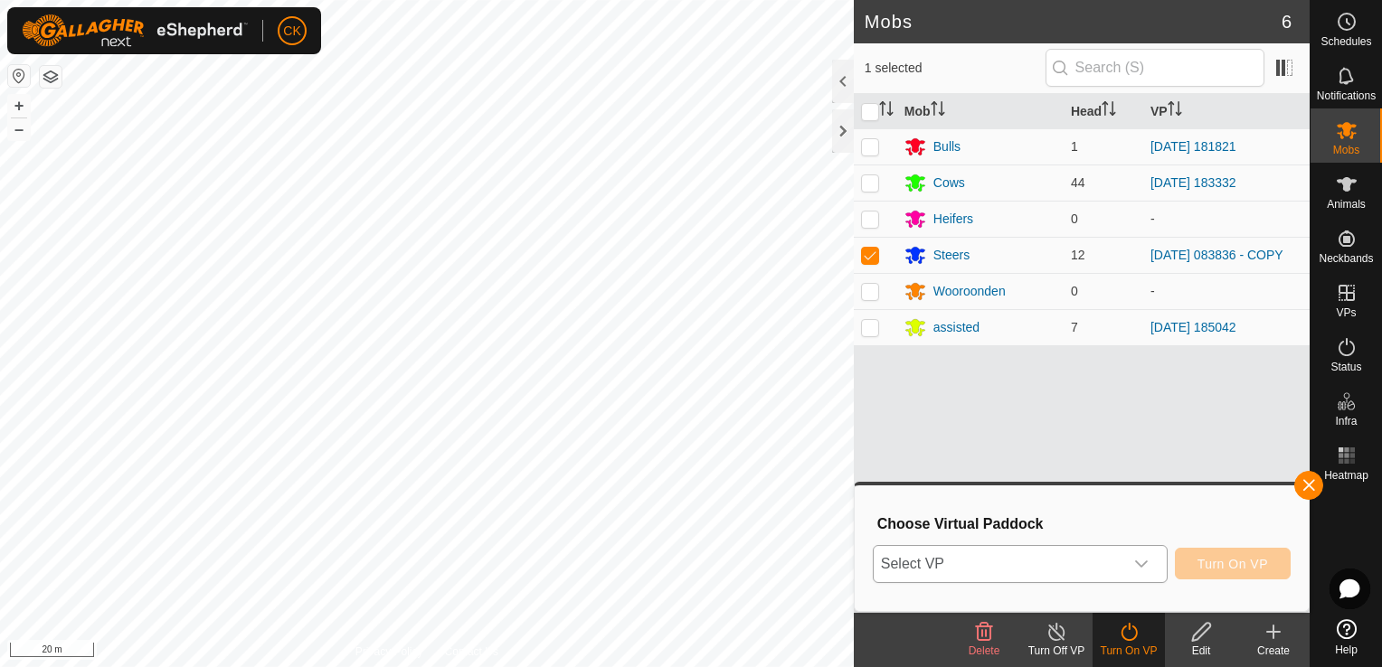
click at [1143, 563] on icon "dropdown trigger" at bounding box center [1141, 564] width 13 height 7
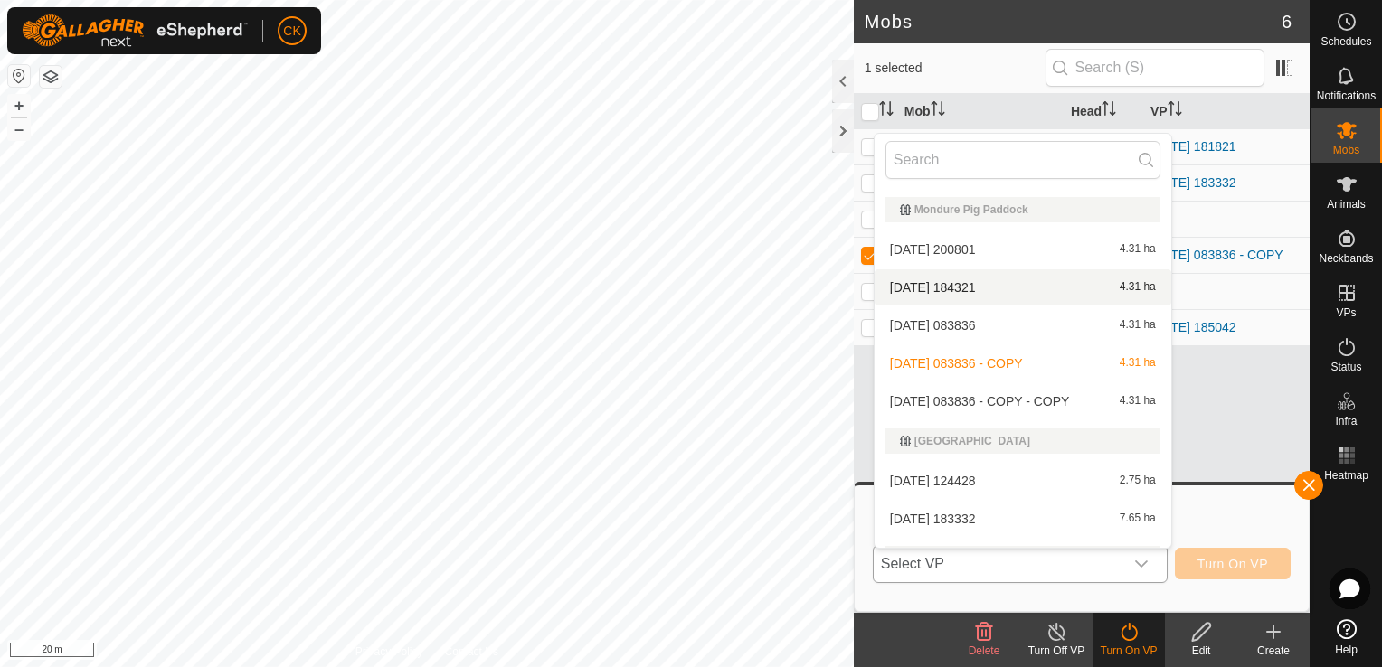
scroll to position [573, 0]
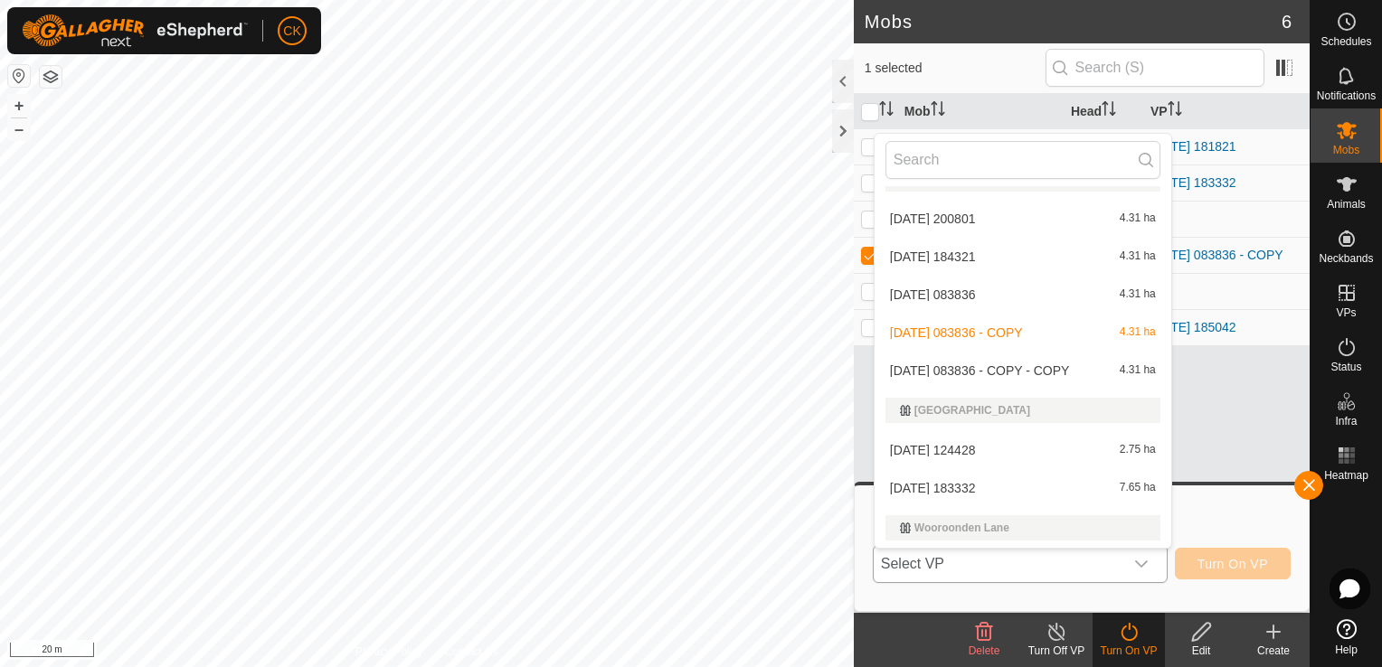
click at [1014, 372] on li "[DATE] 083836 - COPY - COPY 4.31 ha" at bounding box center [1022, 371] width 297 height 36
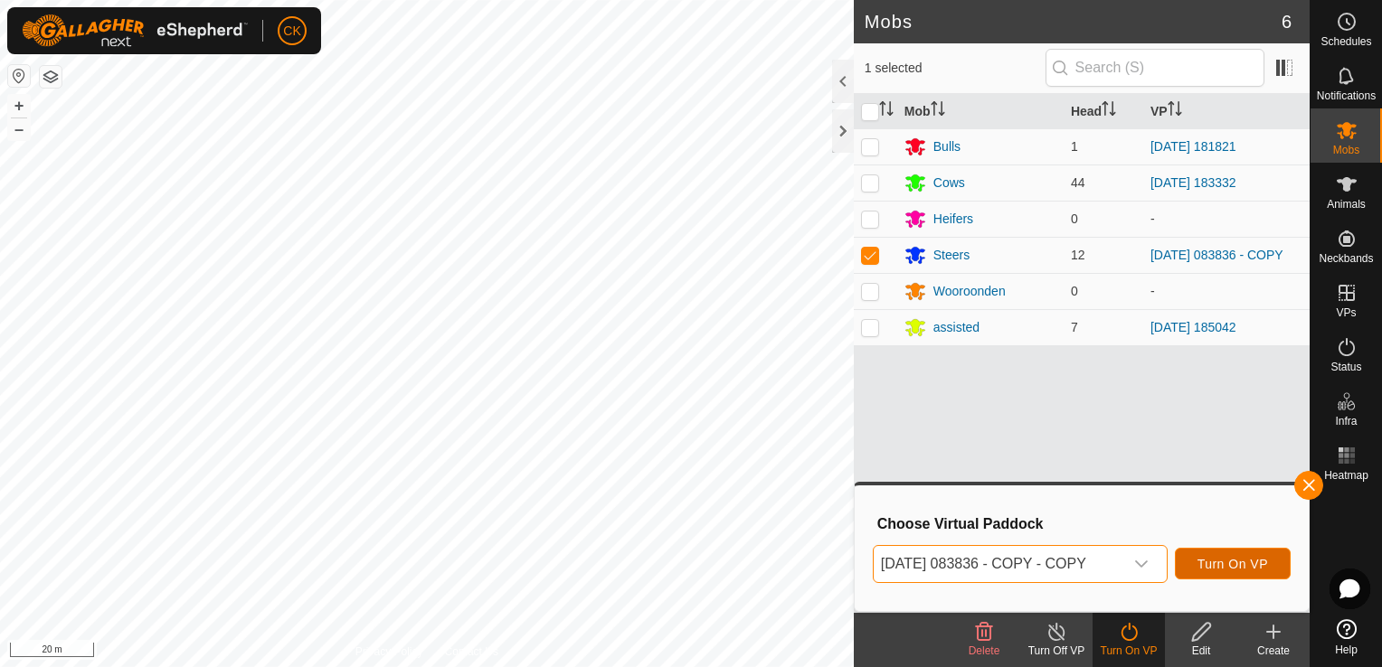
click at [1230, 566] on span "Turn On VP" at bounding box center [1232, 564] width 71 height 14
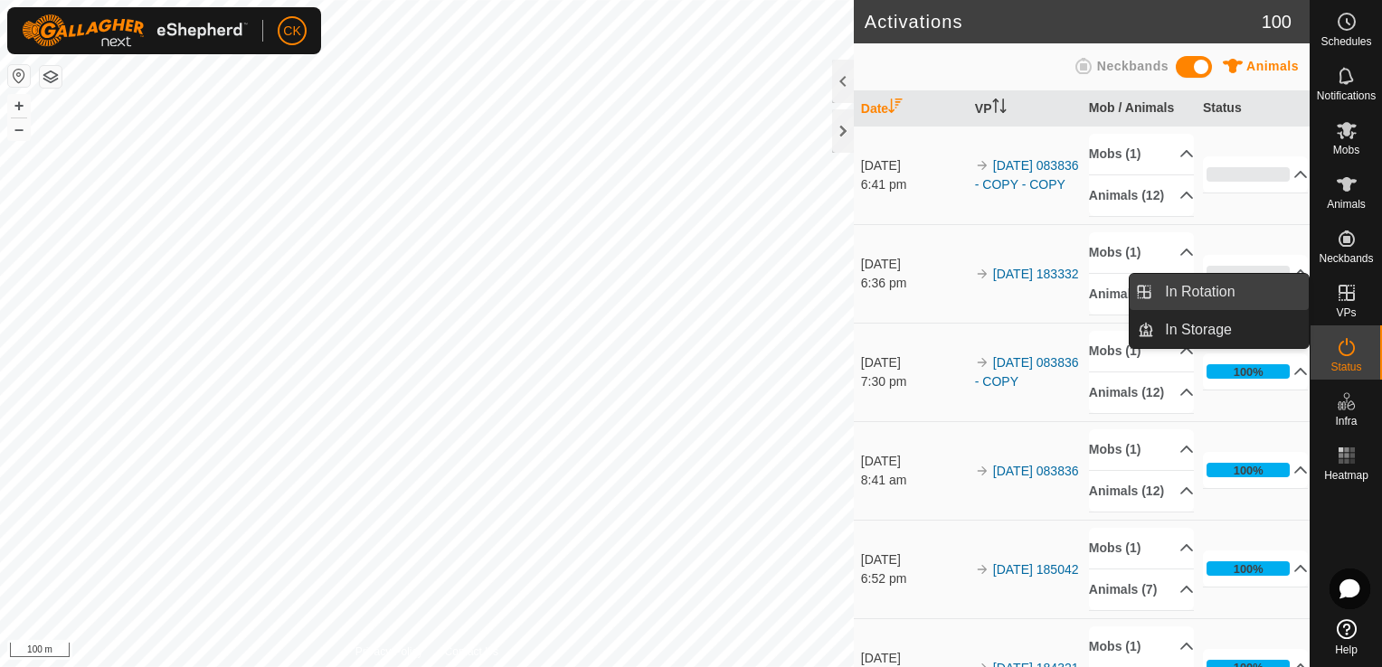
click at [1266, 289] on link "In Rotation" at bounding box center [1231, 292] width 155 height 36
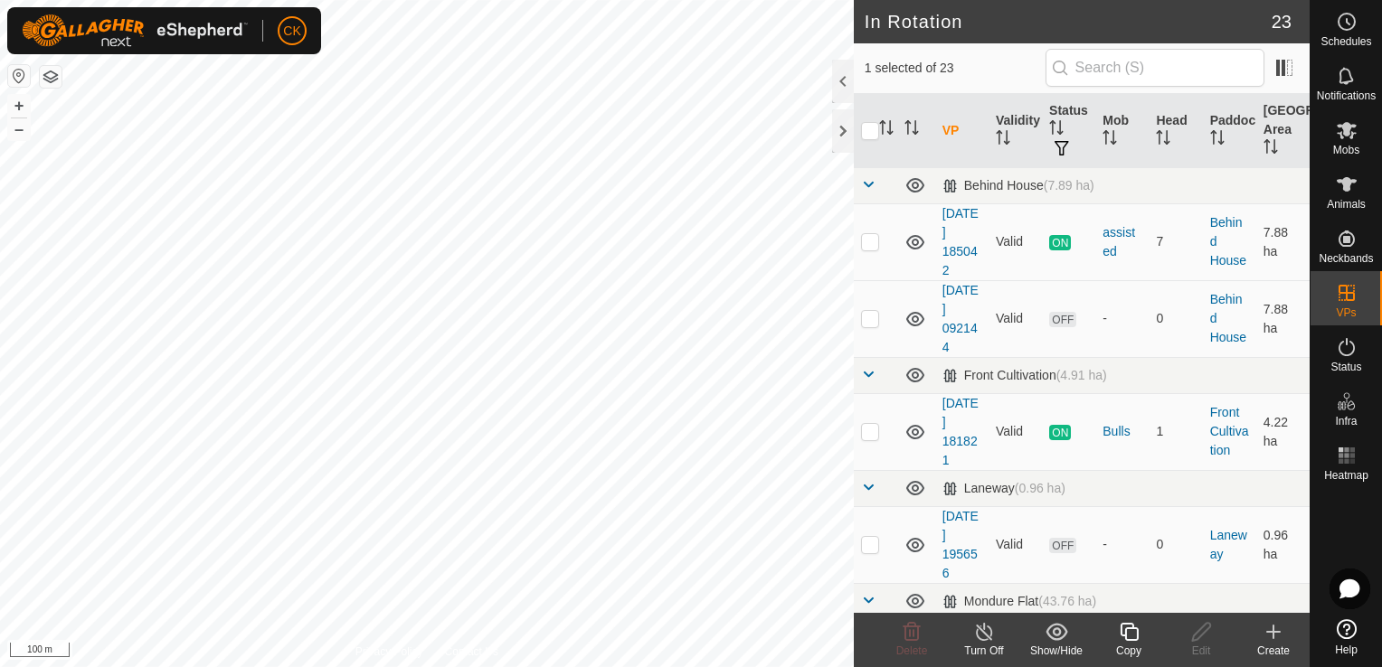
click at [869, 129] on input "checkbox" at bounding box center [870, 131] width 18 height 18
click at [870, 130] on input "checkbox" at bounding box center [870, 131] width 18 height 18
click at [1345, 181] on icon at bounding box center [1346, 184] width 20 height 14
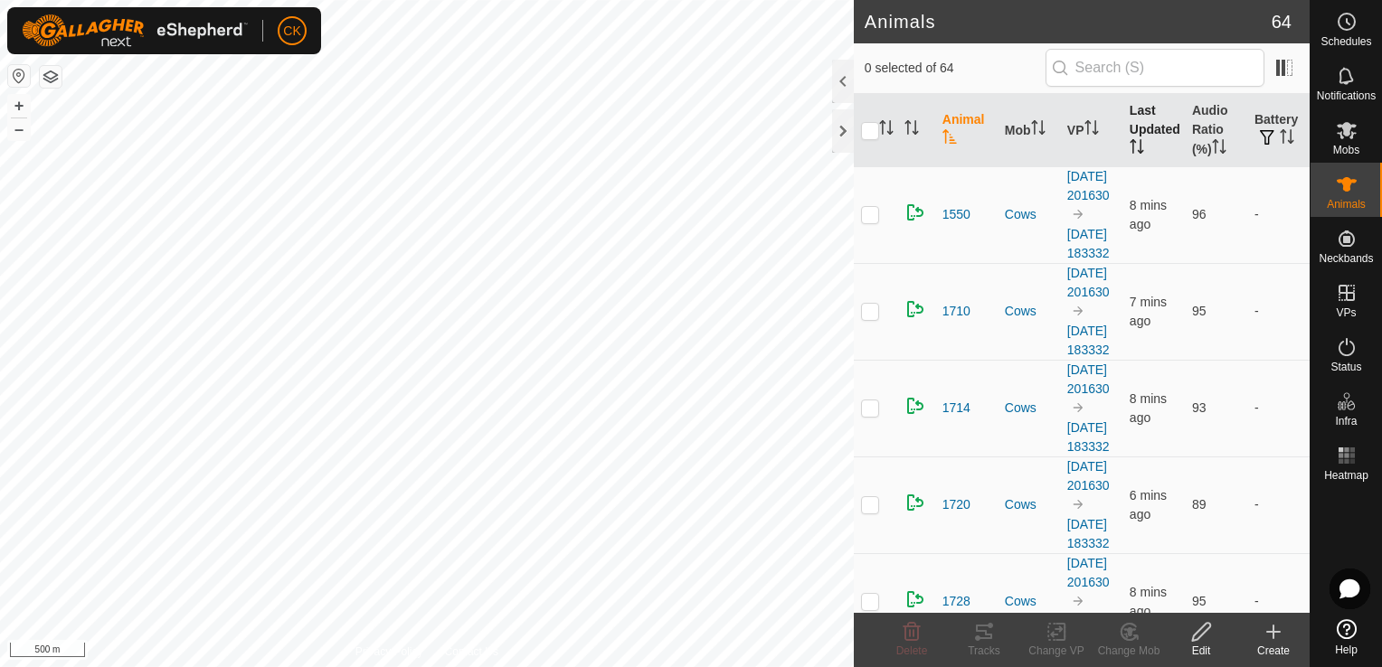
click at [1131, 119] on th "Last Updated" at bounding box center [1153, 130] width 62 height 73
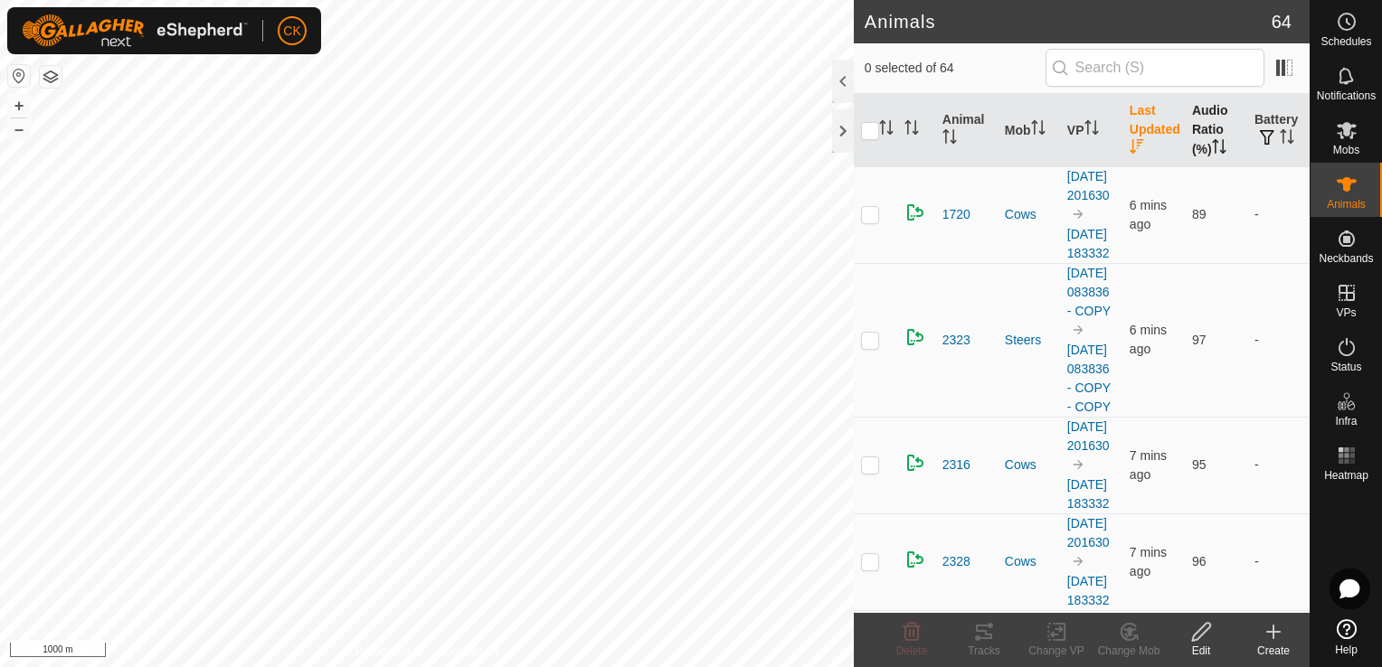
click at [1194, 134] on th "Audio Ratio (%)" at bounding box center [1215, 130] width 62 height 73
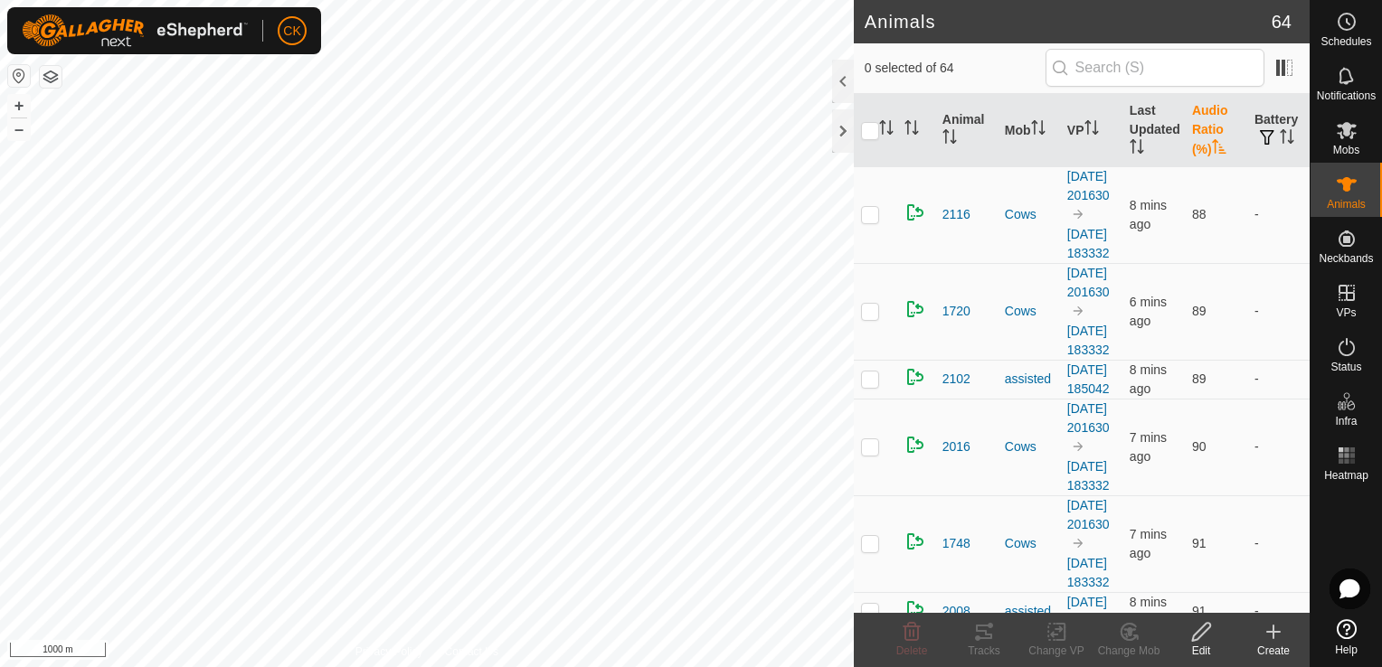
click at [1194, 134] on th "Audio Ratio (%)" at bounding box center [1215, 130] width 62 height 73
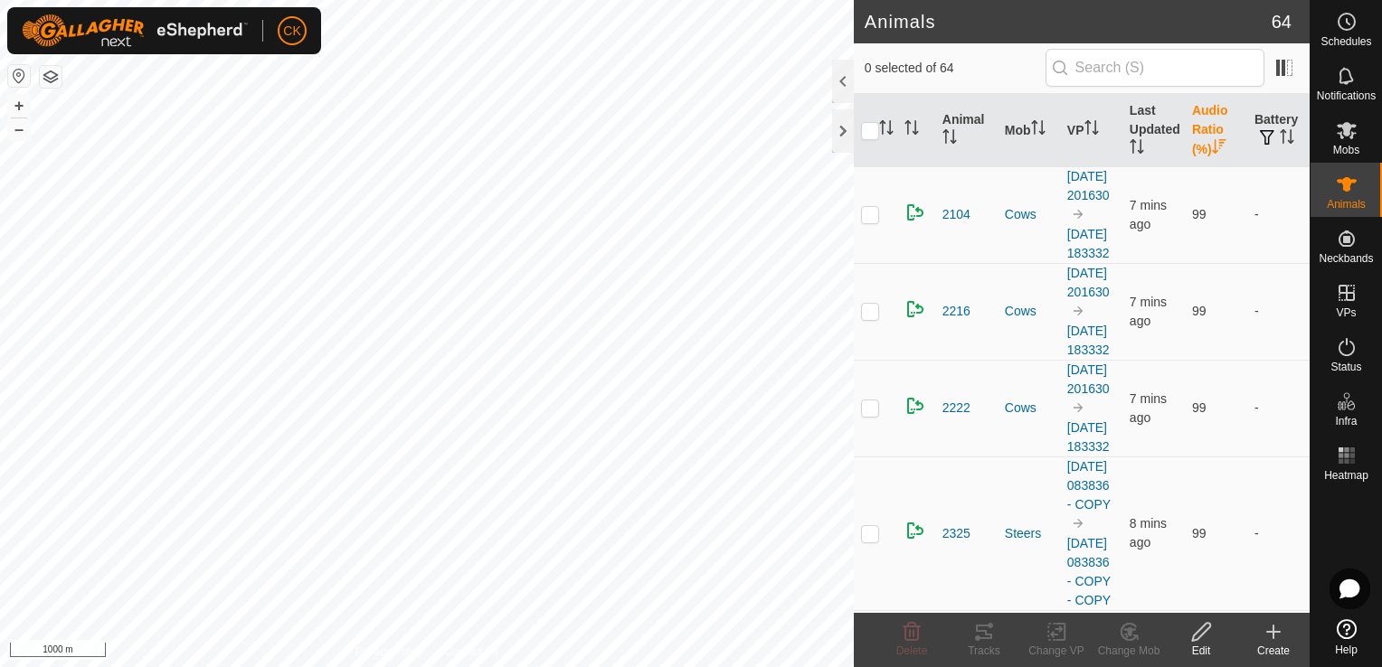
click at [1194, 134] on th "Audio Ratio (%)" at bounding box center [1215, 130] width 62 height 73
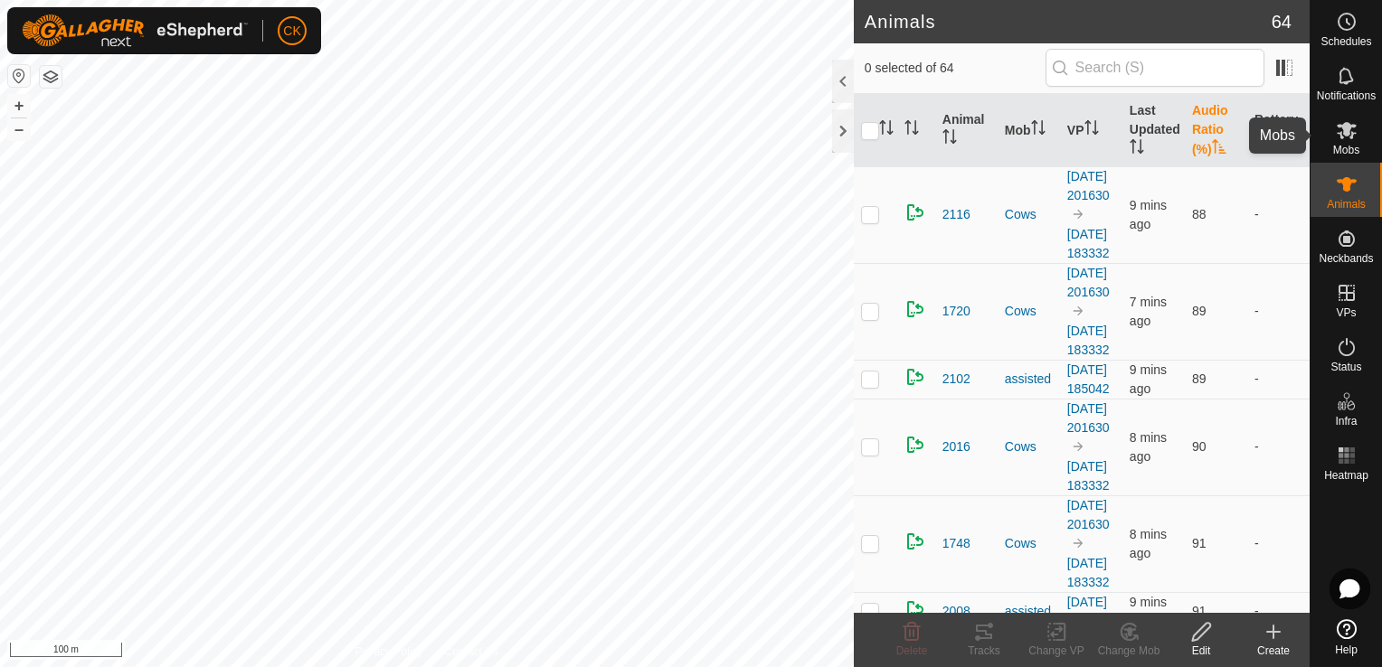
click at [1346, 132] on icon at bounding box center [1346, 130] width 20 height 17
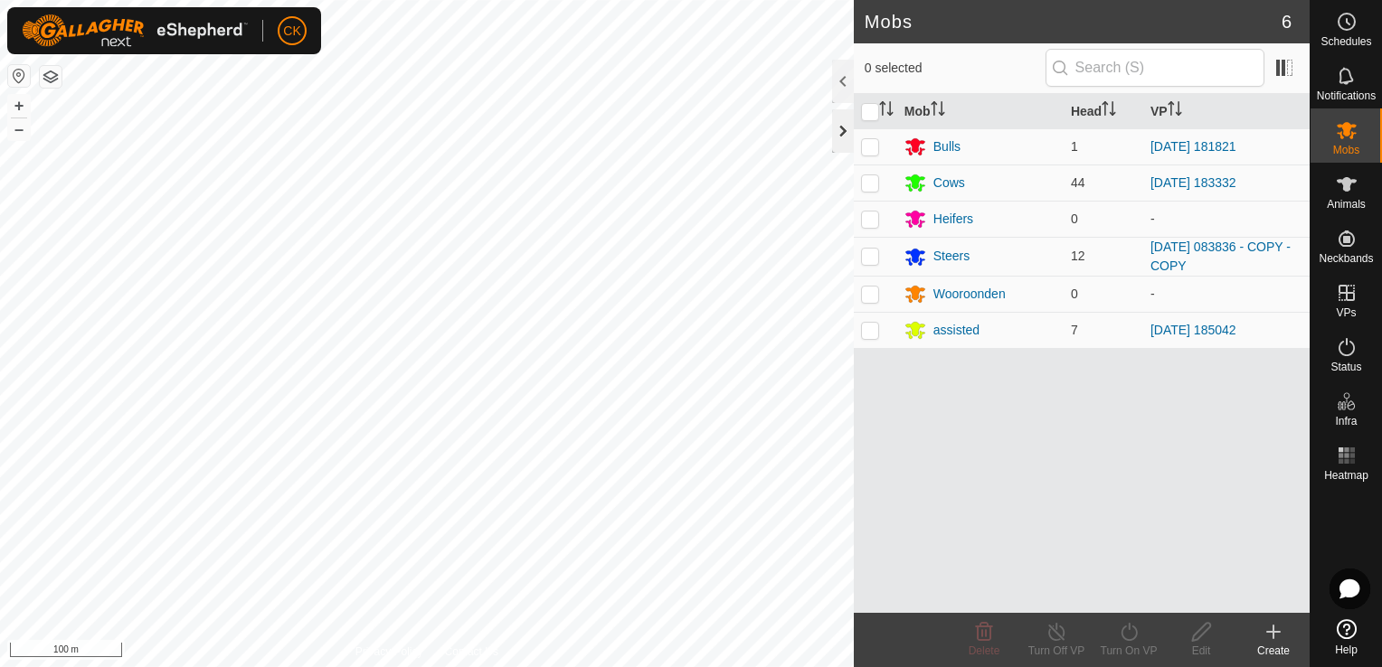
click at [838, 137] on div at bounding box center [843, 130] width 22 height 43
